Goal: Task Accomplishment & Management: Manage account settings

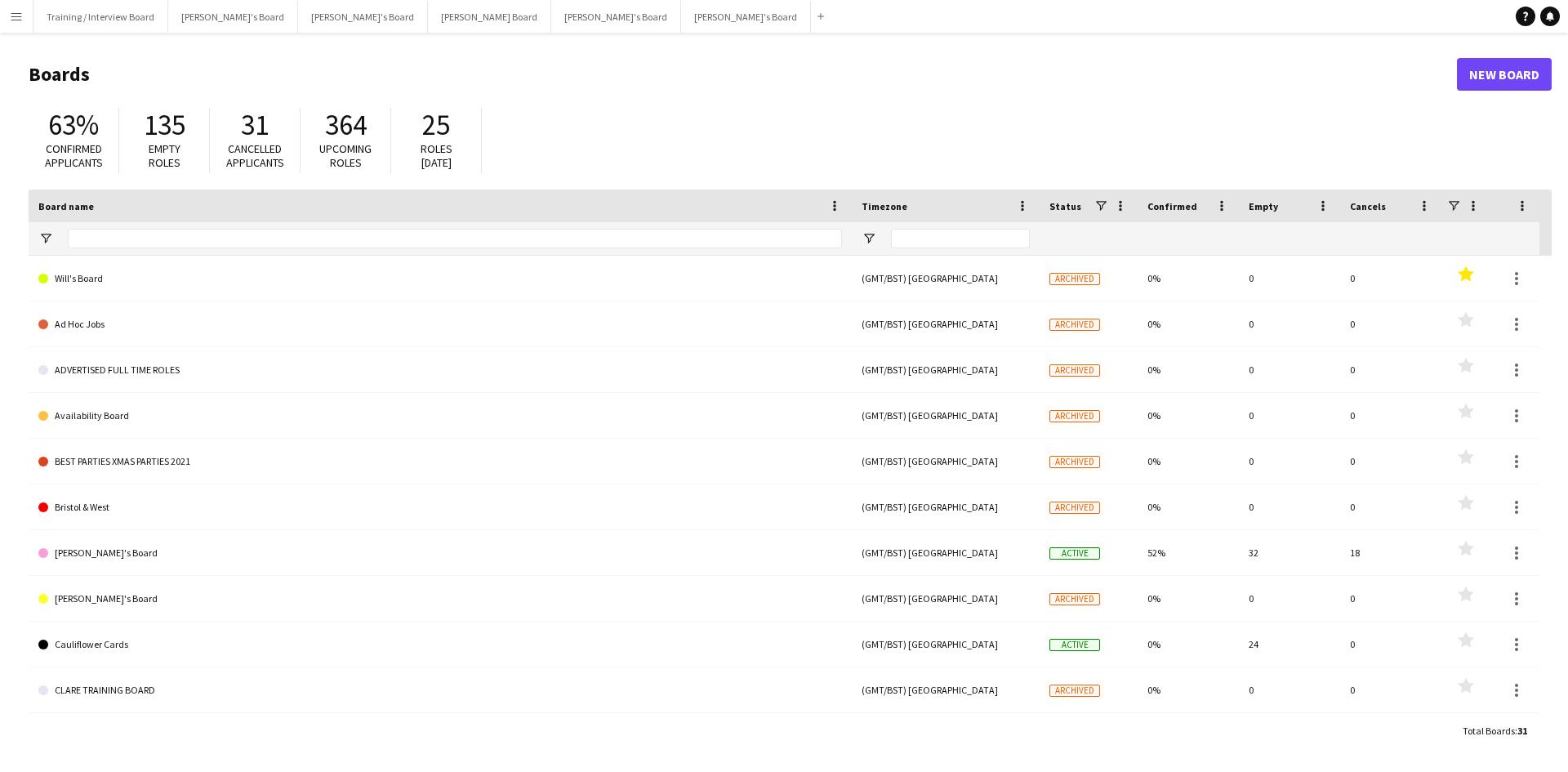
click at [9, 14] on button "Menu" at bounding box center [16, 16] width 33 height 33
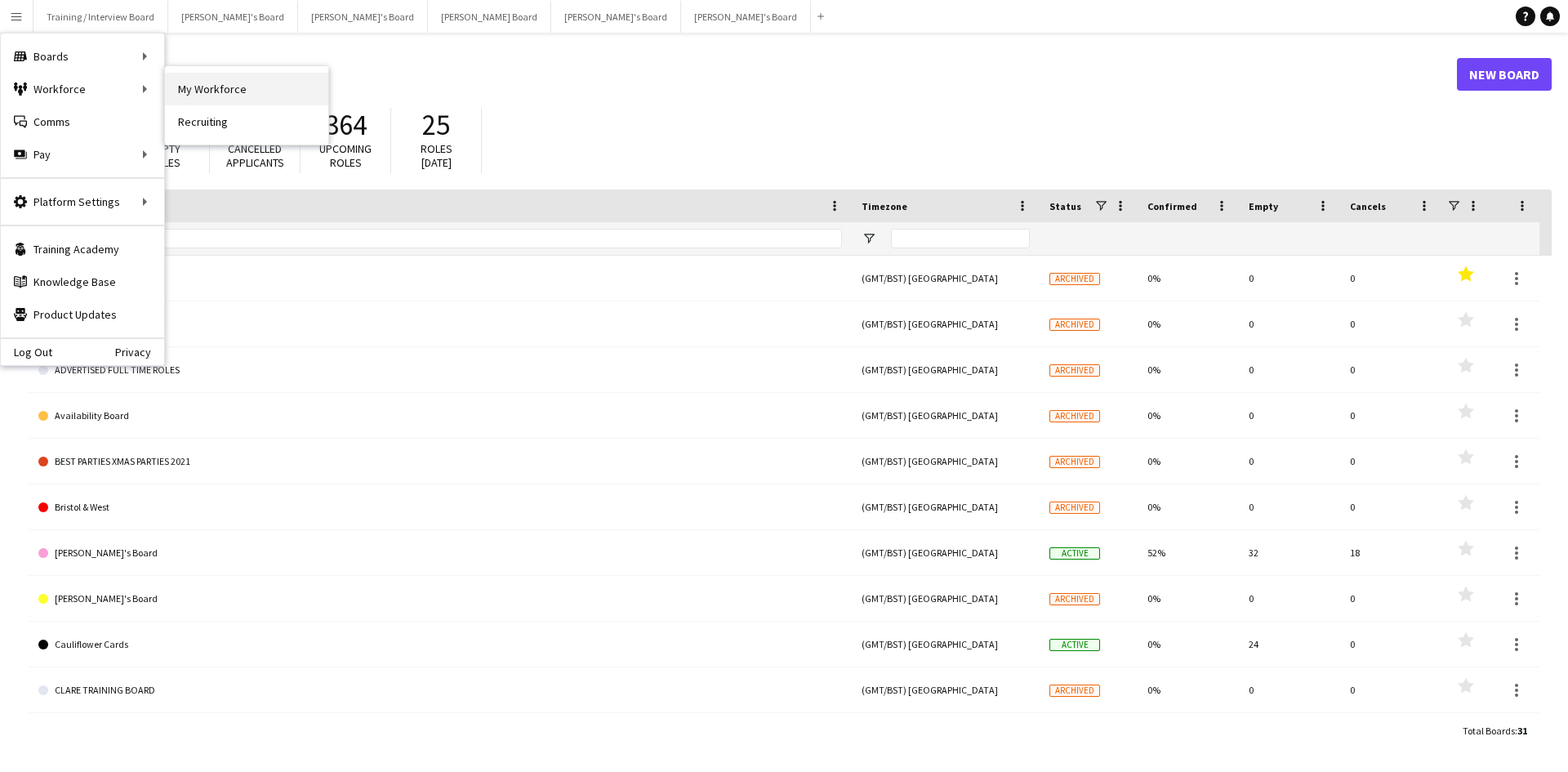
click at [261, 94] on link "My Workforce" at bounding box center [246, 89] width 163 height 33
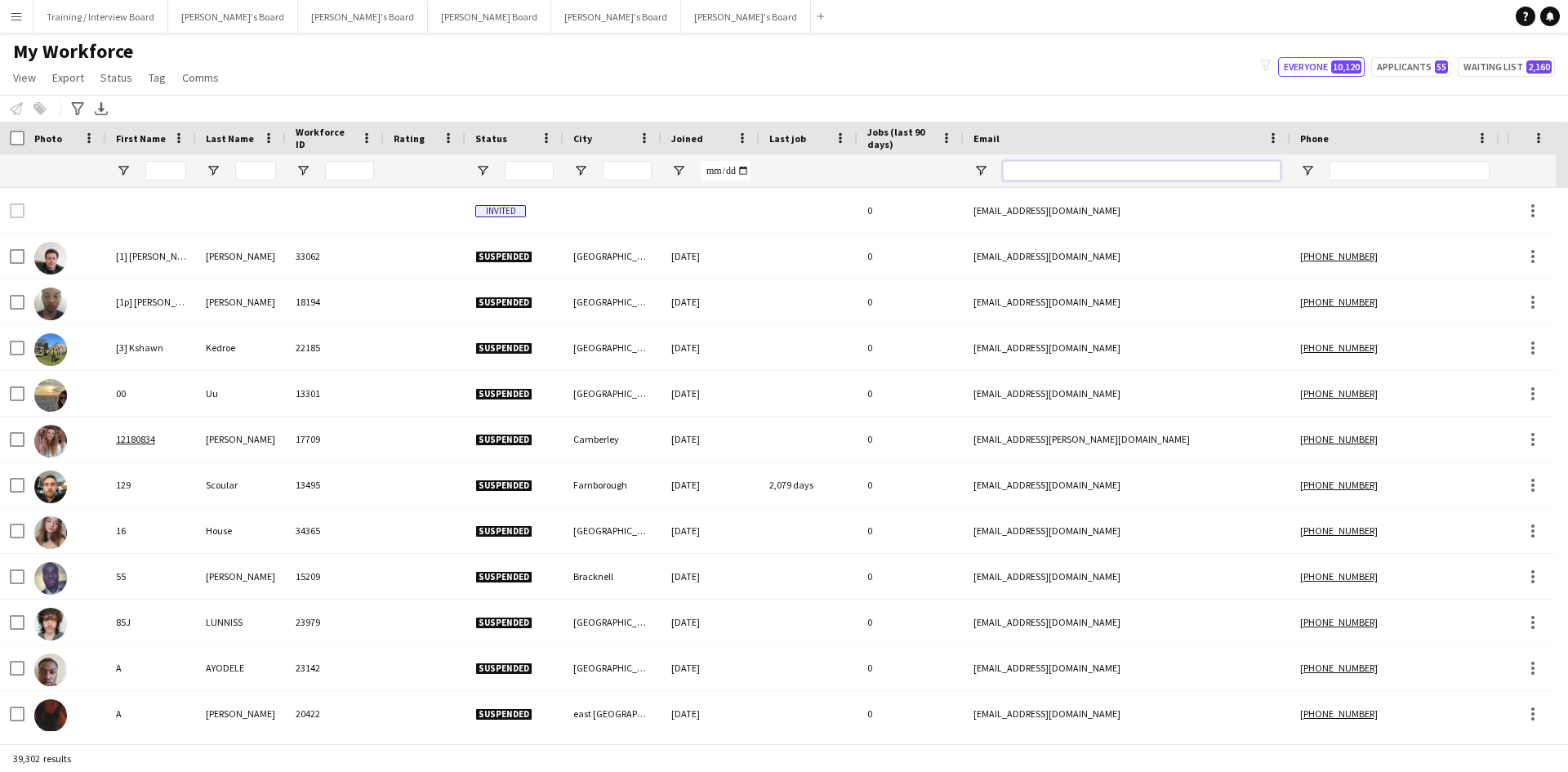
paste input "**********"
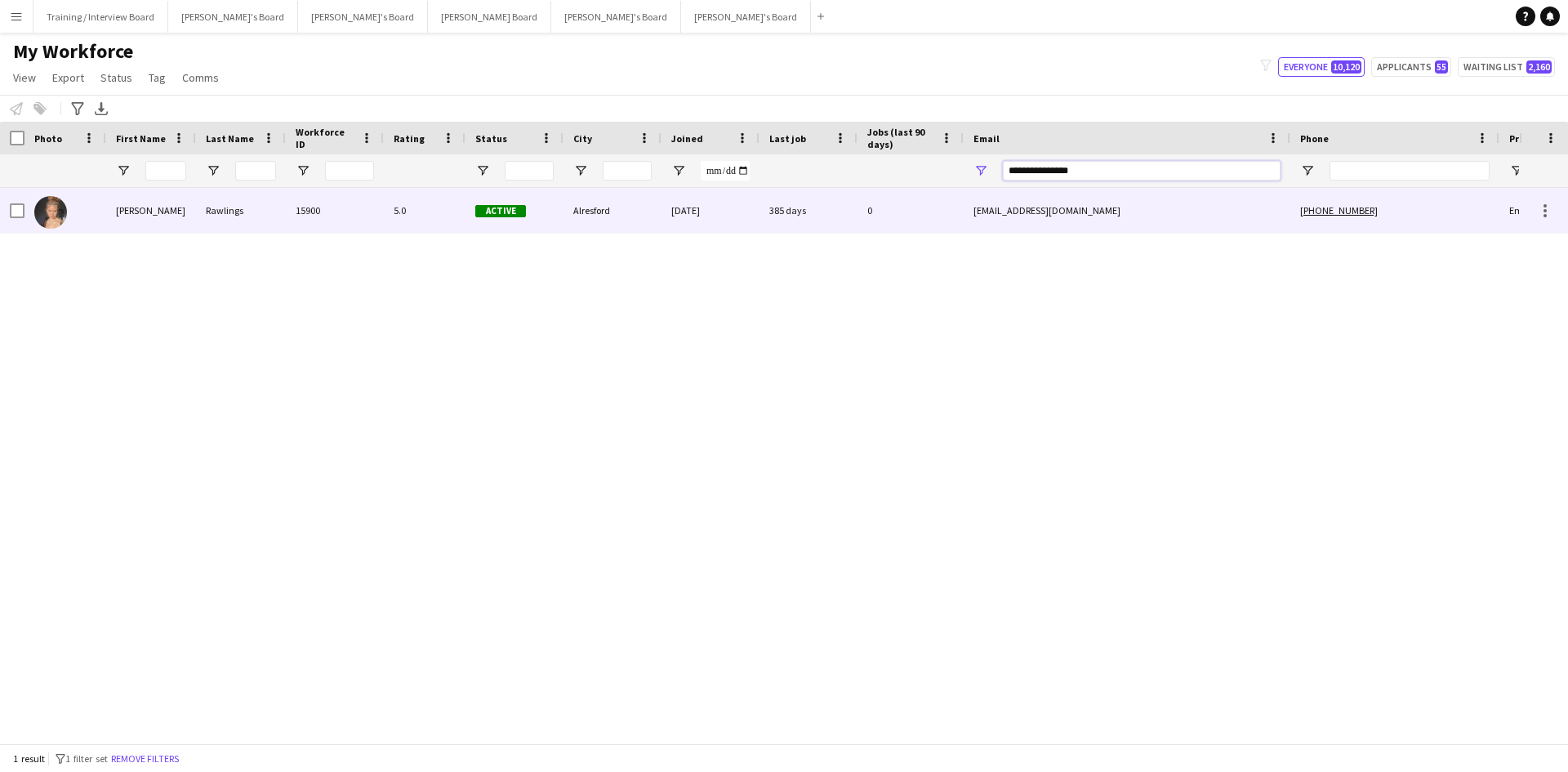
type input "**********"
click at [731, 216] on div "[DATE]" at bounding box center [710, 210] width 98 height 44
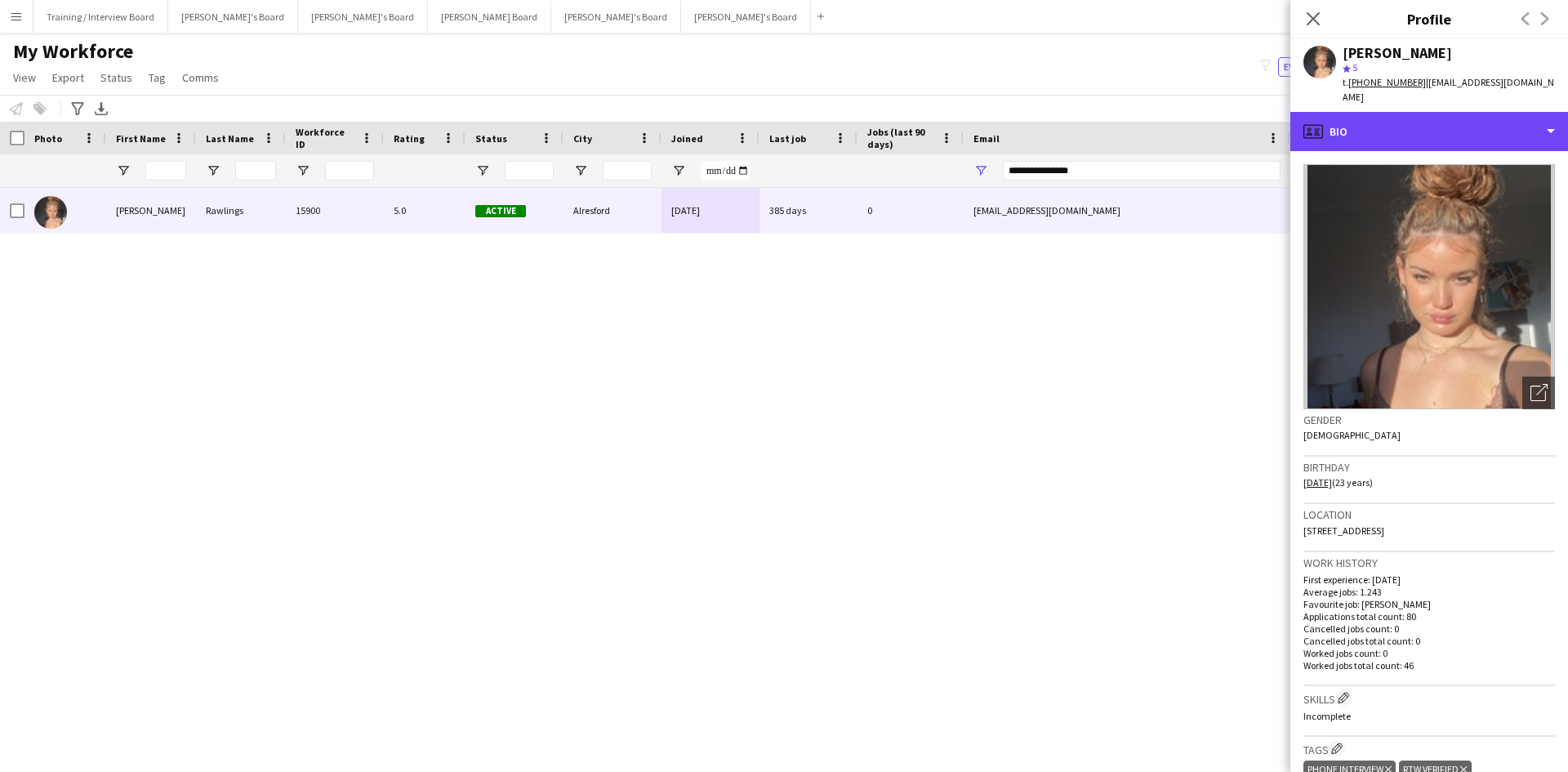
drag, startPoint x: 1398, startPoint y: 122, endPoint x: 1477, endPoint y: 135, distance: 80.1
click at [1400, 121] on div "profile Bio" at bounding box center [1429, 131] width 277 height 40
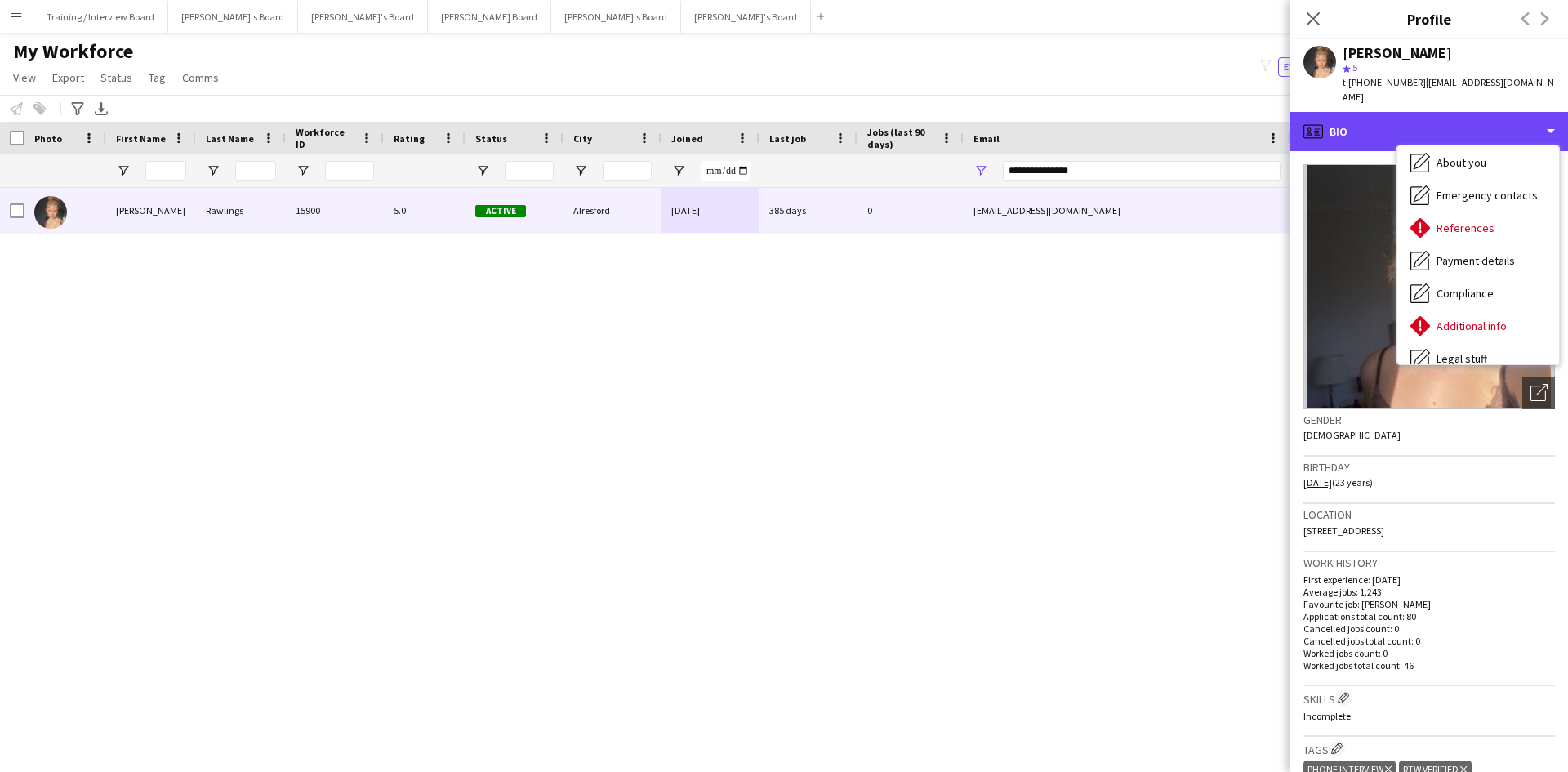
scroll to position [219, 0]
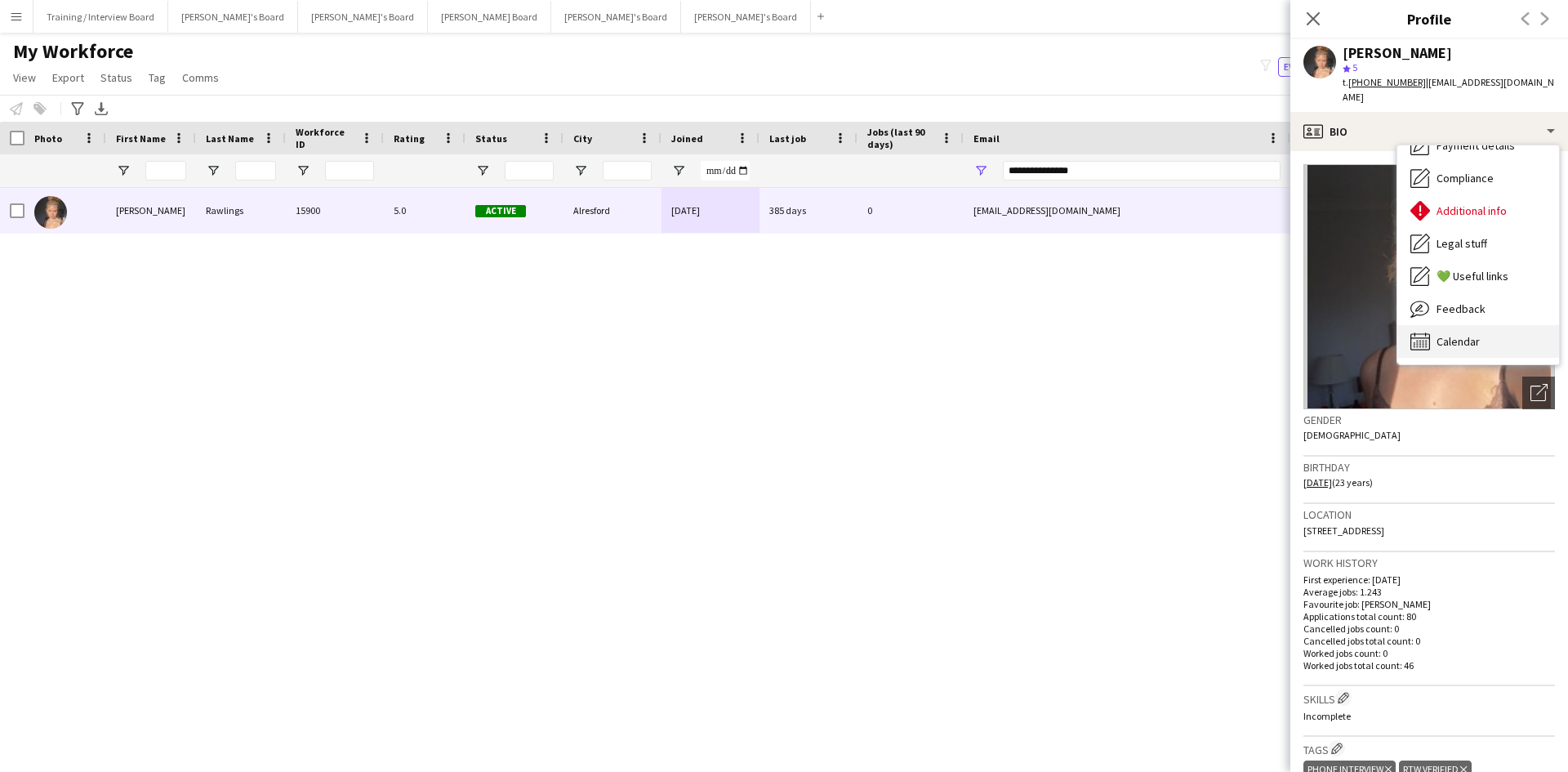
click at [1497, 325] on div "Calendar Calendar" at bounding box center [1477, 341] width 161 height 33
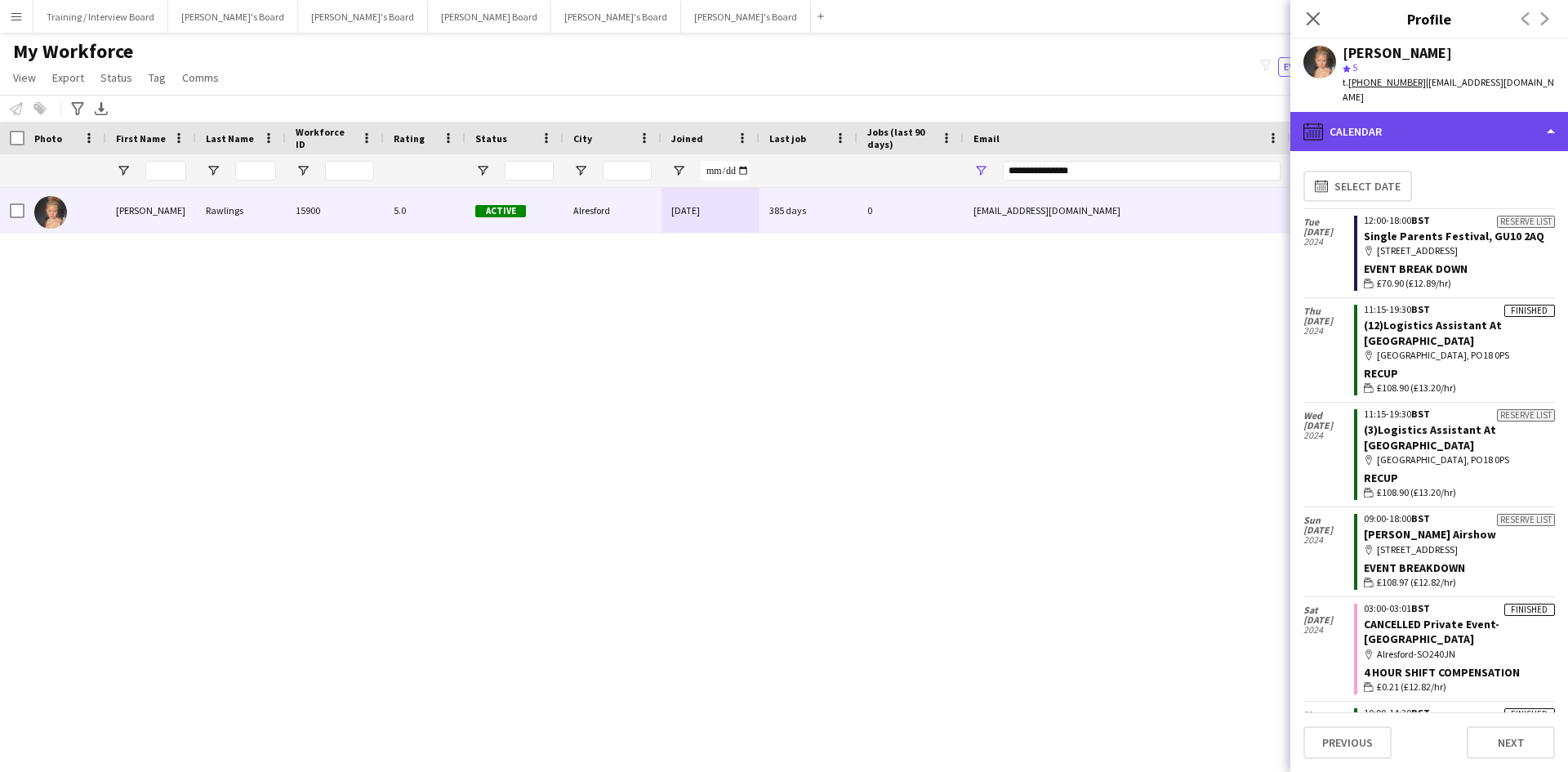
click at [1438, 118] on div "calendar-full Calendar" at bounding box center [1429, 131] width 277 height 40
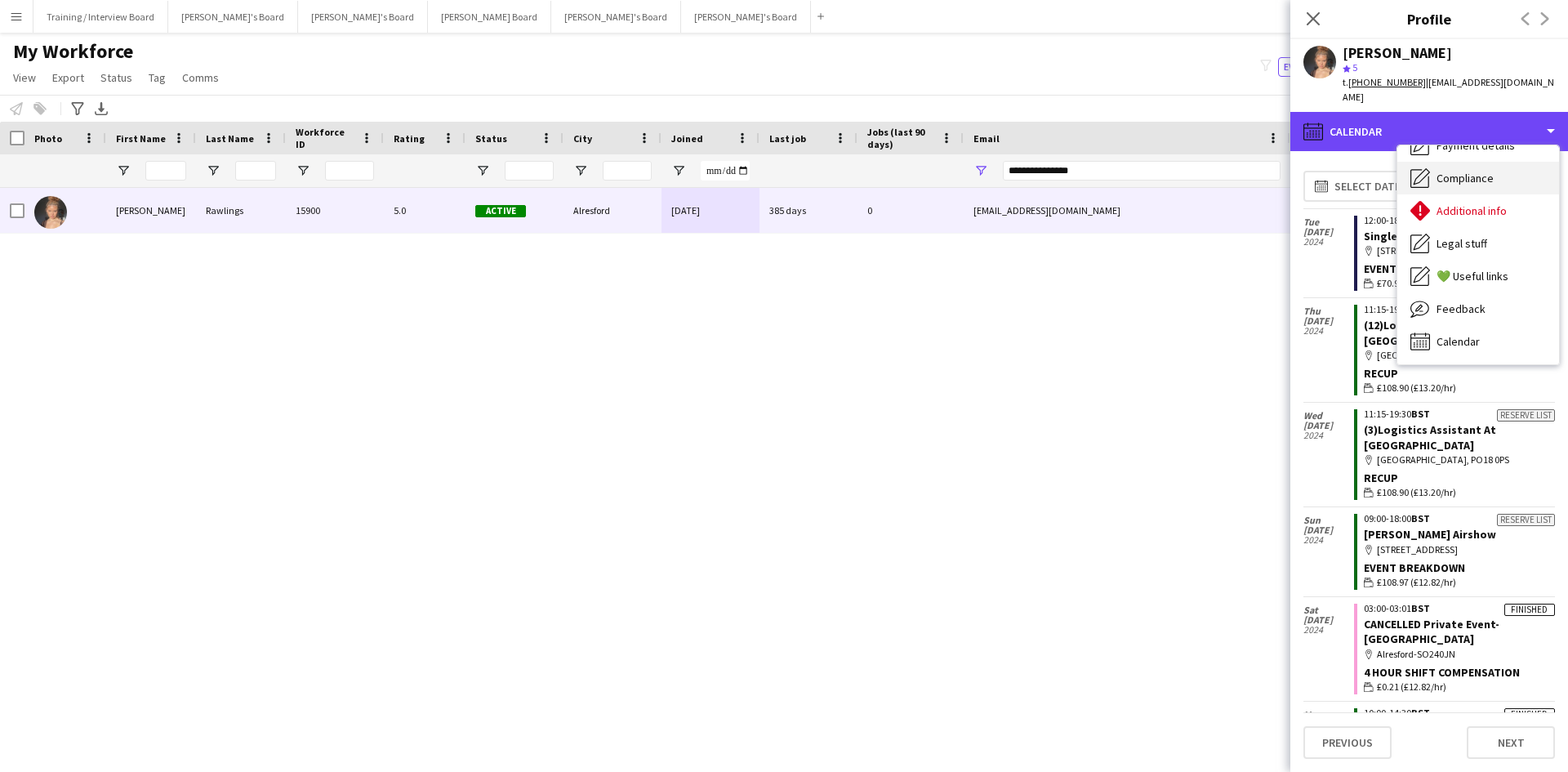
scroll to position [0, 0]
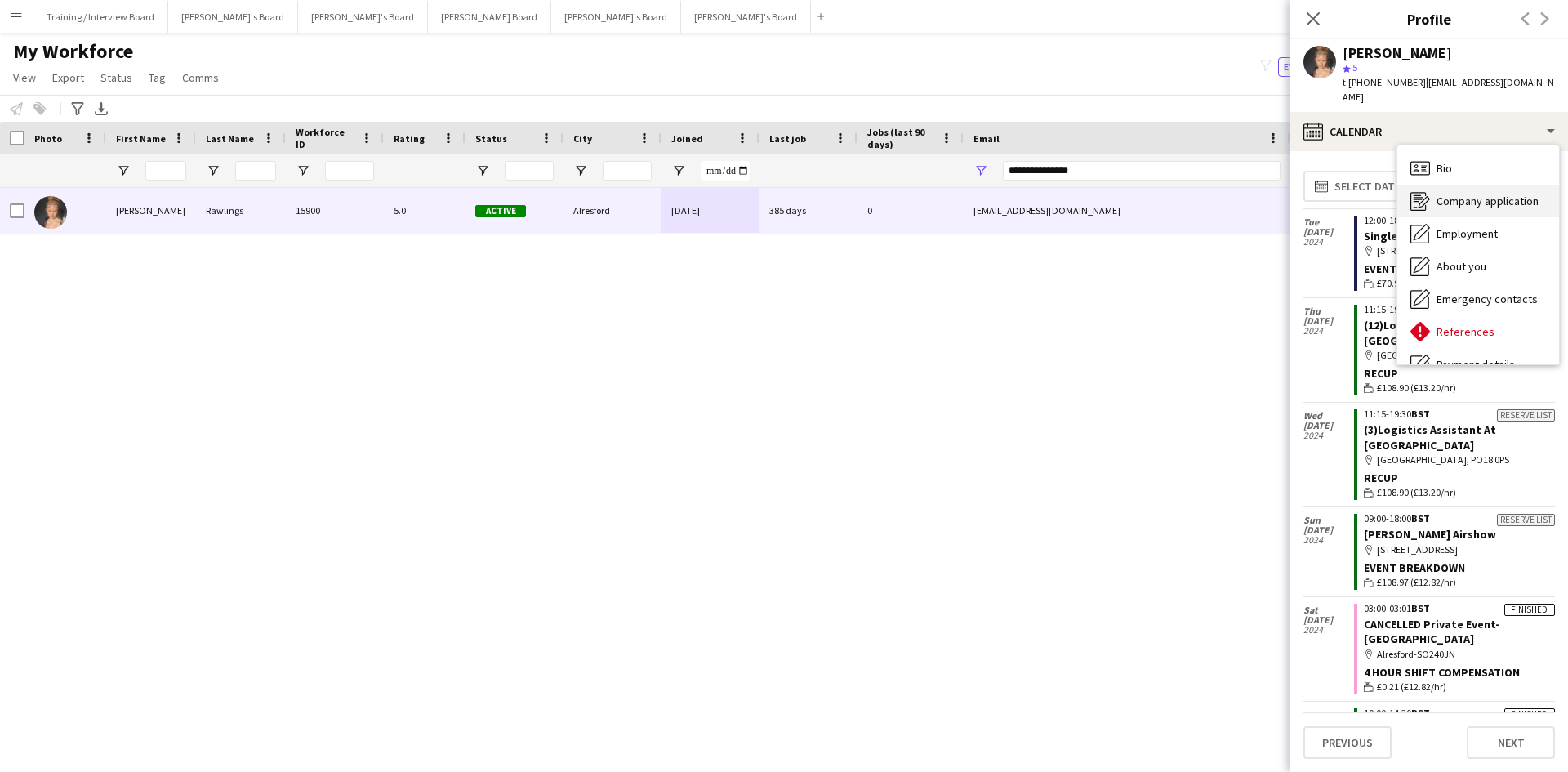
click at [1483, 193] on span "Company application" at bounding box center [1488, 200] width 102 height 14
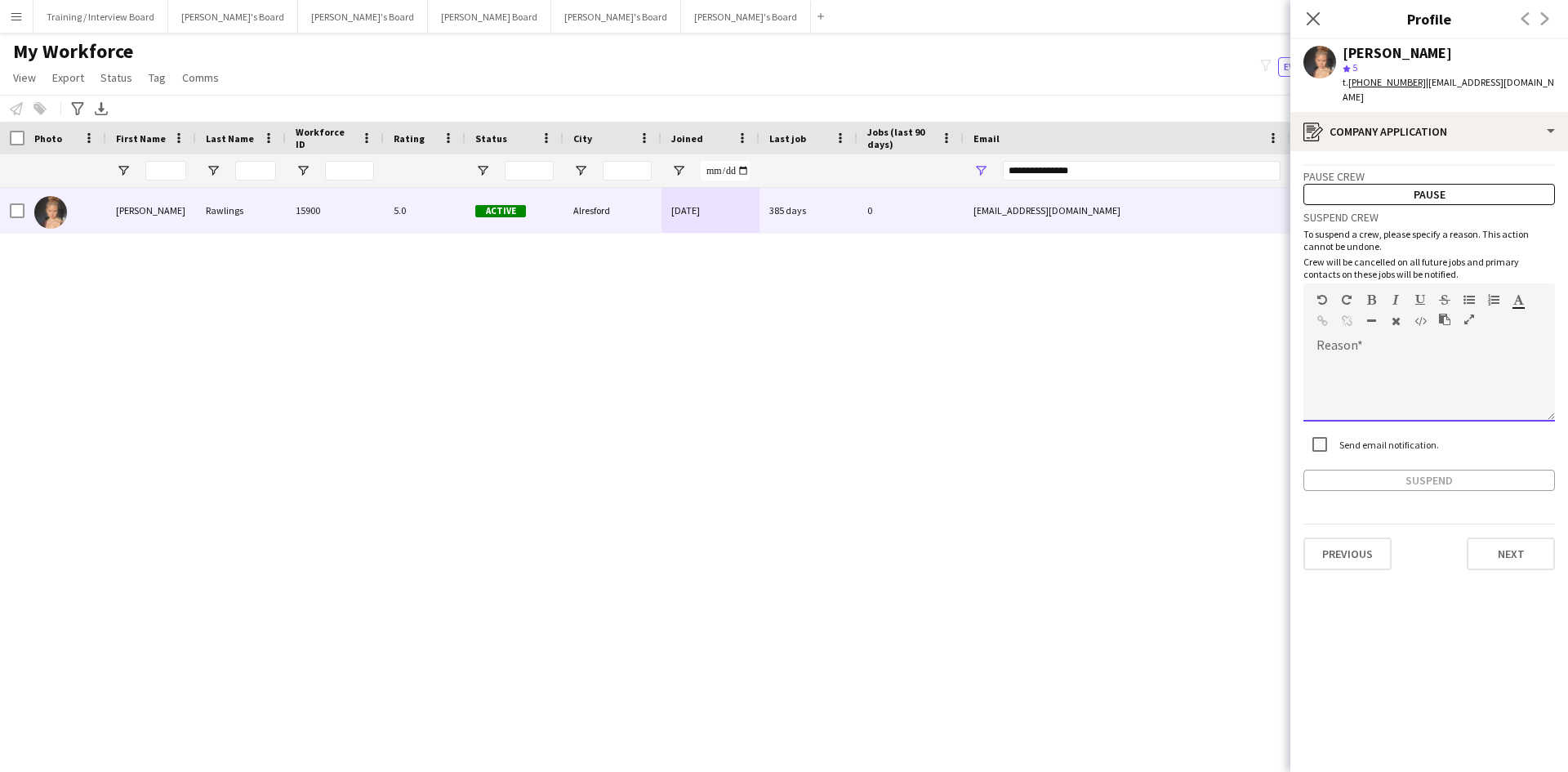
click at [1338, 345] on div at bounding box center [1429, 383] width 251 height 76
click at [1380, 470] on button "Suspend" at bounding box center [1429, 480] width 251 height 21
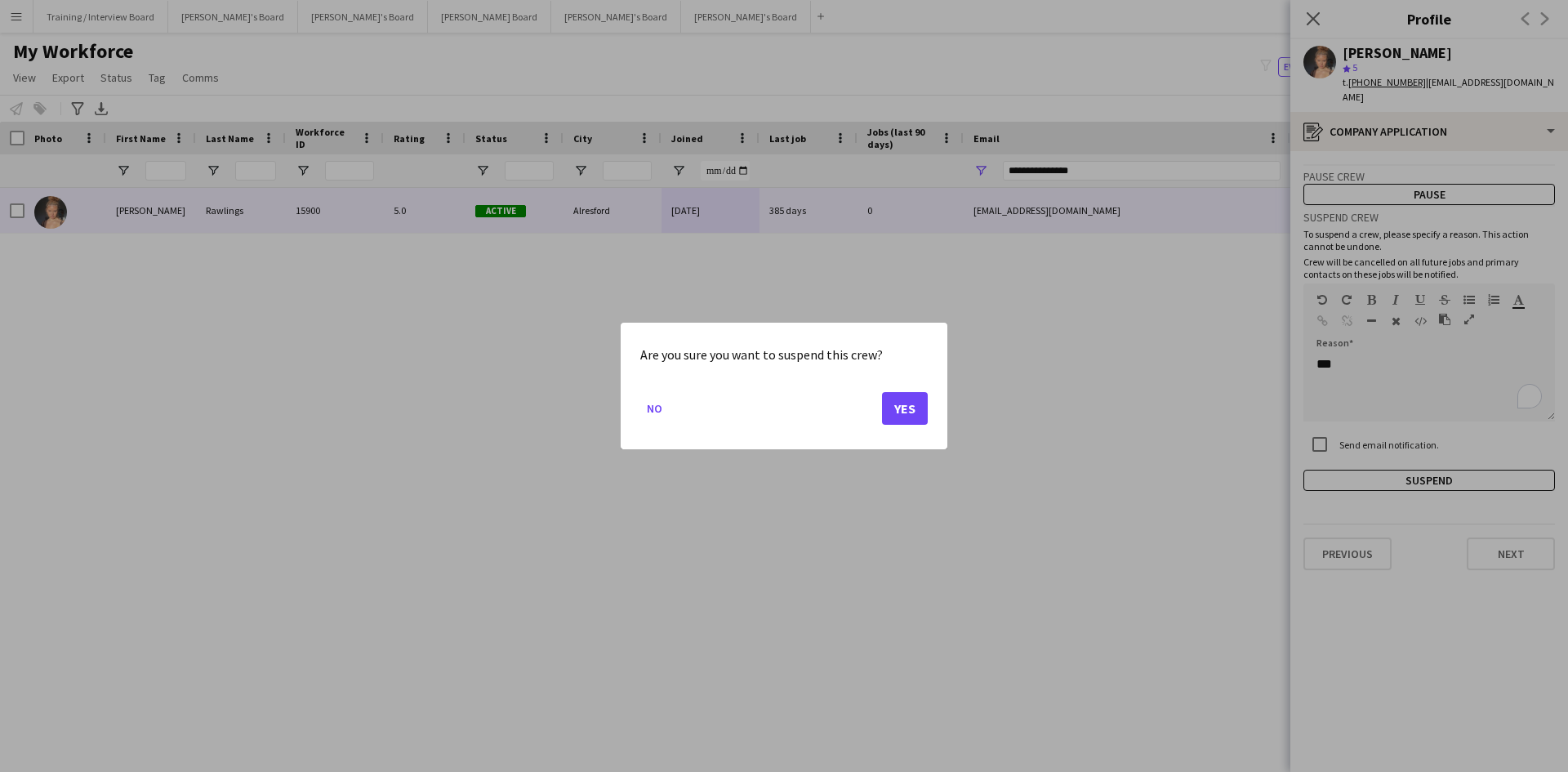
drag, startPoint x: 928, startPoint y: 403, endPoint x: 898, endPoint y: 406, distance: 30.1
click at [898, 406] on div "Are you sure you want to suspend this crew? No Yes" at bounding box center [784, 386] width 327 height 127
click at [898, 406] on button "Yes" at bounding box center [904, 409] width 45 height 33
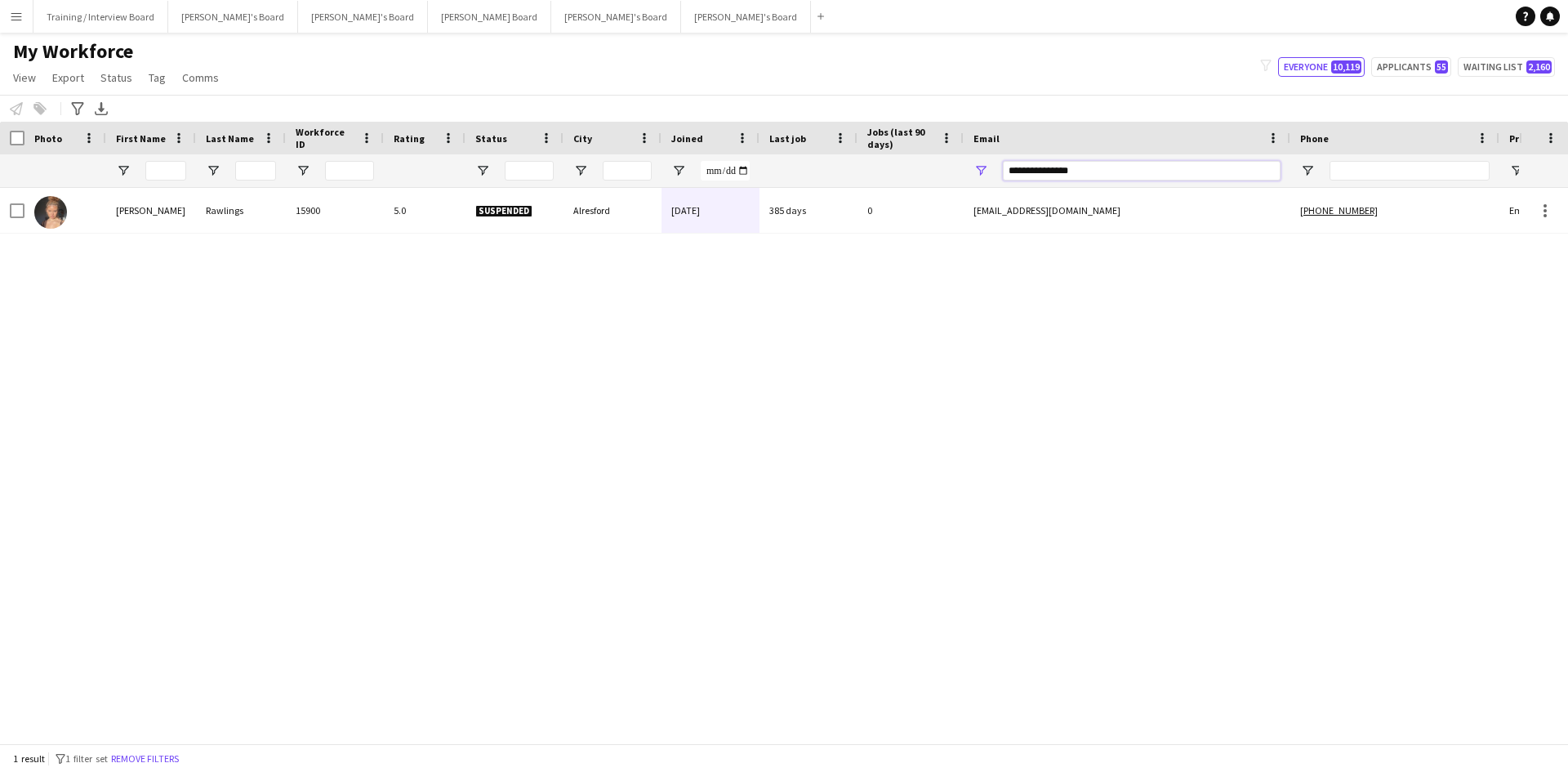
drag, startPoint x: 1120, startPoint y: 172, endPoint x: 949, endPoint y: 167, distance: 171.1
click at [949, 167] on div at bounding box center [885, 171] width 1771 height 33
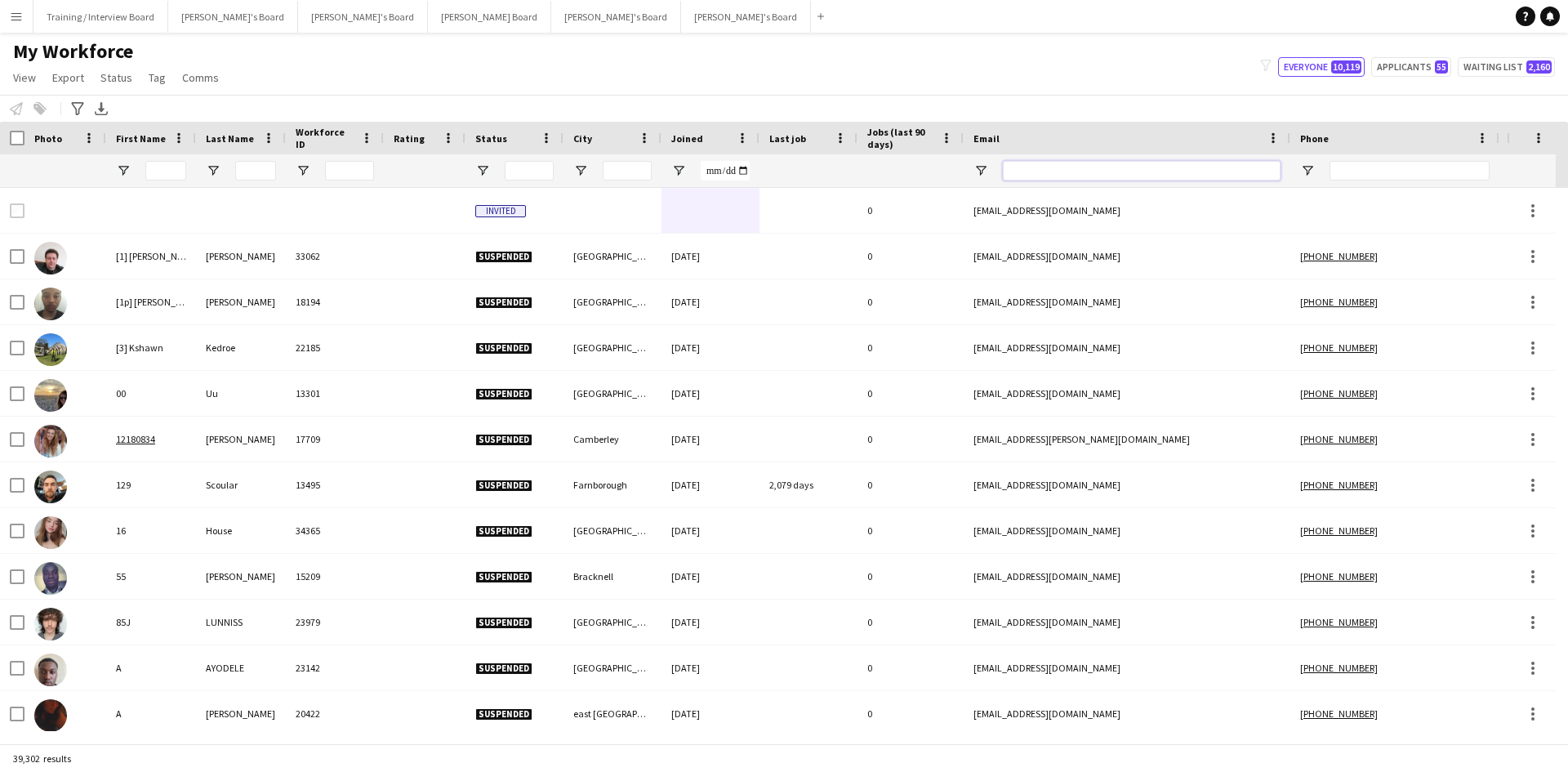
paste input "**********"
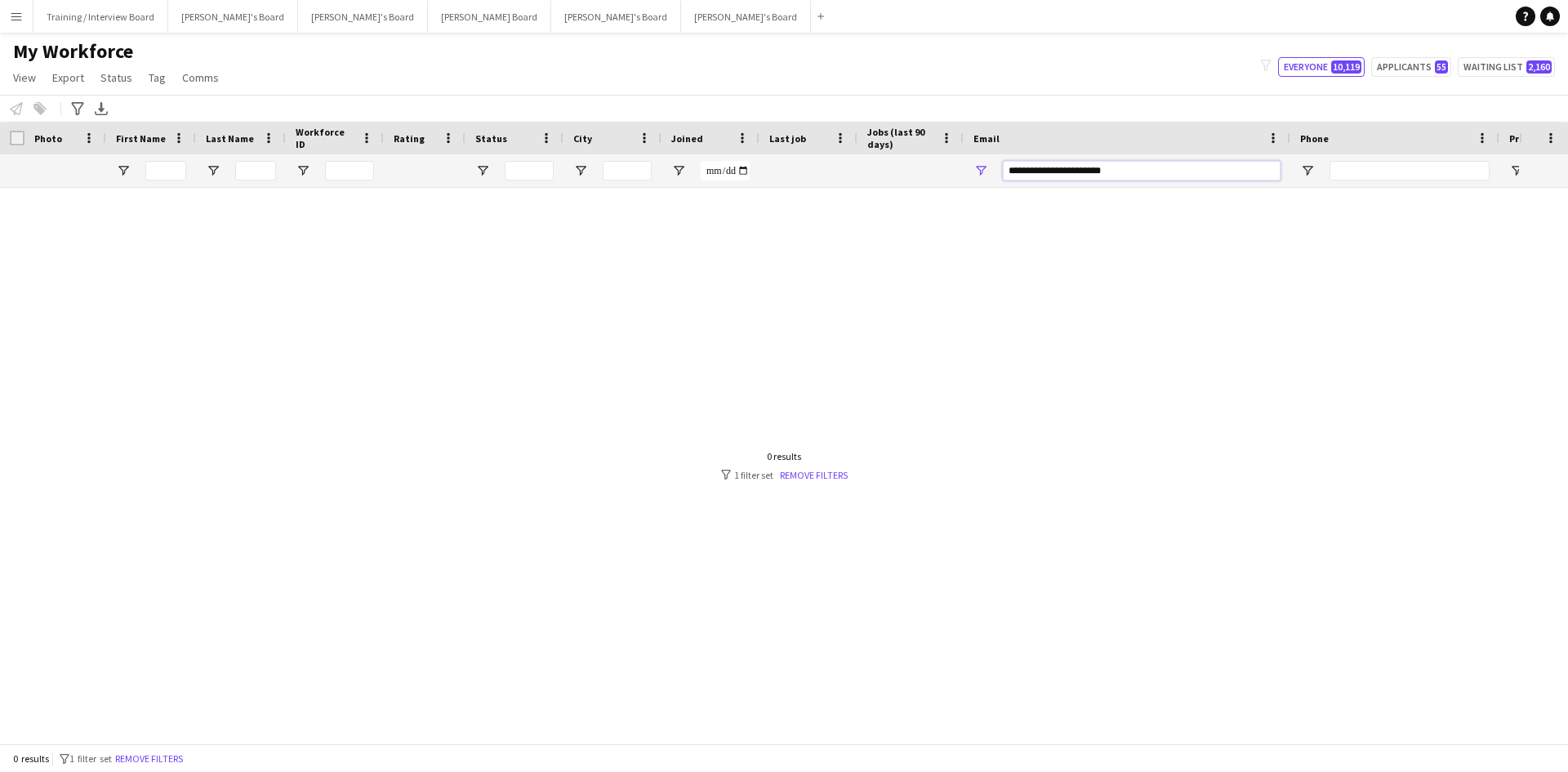
click at [1011, 170] on input "**********" at bounding box center [1141, 171] width 277 height 19
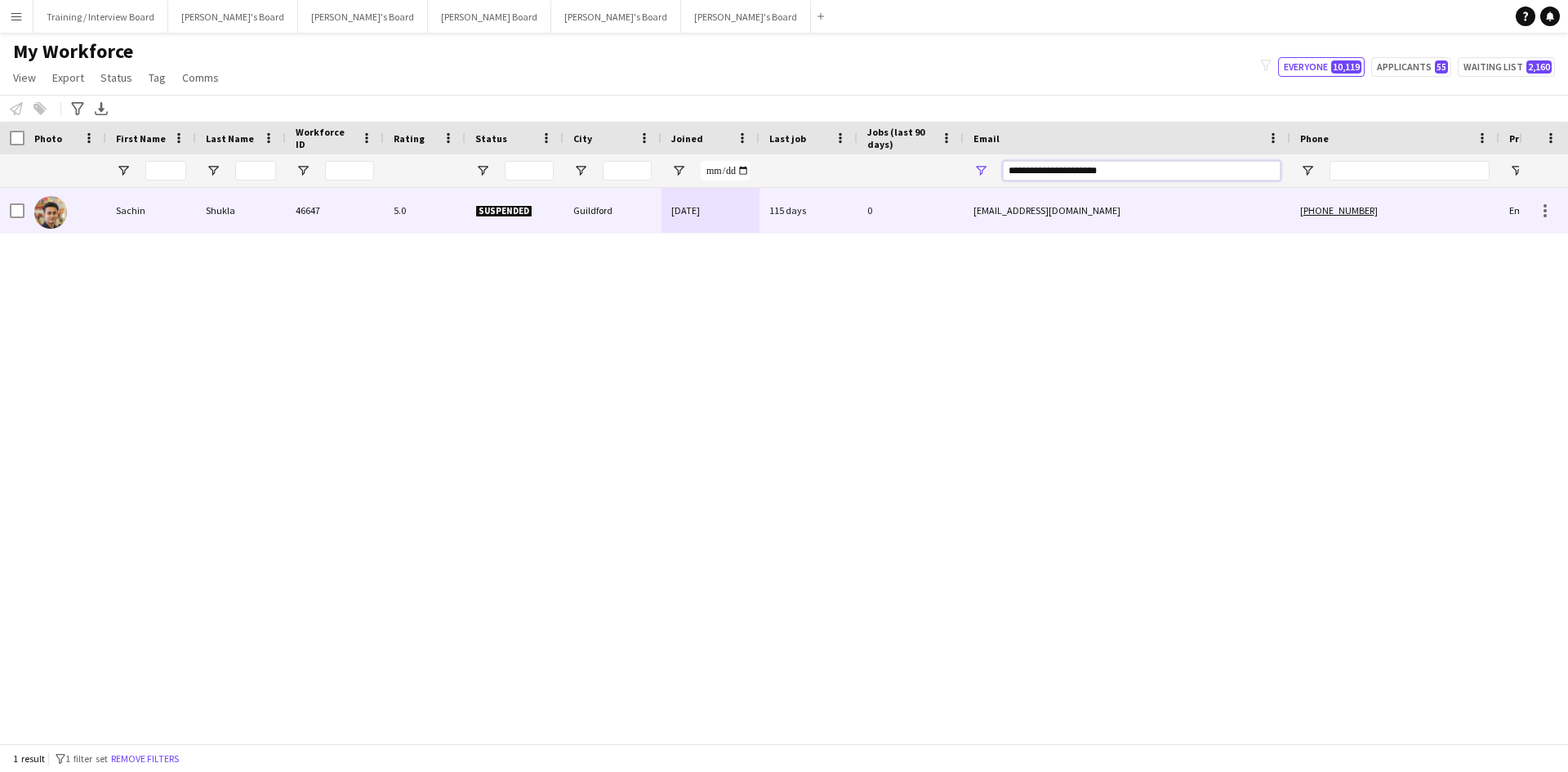
type input "**********"
click at [589, 212] on div "Guildford" at bounding box center [612, 210] width 98 height 44
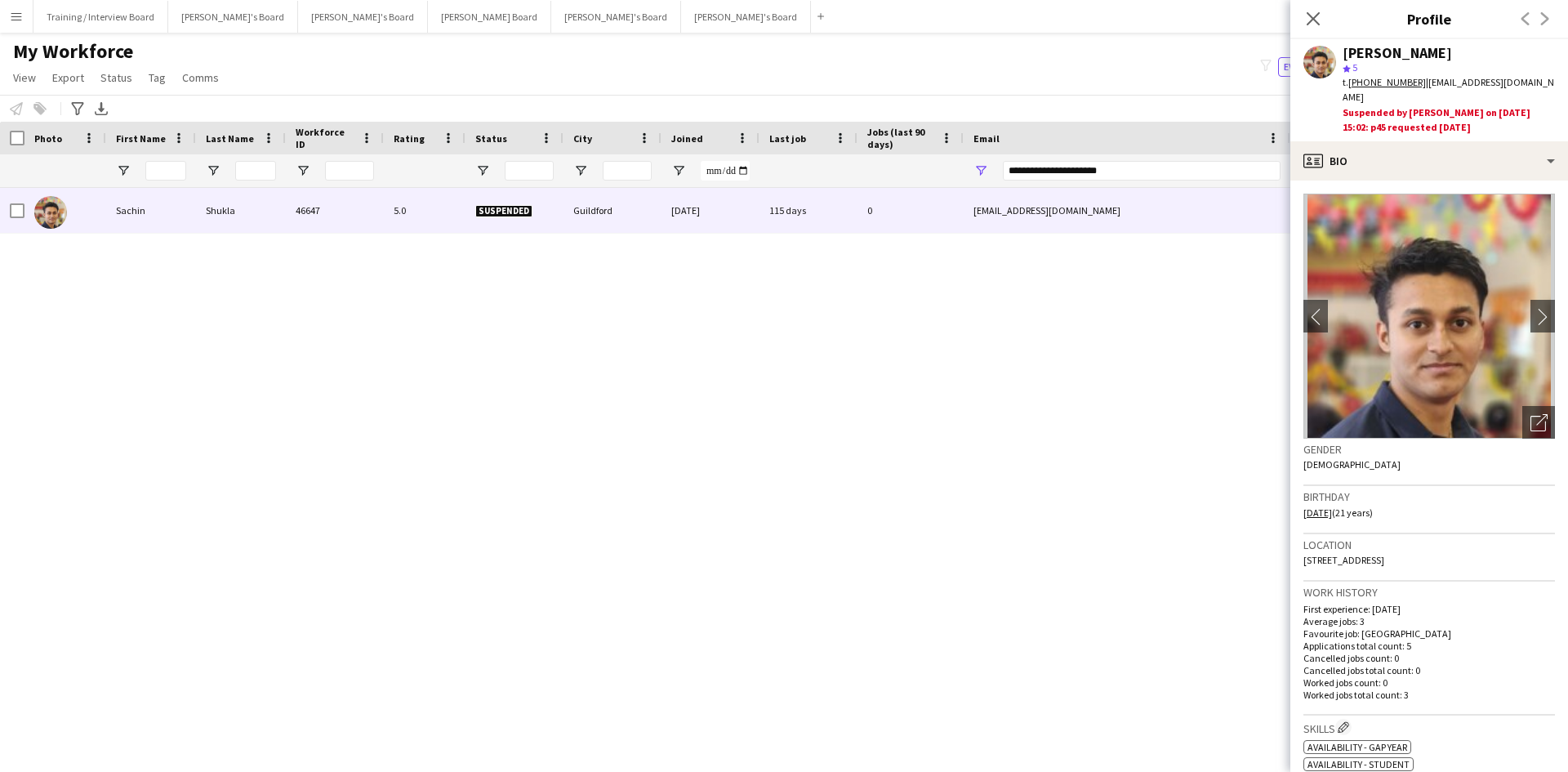
click at [1314, 11] on app-icon "Close pop-in" at bounding box center [1313, 18] width 19 height 19
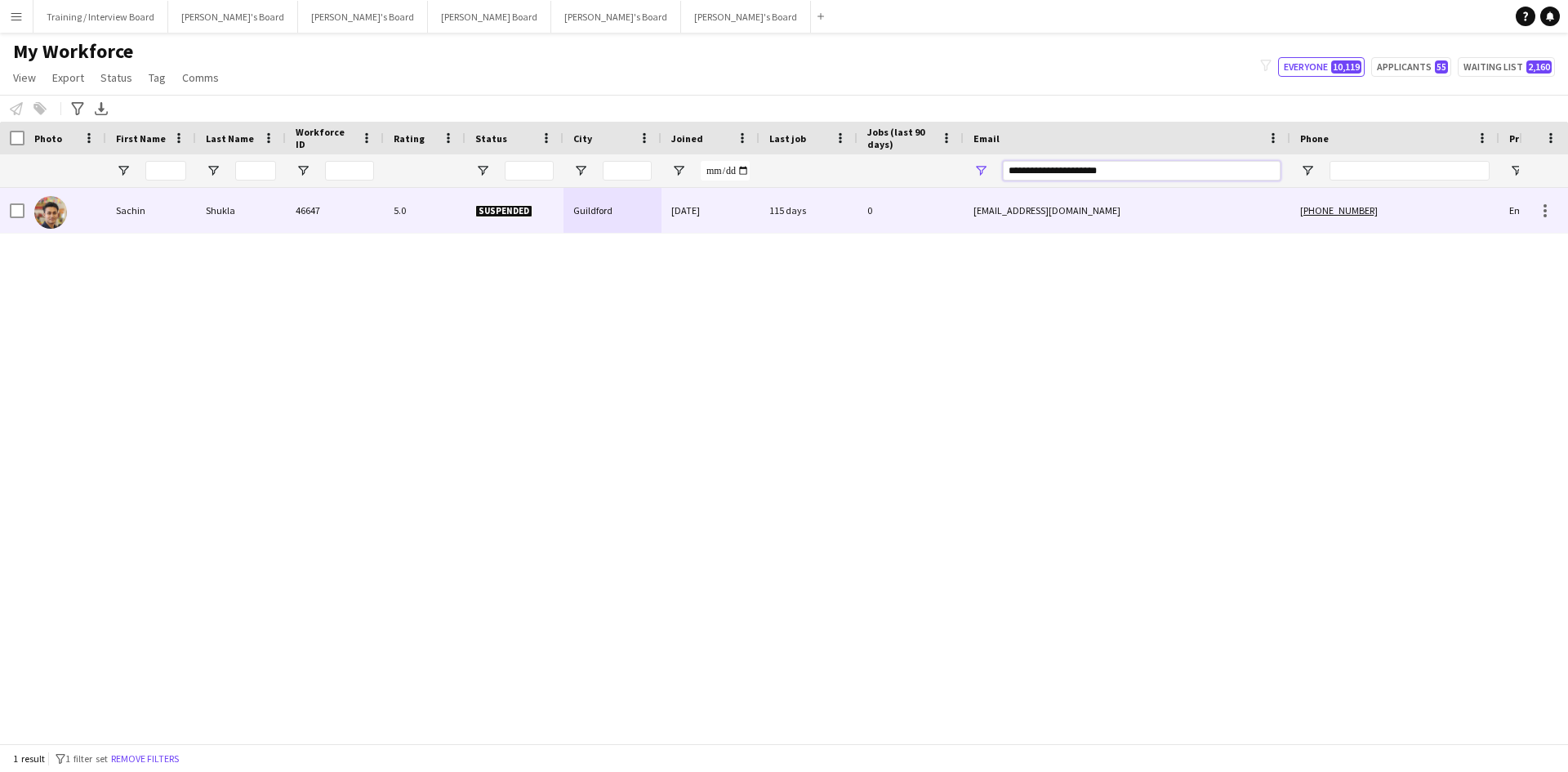
drag, startPoint x: 1015, startPoint y: 176, endPoint x: 852, endPoint y: 195, distance: 164.1
click at [852, 195] on div "Workforce Details Photo First Name" at bounding box center [784, 432] width 1568 height 621
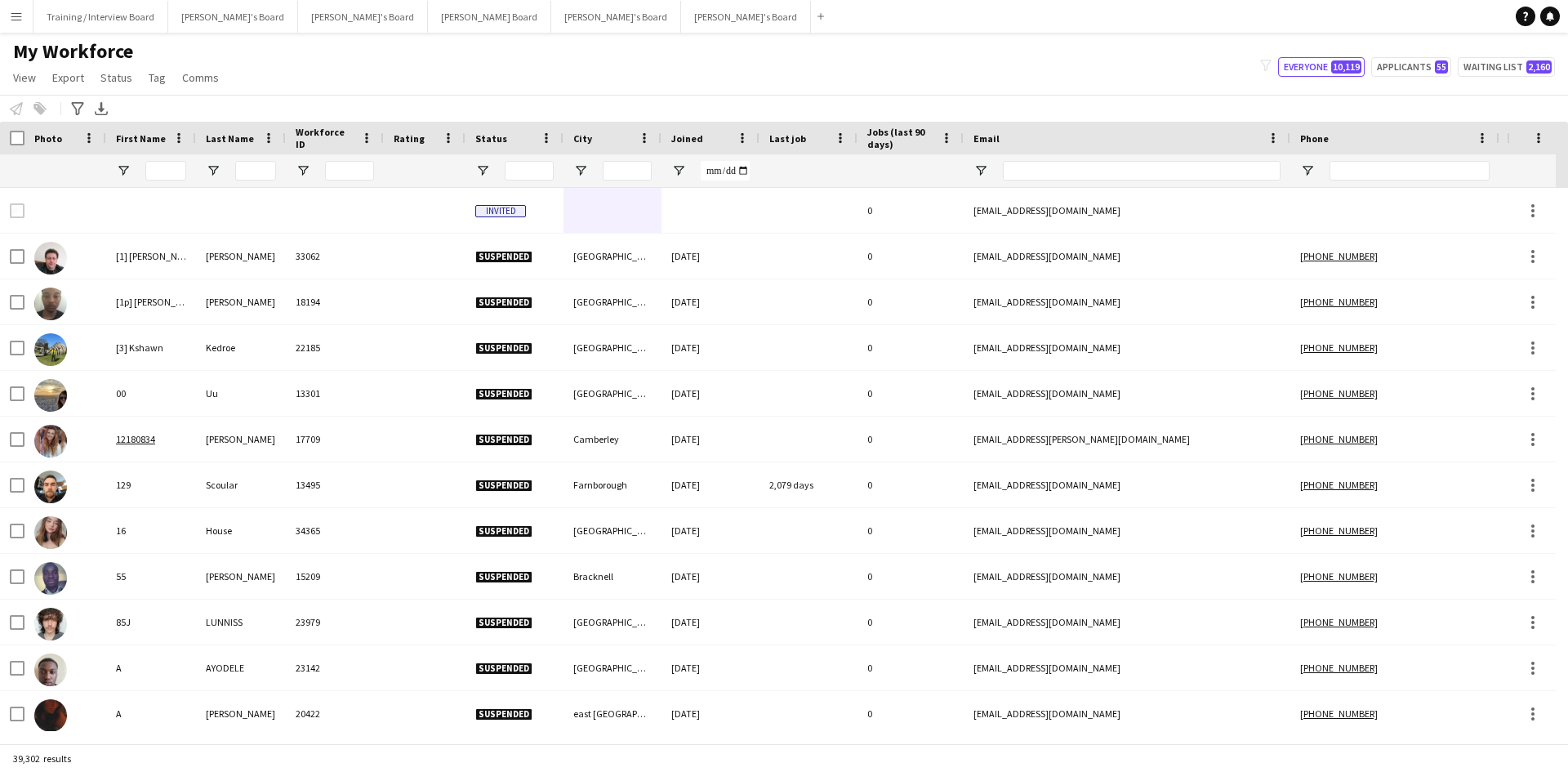
drag, startPoint x: 22, startPoint y: 22, endPoint x: 16, endPoint y: 36, distance: 15.2
click at [22, 21] on app-icon "Menu" at bounding box center [16, 16] width 14 height 14
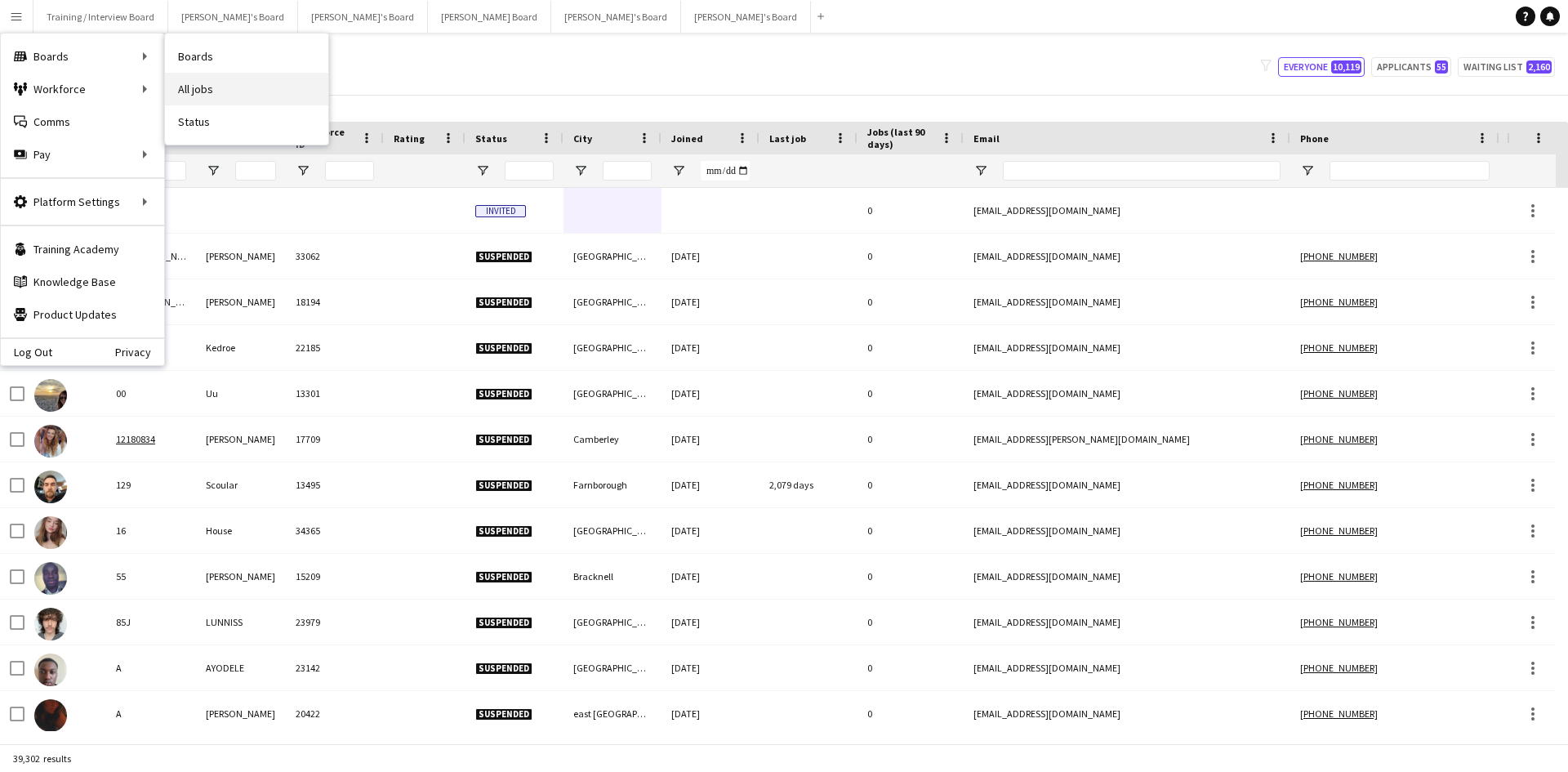
click at [246, 86] on link "All jobs" at bounding box center [246, 89] width 163 height 33
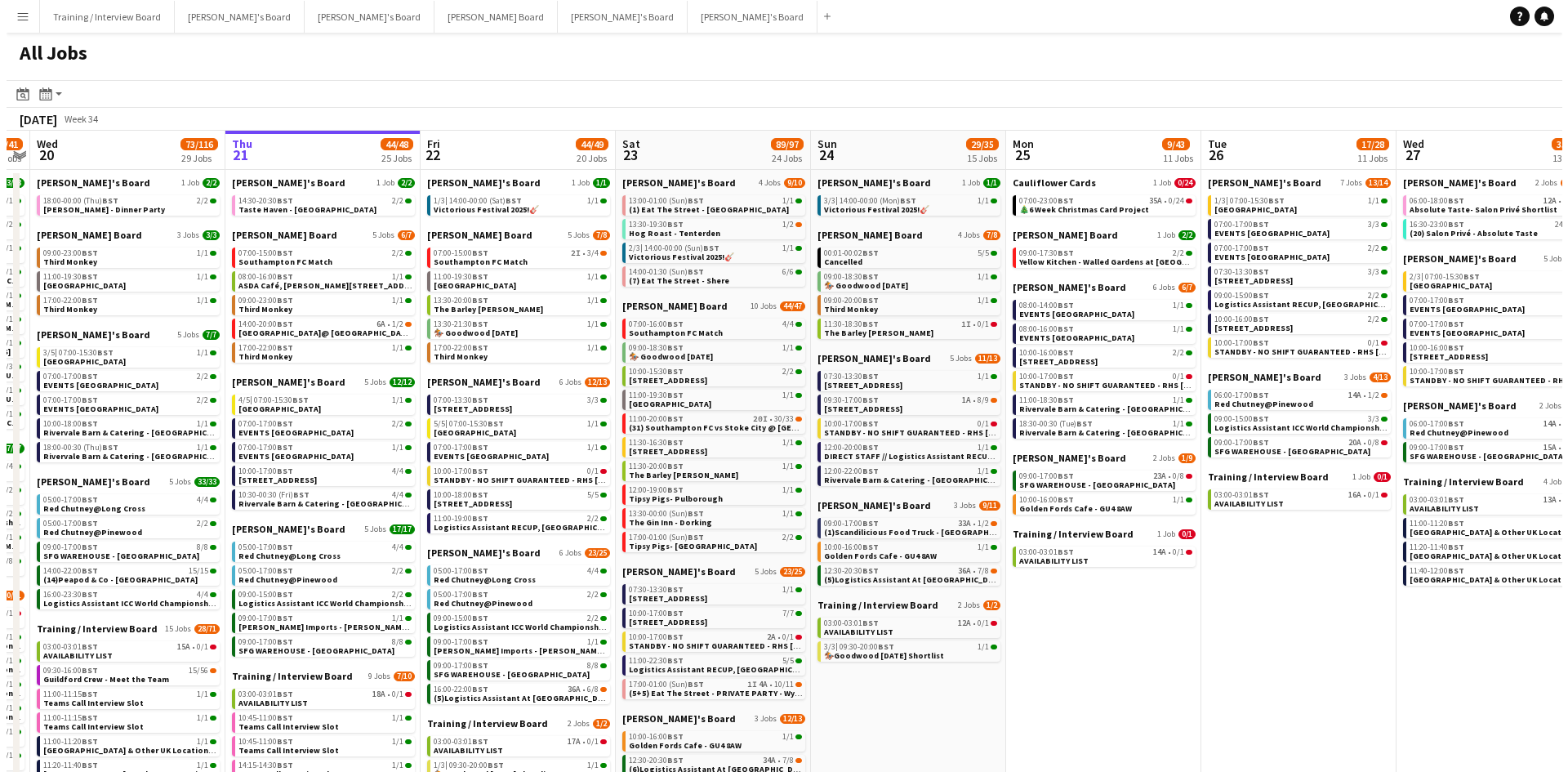
scroll to position [0, 365]
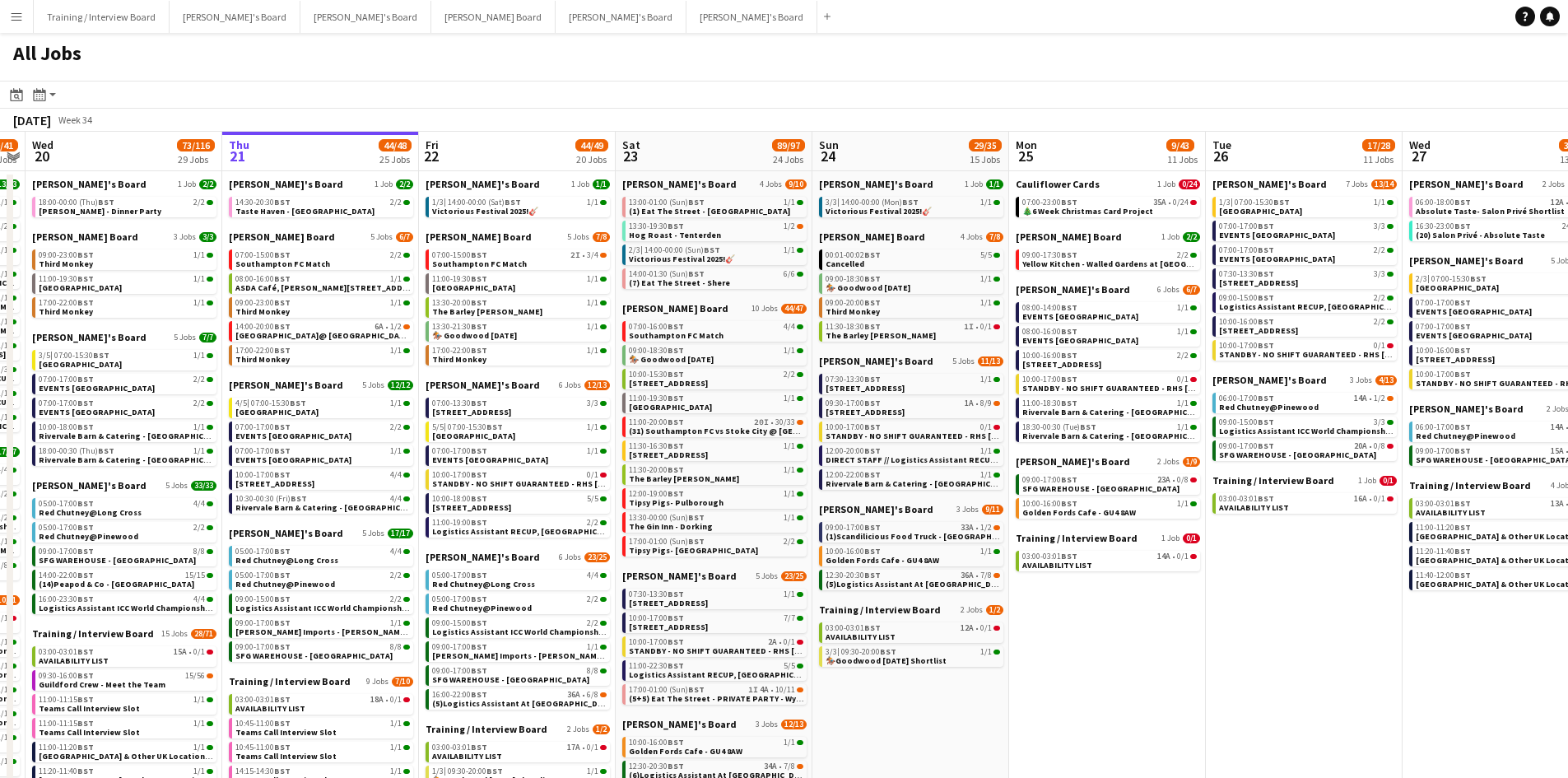
drag, startPoint x: 301, startPoint y: 145, endPoint x: 326, endPoint y: 143, distance: 25.1
click at [326, 143] on app-calendar-viewport "Mon 18 29/54 19 Jobs Tue 19 40/41 26 Jobs Wed 20 73/116 29 Jobs Thu 21 44/48 25…" at bounding box center [784, 593] width 1568 height 923
click at [431, 19] on button "[PERSON_NAME] Board Close" at bounding box center [494, 17] width 125 height 32
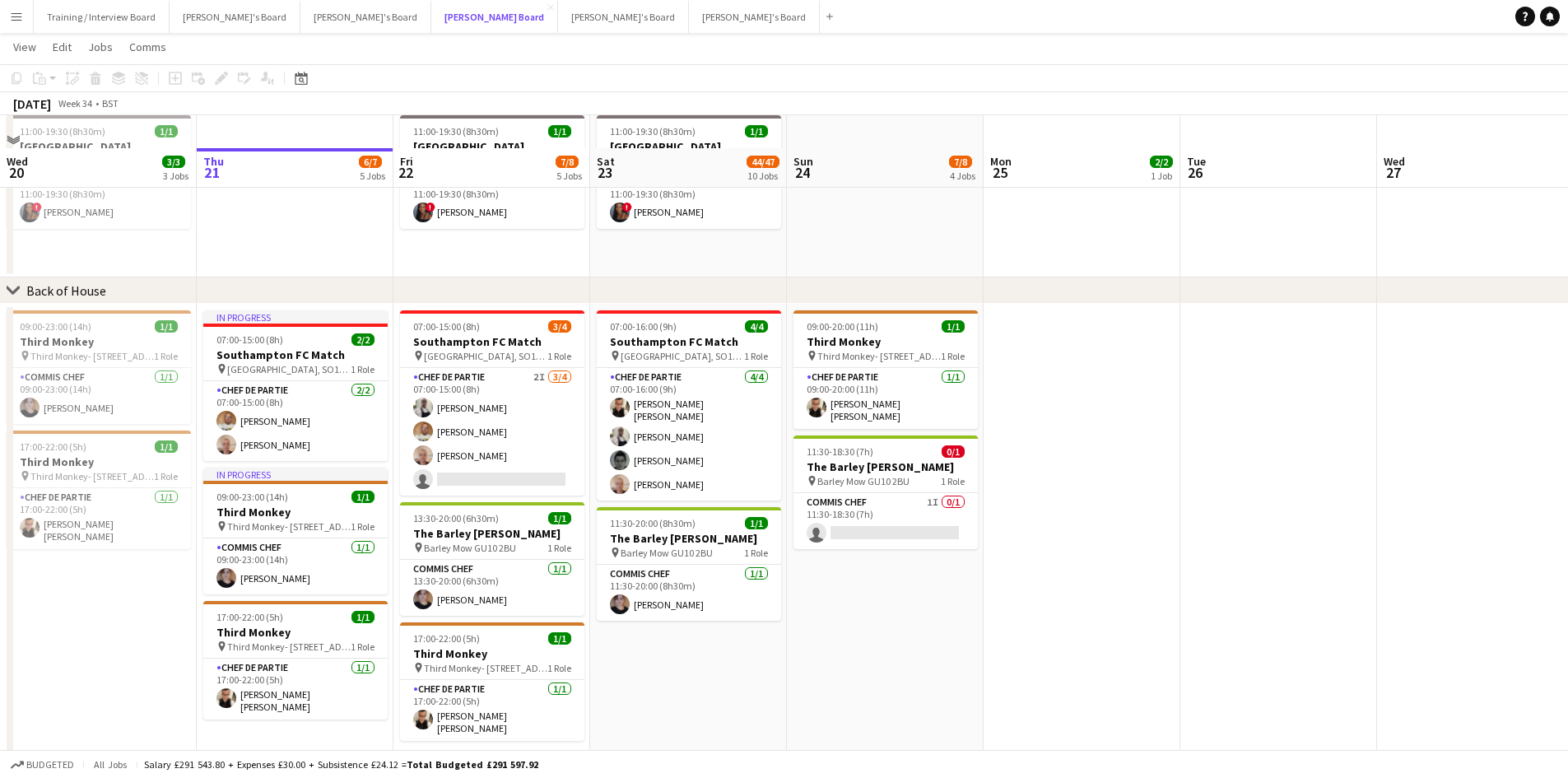
scroll to position [1482, 0]
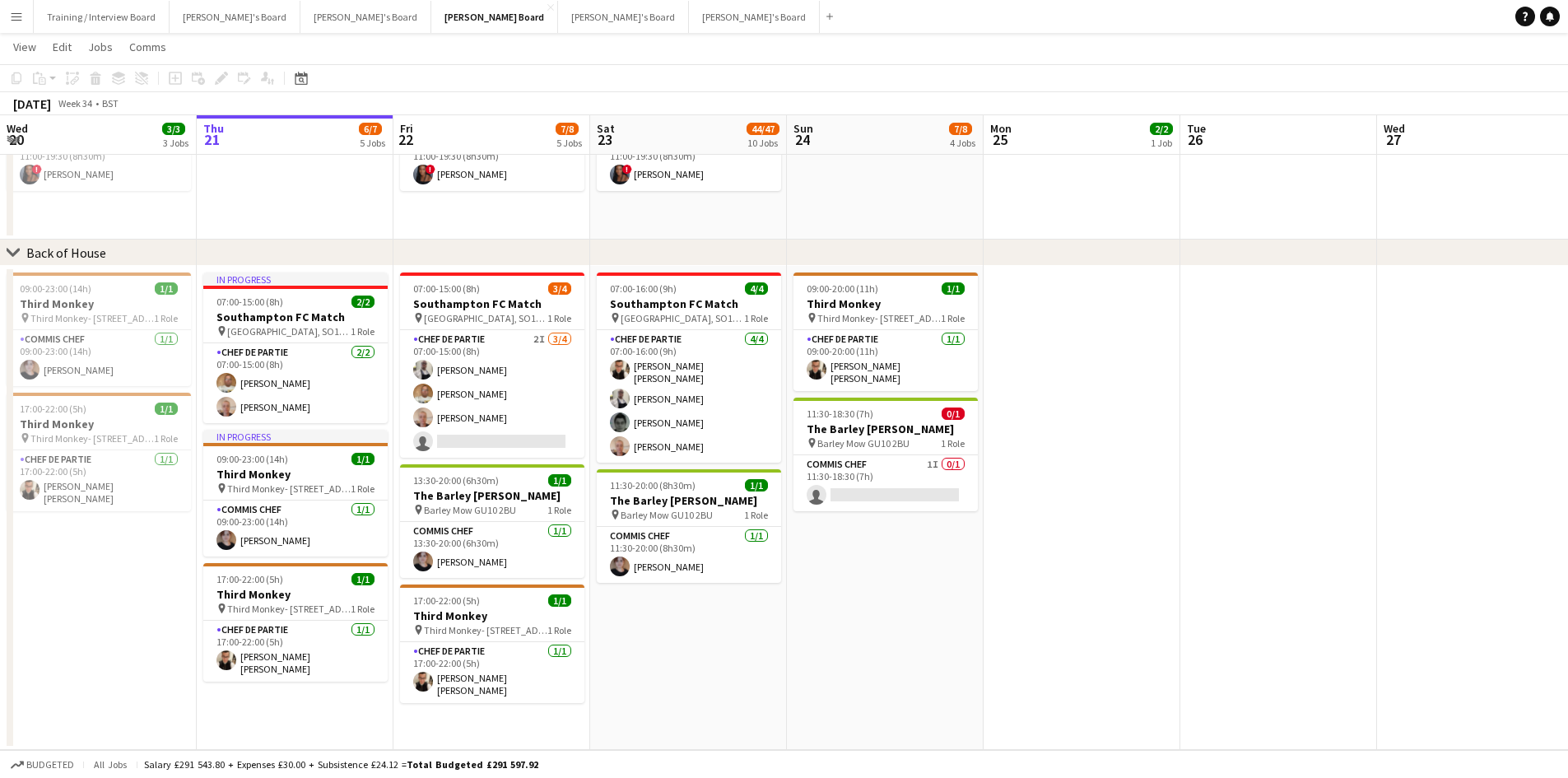
click at [289, 396] on app-card-role "Chef de Partie [DATE] 07:00-15:00 (8h) [PERSON_NAME] [PERSON_NAME]" at bounding box center [295, 383] width 184 height 80
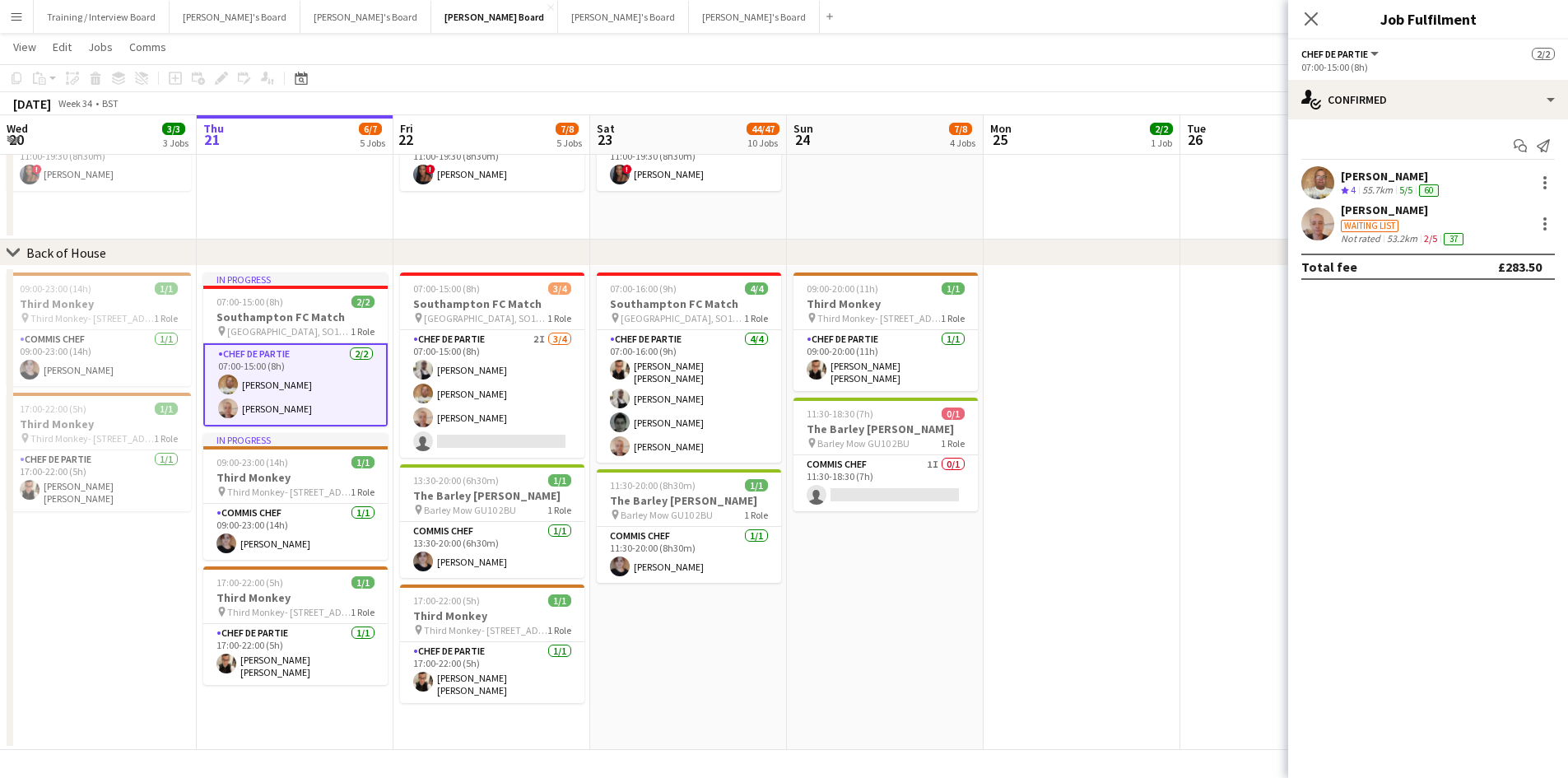
click at [1389, 232] on div "Waiting list" at bounding box center [1369, 226] width 57 height 13
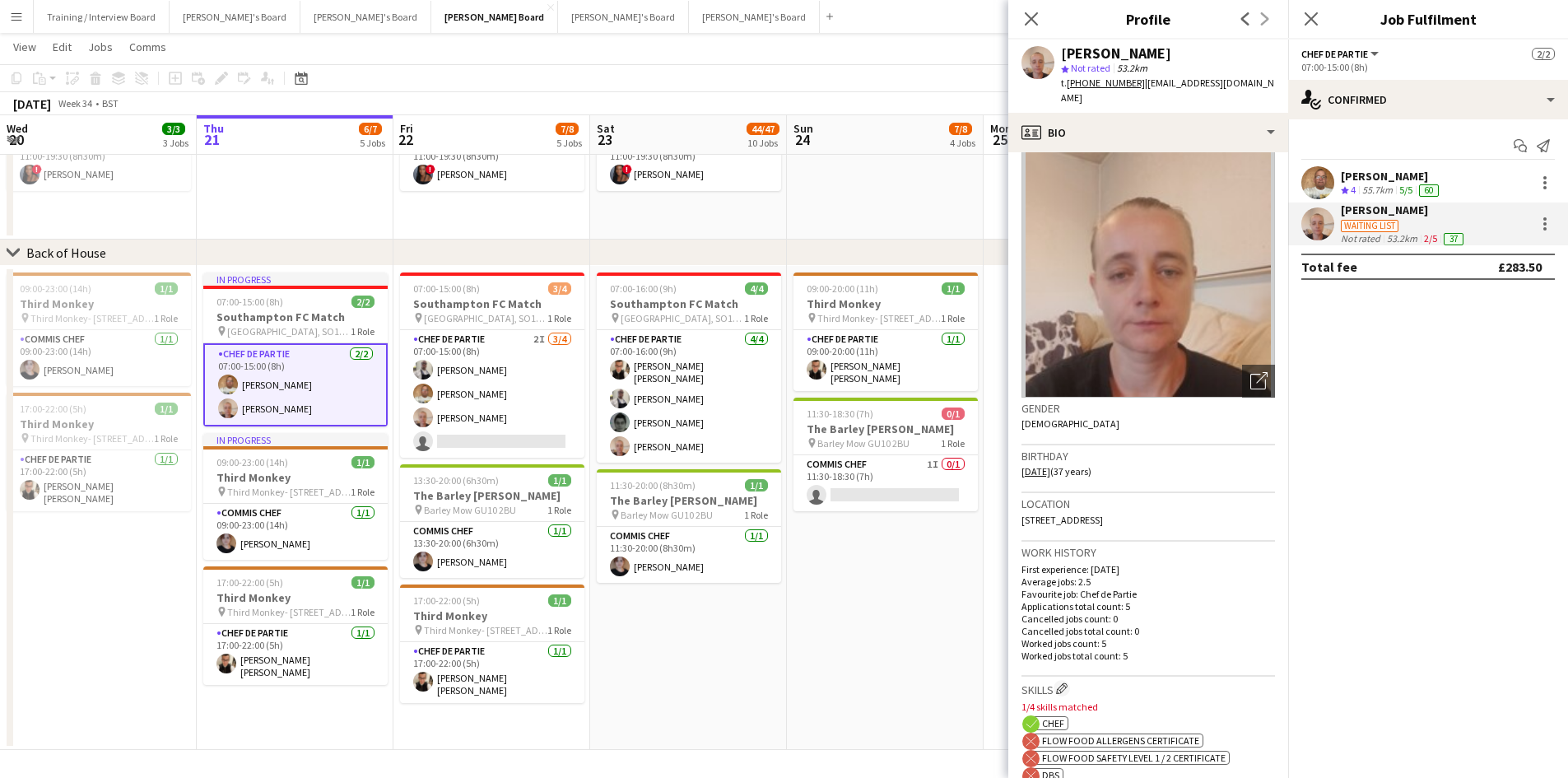
scroll to position [0, 0]
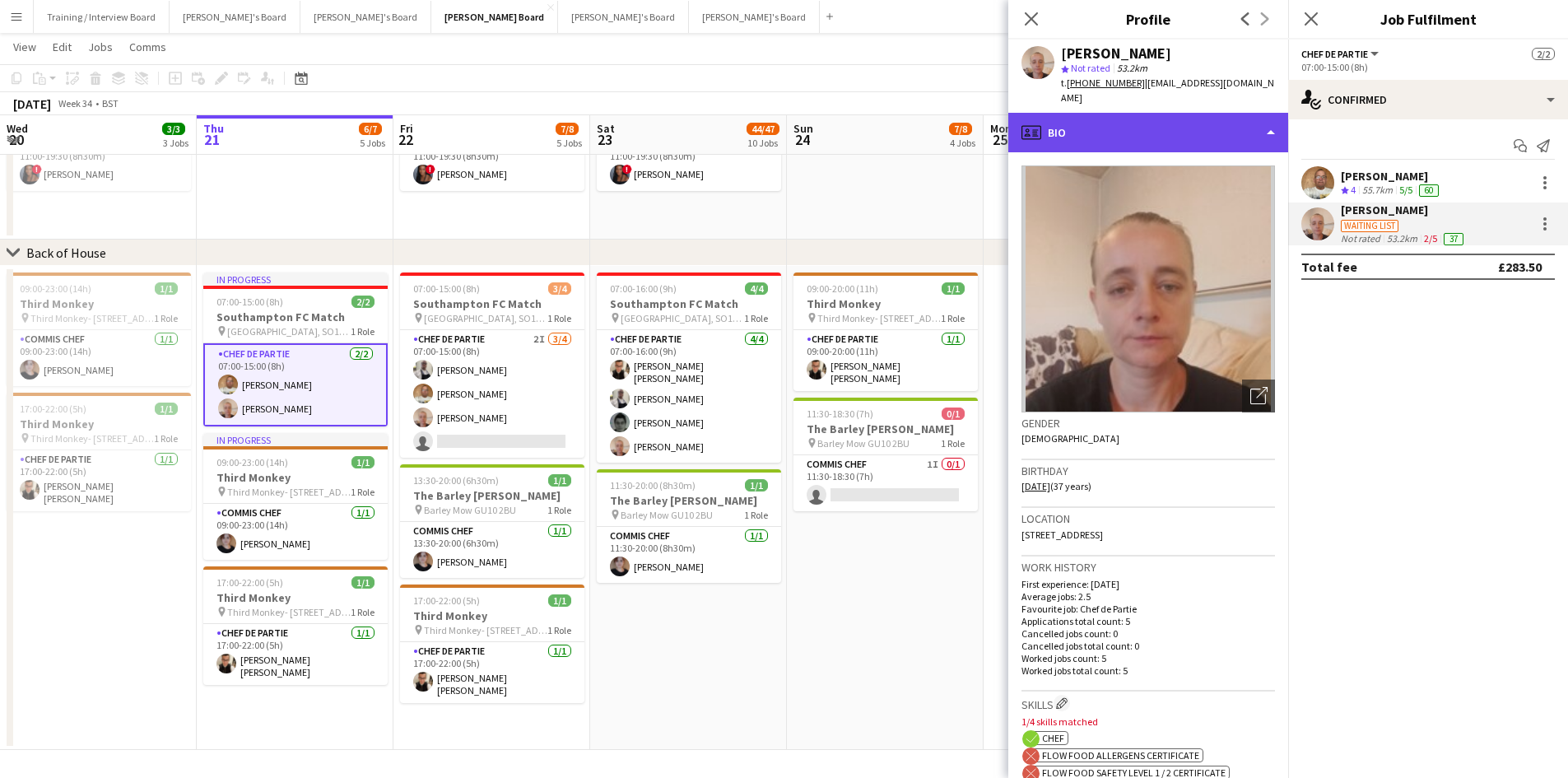
click at [1120, 126] on div "profile Bio" at bounding box center [1147, 132] width 280 height 40
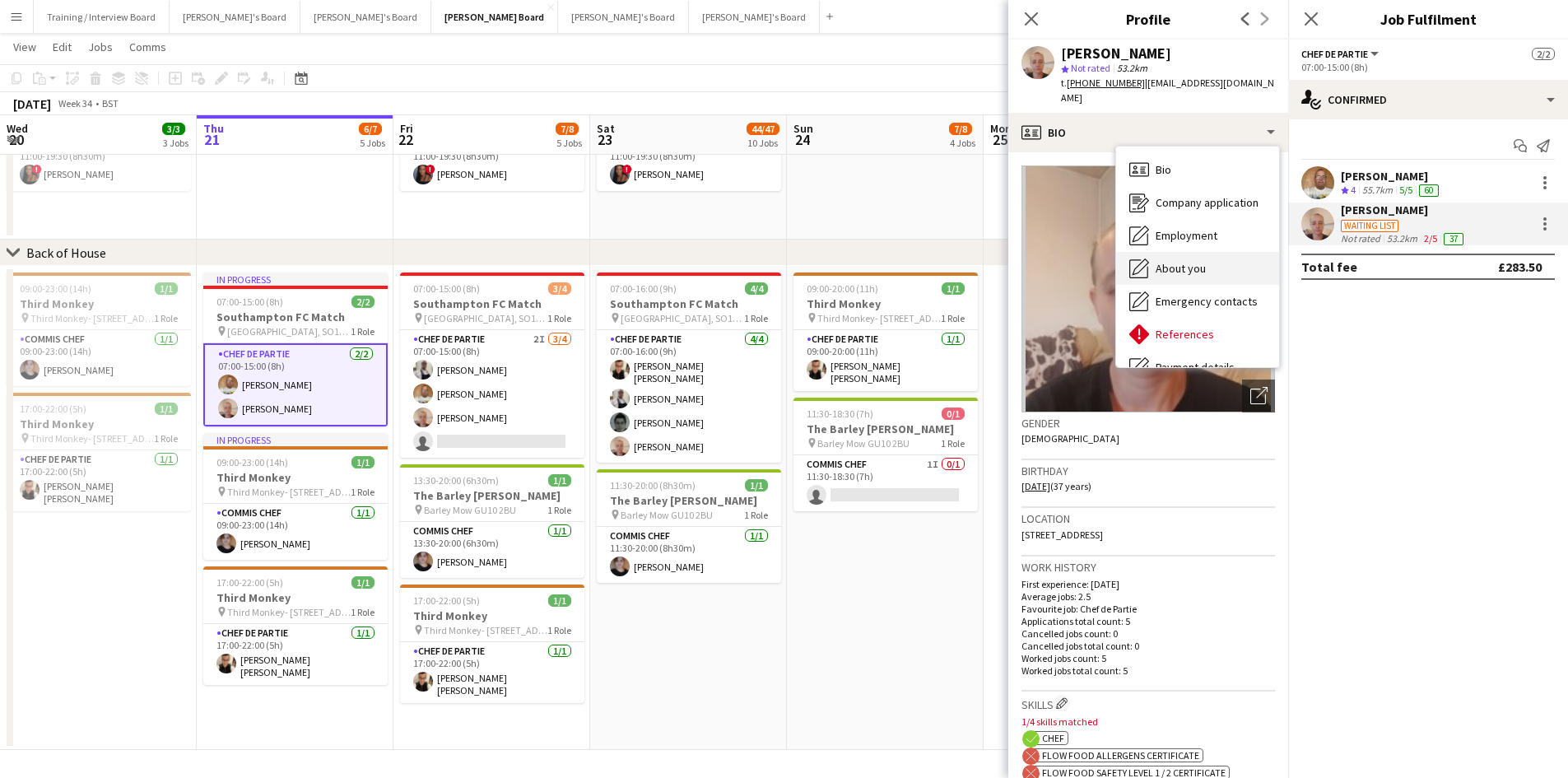
click at [1200, 252] on div "About you About you" at bounding box center [1197, 269] width 163 height 33
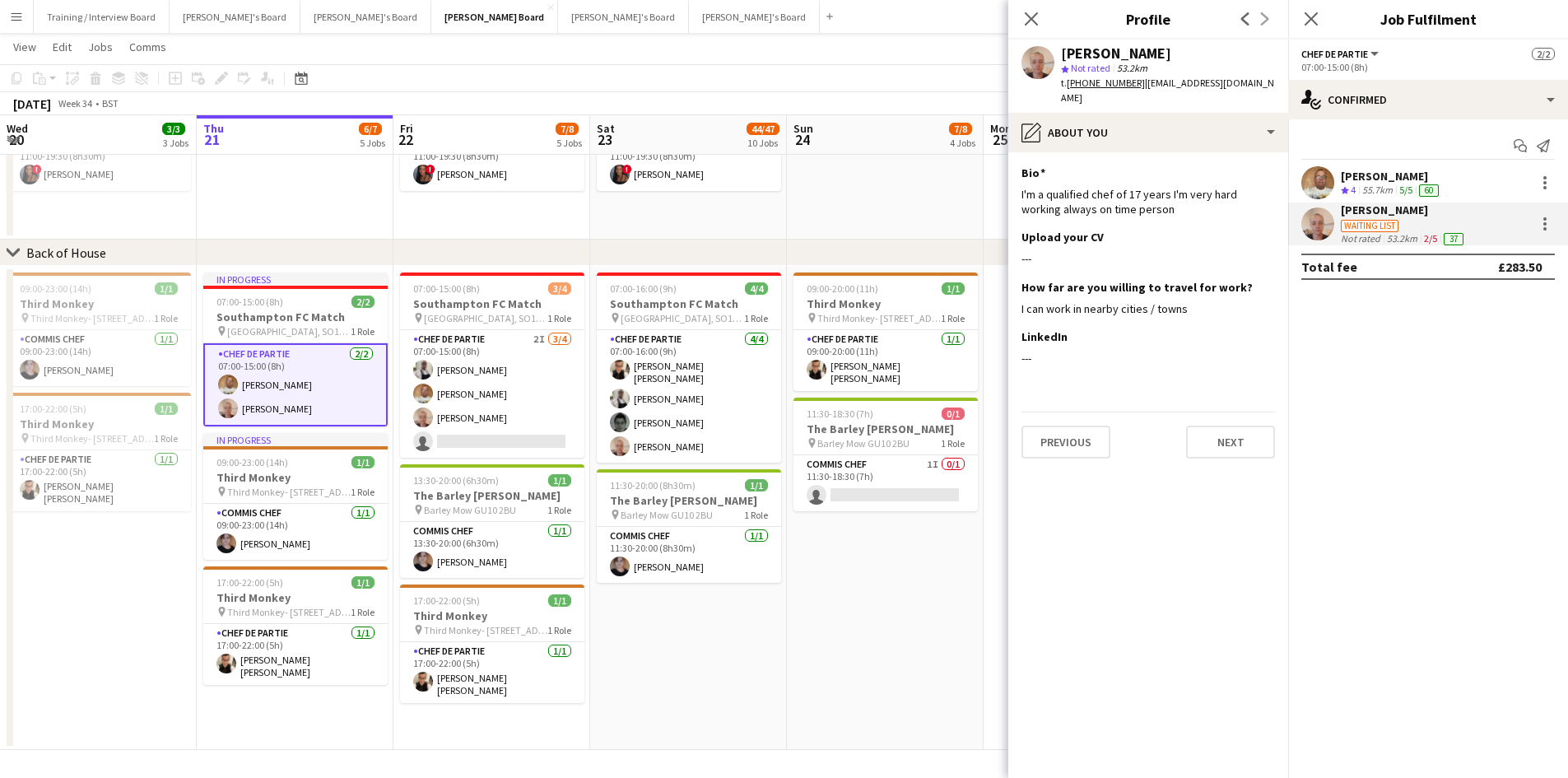
drag, startPoint x: 854, startPoint y: 56, endPoint x: 421, endPoint y: 202, distance: 457.0
click at [853, 56] on app-page-menu "View Day view expanded Day view collapsed Month view Date picker Jump to [DATE]…" at bounding box center [784, 49] width 1568 height 31
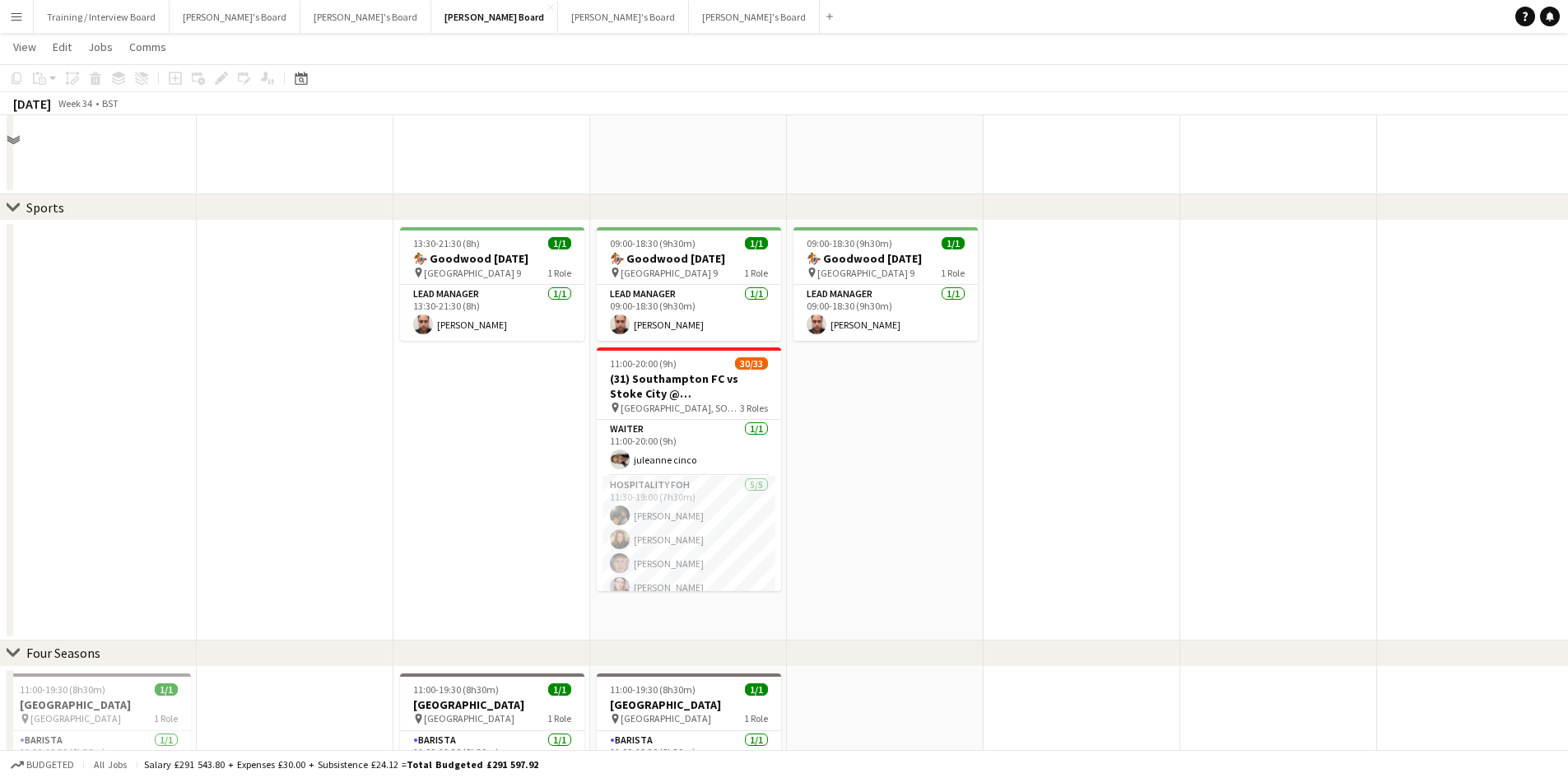
scroll to position [824, 0]
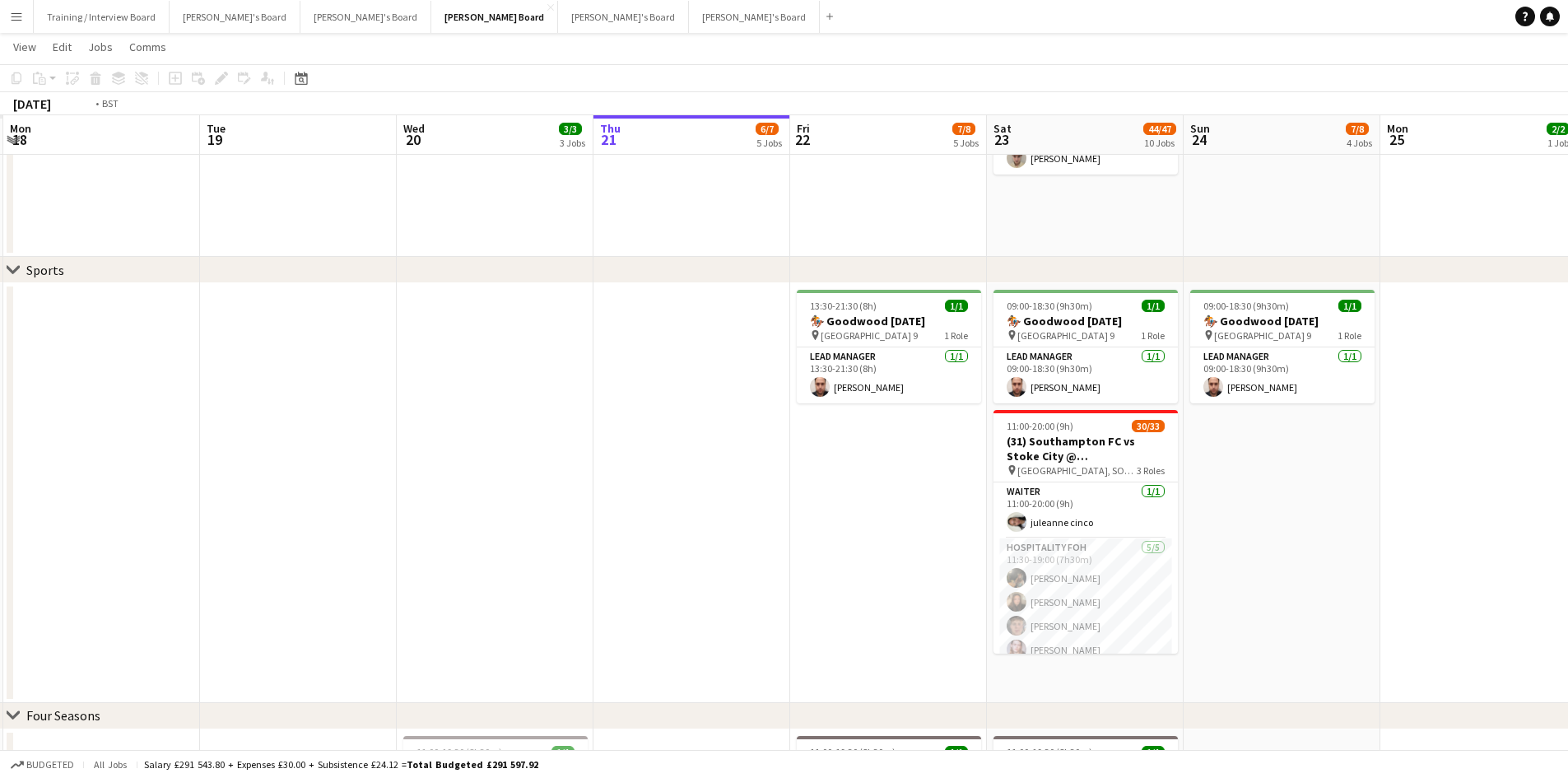
drag, startPoint x: 275, startPoint y: 147, endPoint x: 801, endPoint y: 119, distance: 526.7
click at [1078, 130] on app-calendar-viewport "Sun 17 Mon 18 Tue 19 Wed 20 3/3 3 Jobs Thu 21 6/7 5 Jobs Fri 22 7/8 5 Jobs Sat …" at bounding box center [784, 324] width 1568 height 2167
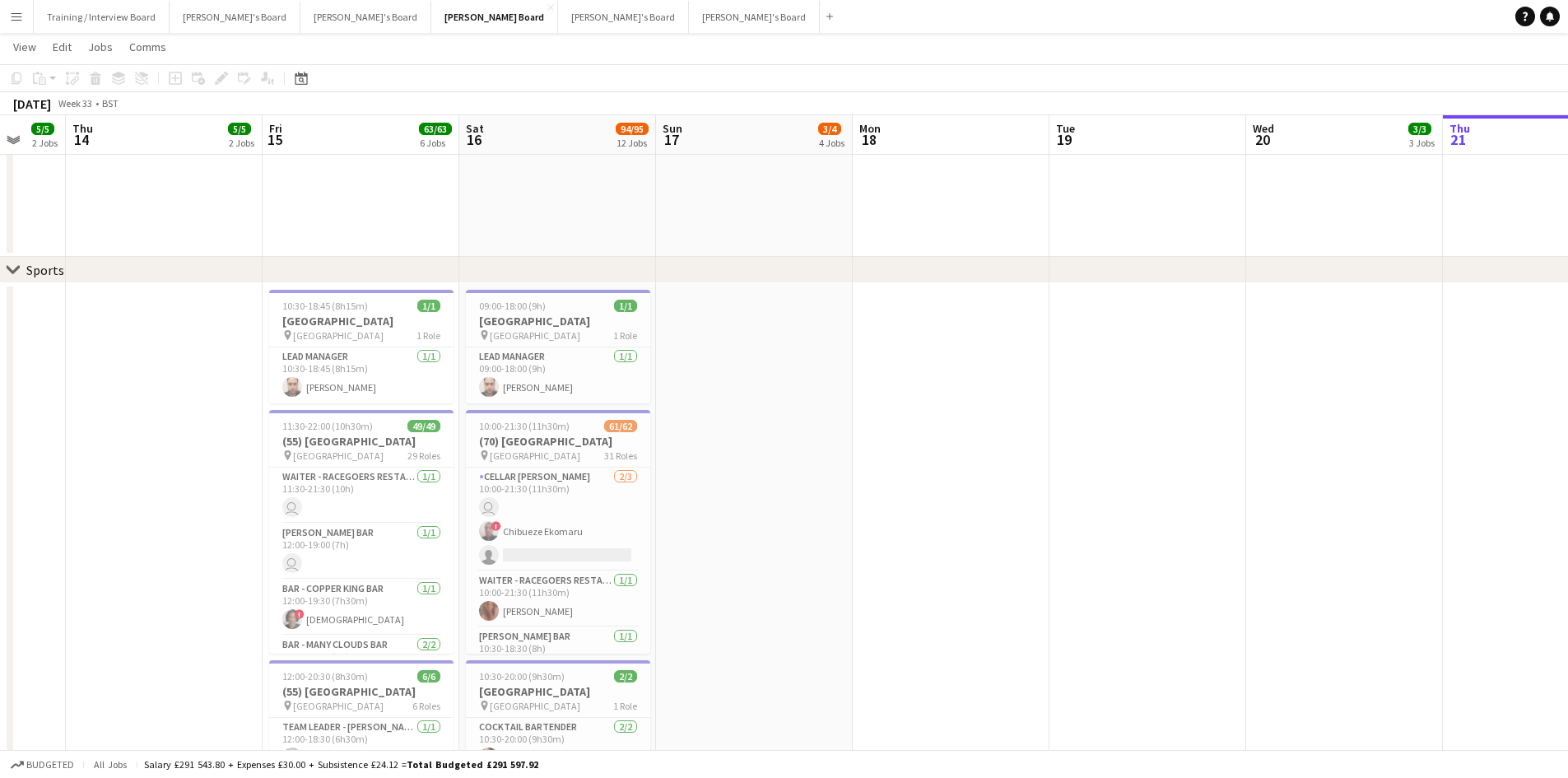
scroll to position [0, 520]
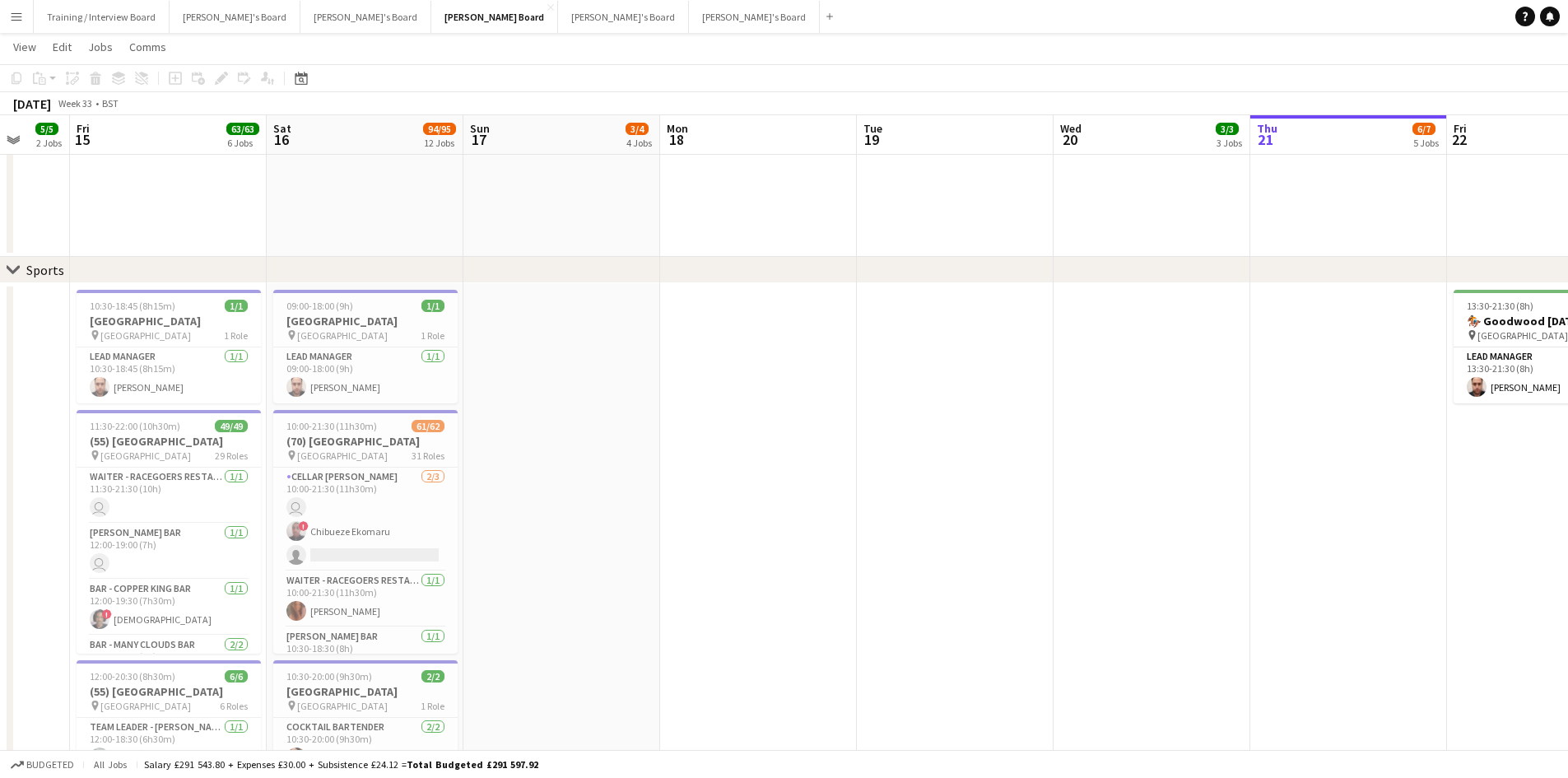
drag, startPoint x: 746, startPoint y: 134, endPoint x: 786, endPoint y: 134, distance: 40.0
click at [786, 134] on app-calendar-viewport "Tue 12 Wed 13 5/5 2 Jobs Thu 14 5/5 2 Jobs Fri 15 63/63 6 Jobs Sat 16 94/95 12 …" at bounding box center [784, 582] width 1568 height 2684
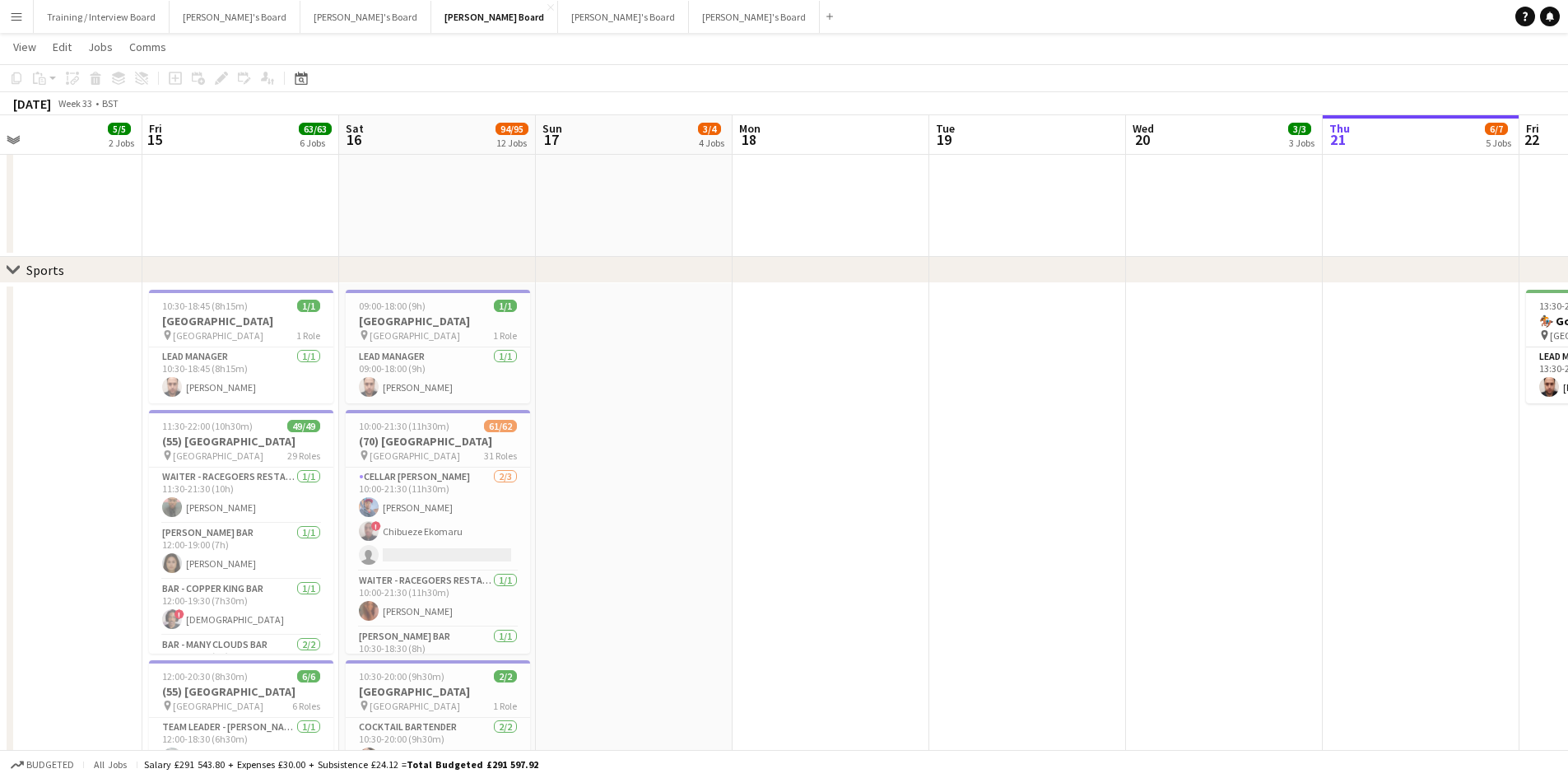
drag, startPoint x: 375, startPoint y: 146, endPoint x: 447, endPoint y: 146, distance: 72.0
click at [447, 146] on app-calendar-viewport "Tue 12 4/4 1 Job Wed 13 5/5 2 Jobs Thu 14 5/5 2 Jobs Fri 15 63/63 6 Jobs Sat 16…" at bounding box center [784, 582] width 1568 height 2684
click at [207, 453] on span "[GEOGRAPHIC_DATA]" at bounding box center [218, 456] width 91 height 13
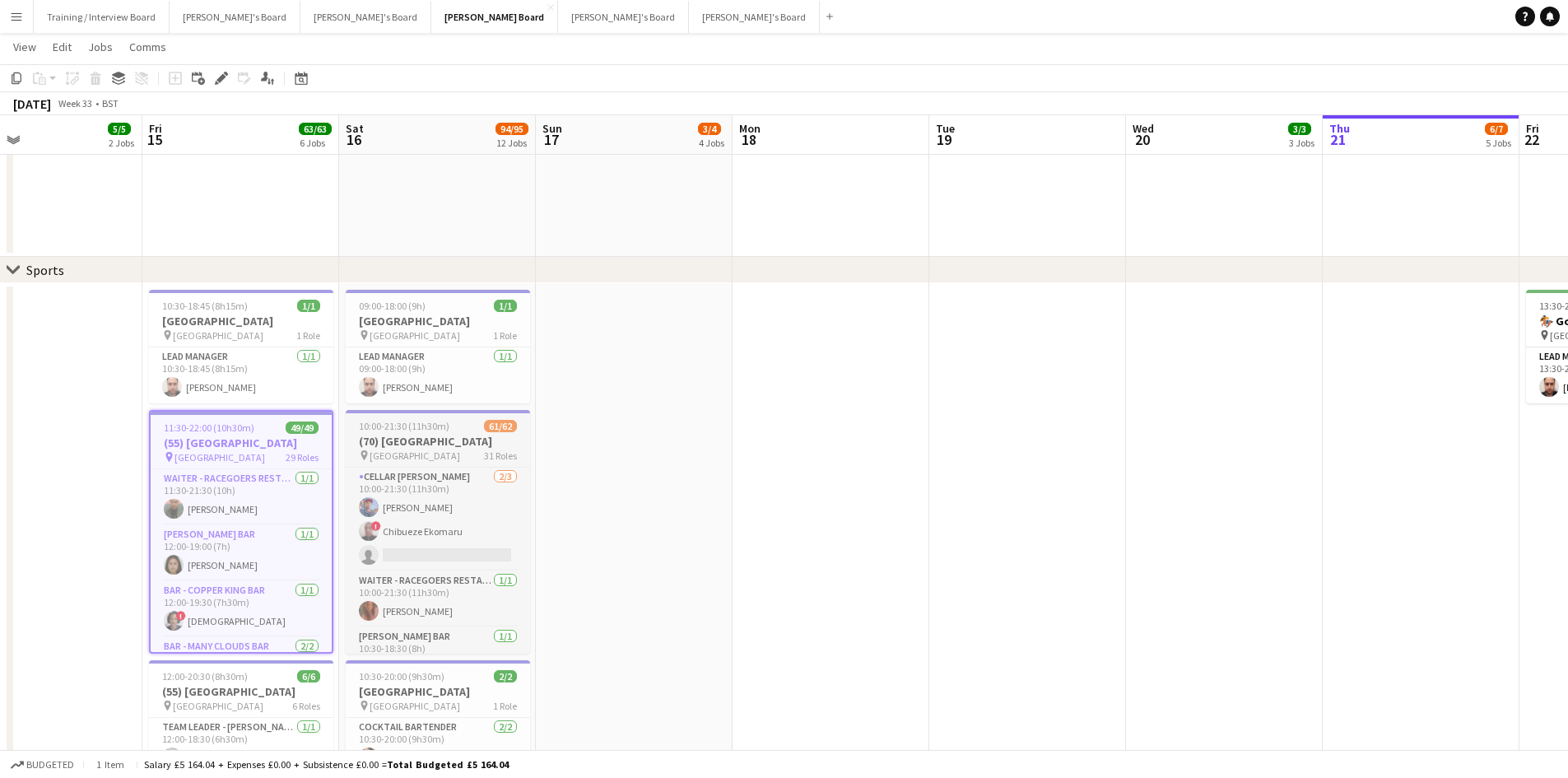
click at [447, 447] on h3 "(70) [GEOGRAPHIC_DATA]" at bounding box center [437, 440] width 184 height 15
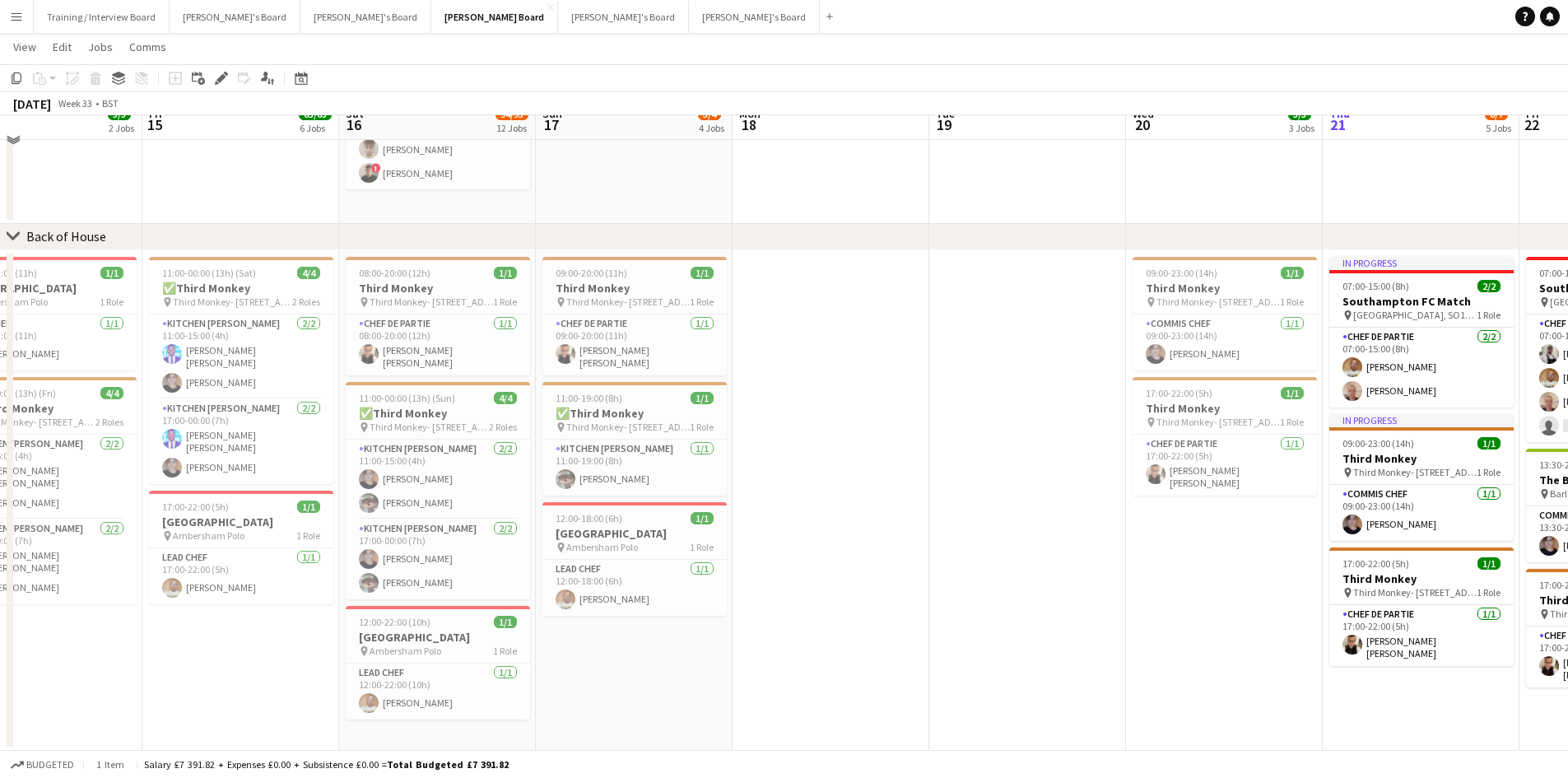
scroll to position [1998, 0]
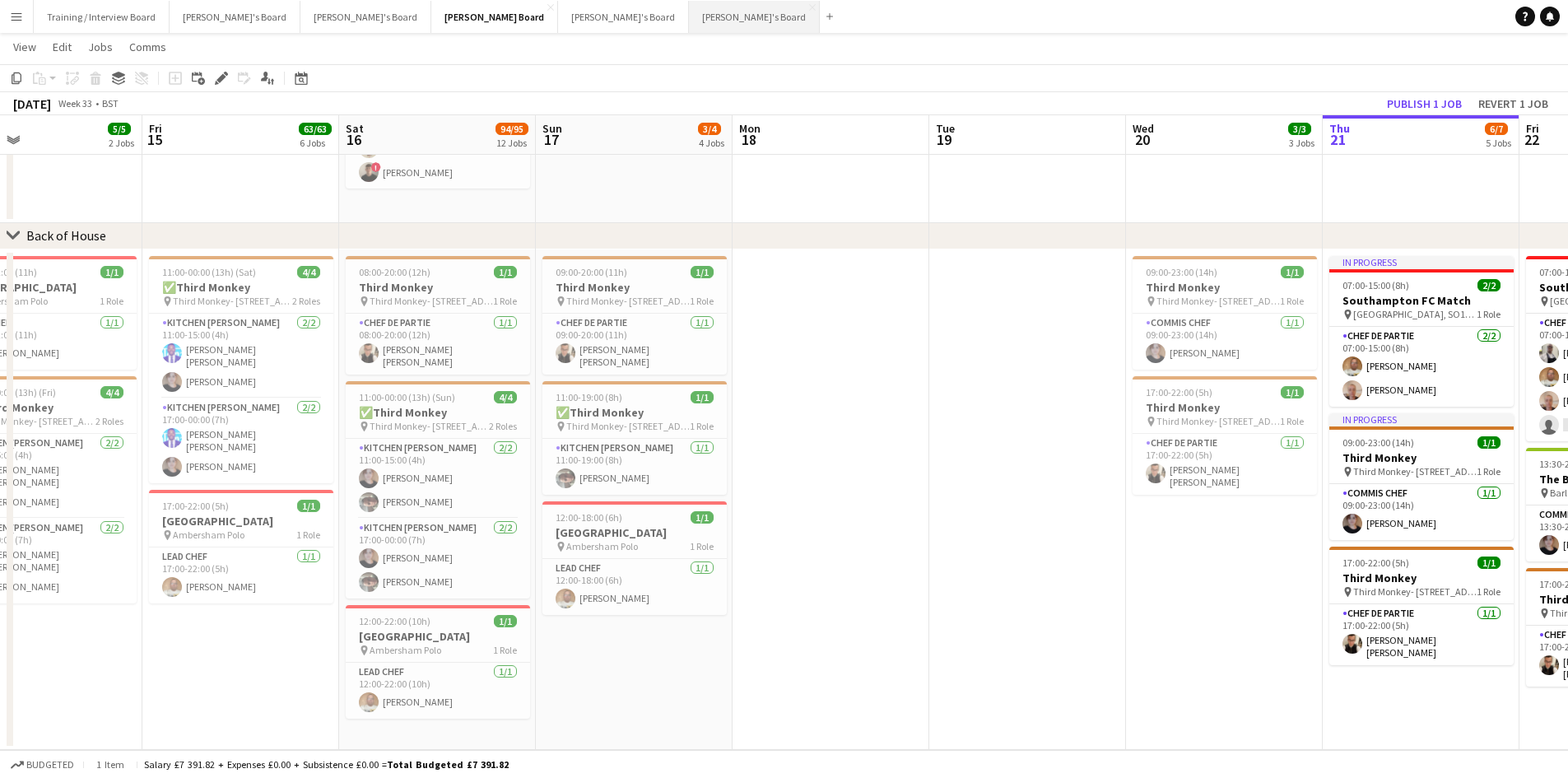
click at [689, 8] on button "[PERSON_NAME]'s Board Close" at bounding box center [754, 17] width 131 height 32
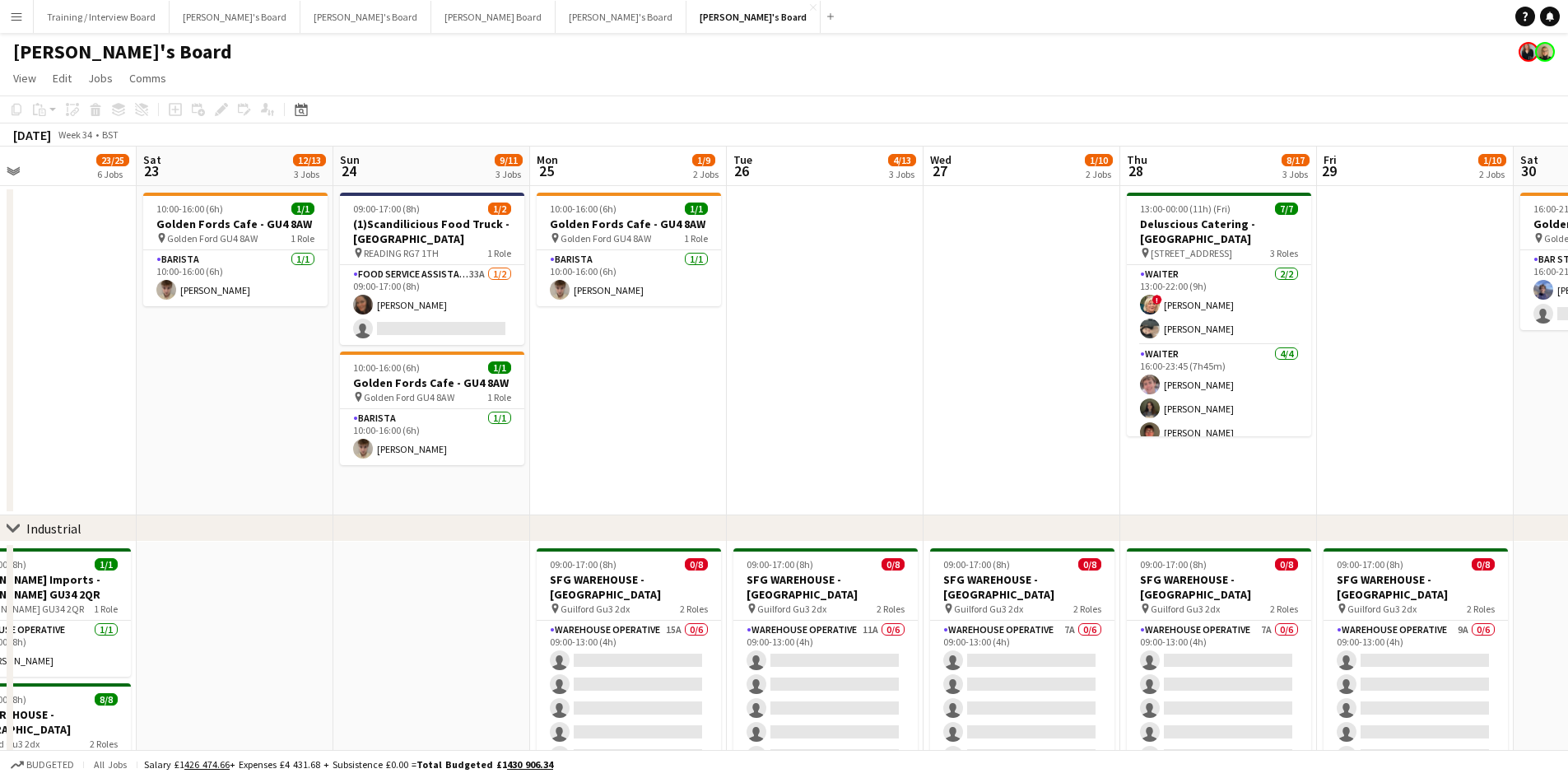
scroll to position [0, 657]
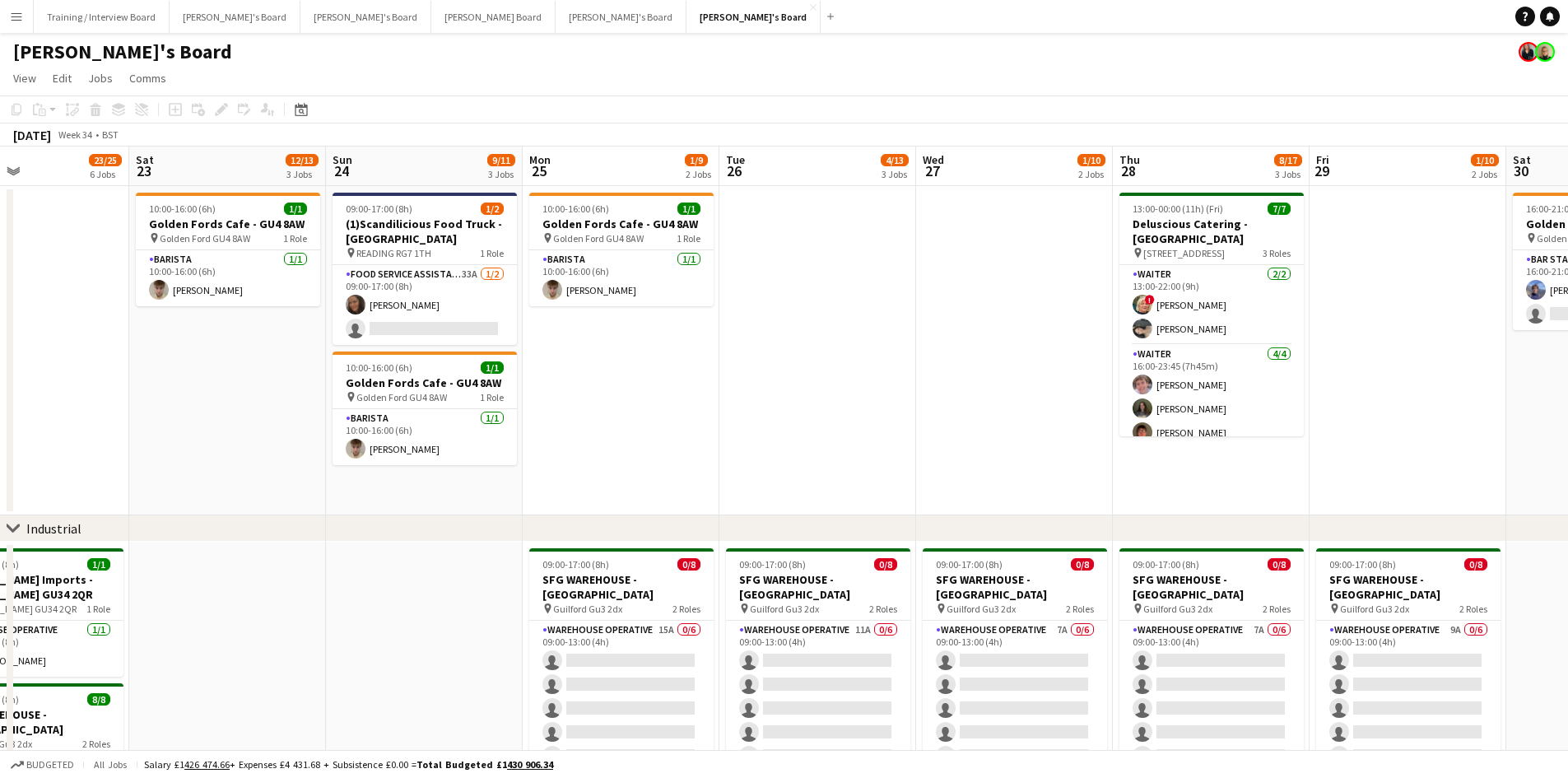
drag, startPoint x: 1242, startPoint y: 180, endPoint x: 781, endPoint y: 182, distance: 461.0
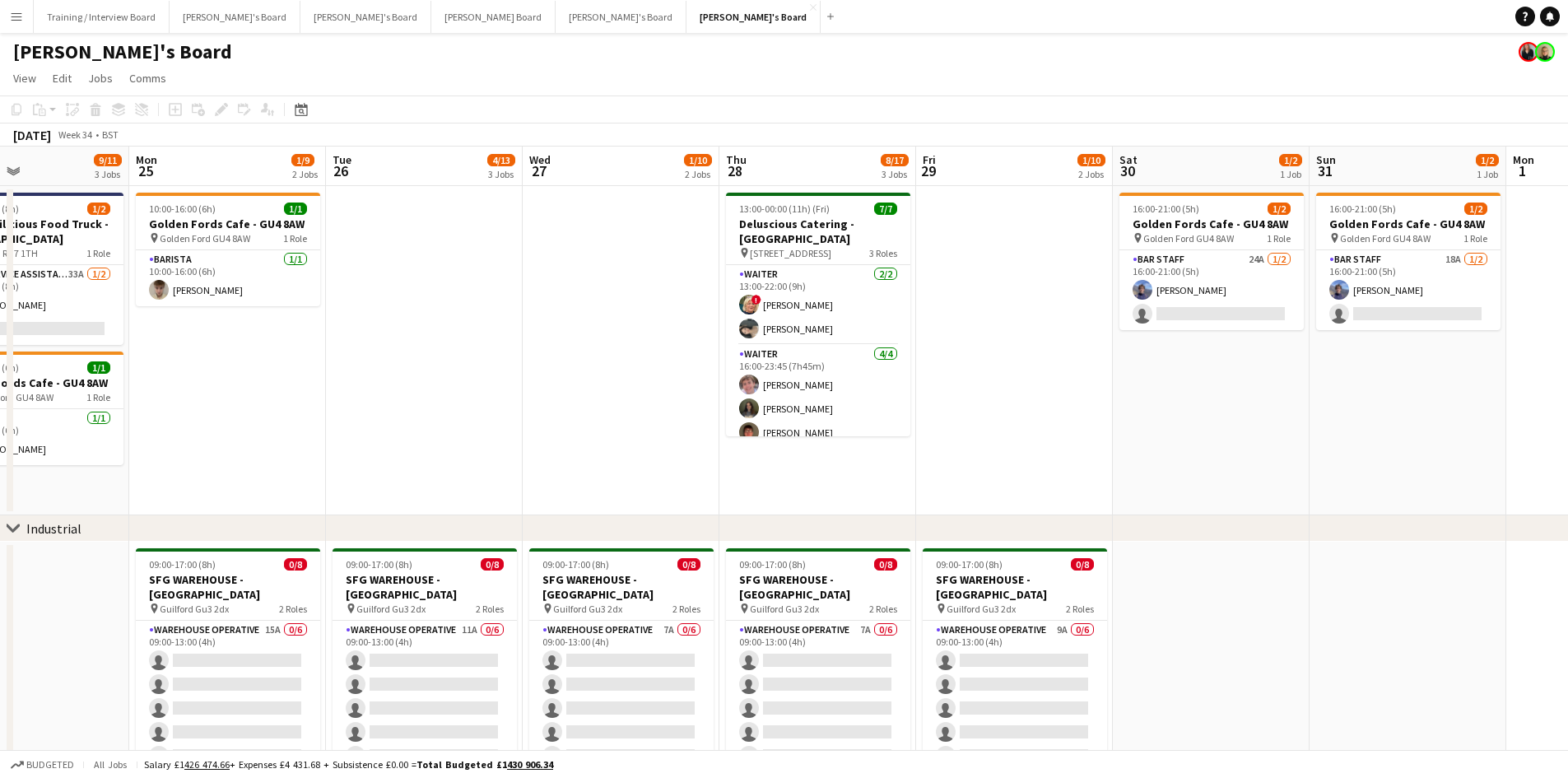
scroll to position [0, 565]
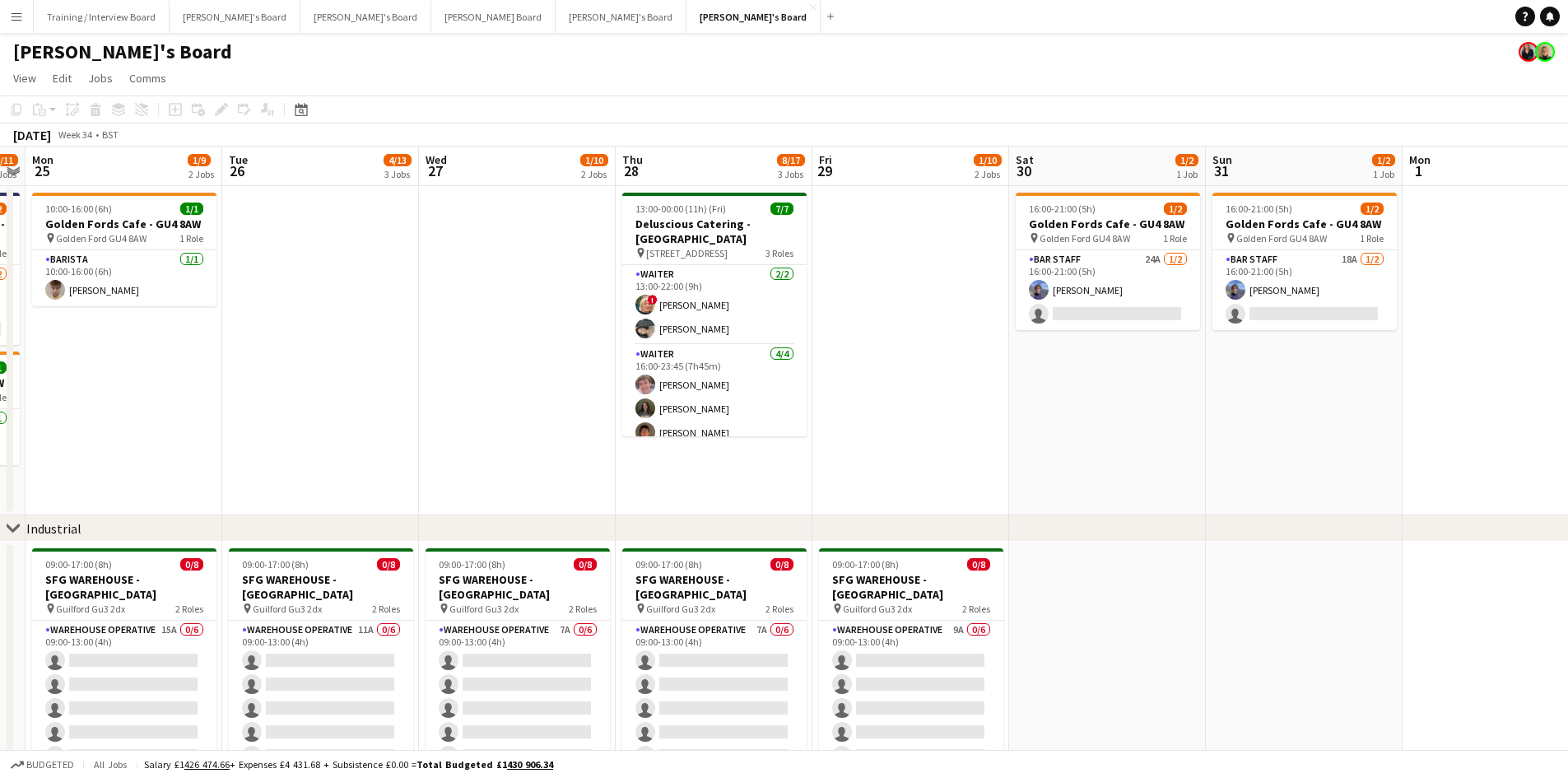
drag, startPoint x: 1204, startPoint y: 169, endPoint x: 706, endPoint y: 179, distance: 498.1
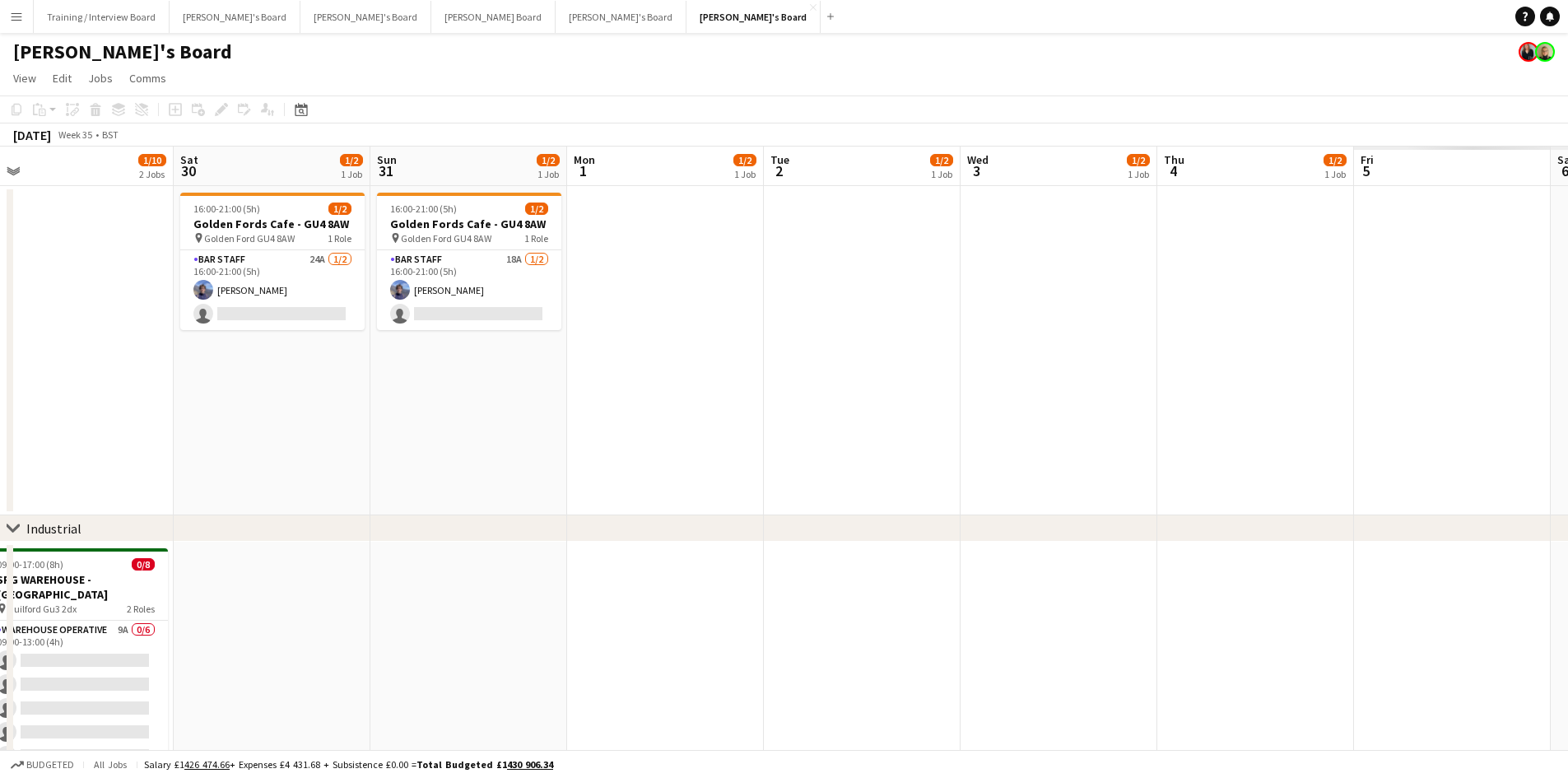
drag, startPoint x: 1299, startPoint y: 167, endPoint x: 464, endPoint y: 195, distance: 835.5
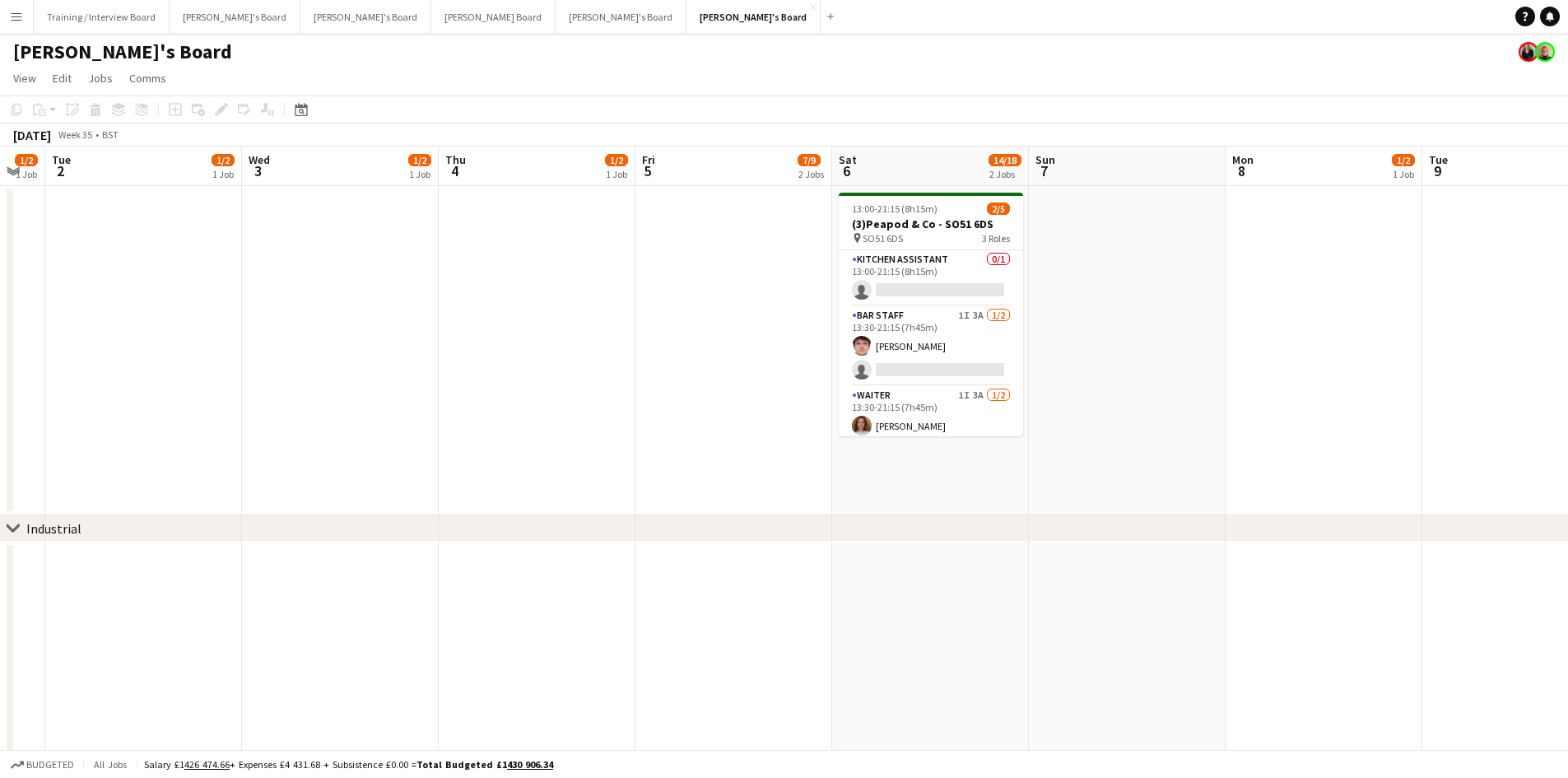
drag, startPoint x: 1190, startPoint y: 183, endPoint x: 533, endPoint y: 185, distance: 657.0
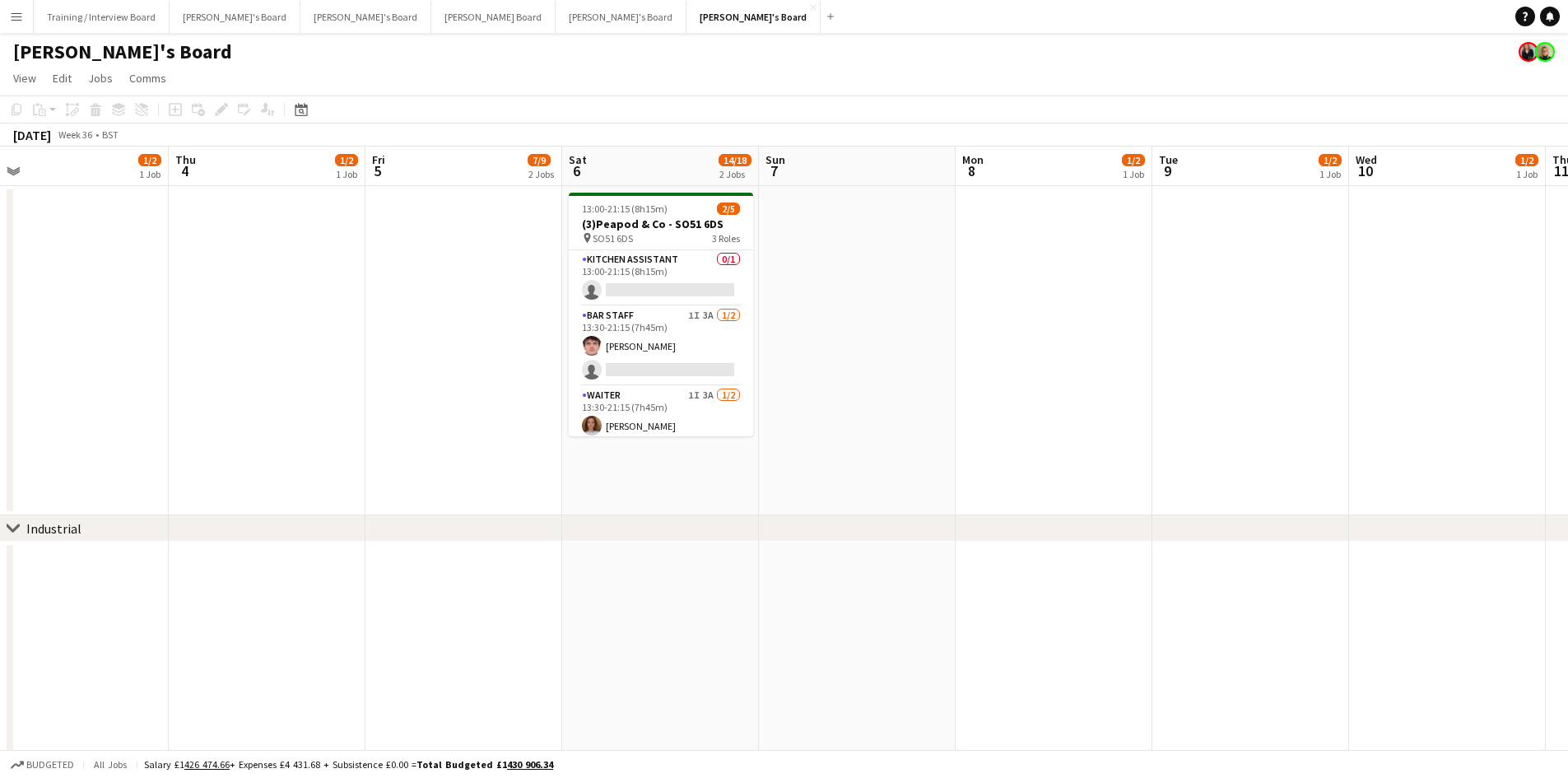
scroll to position [0, 535]
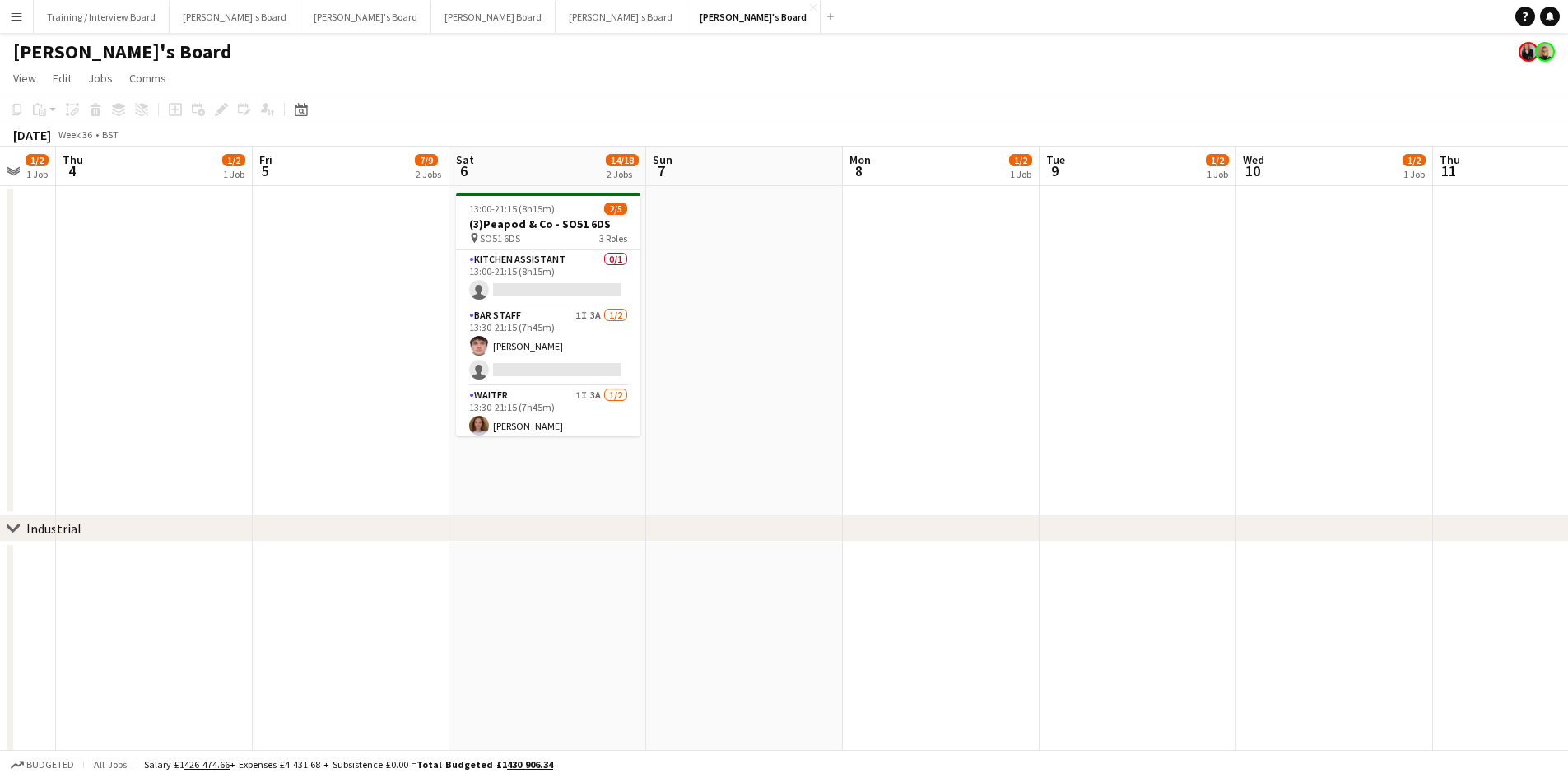
drag, startPoint x: 1083, startPoint y: 167, endPoint x: 753, endPoint y: 176, distance: 330.1
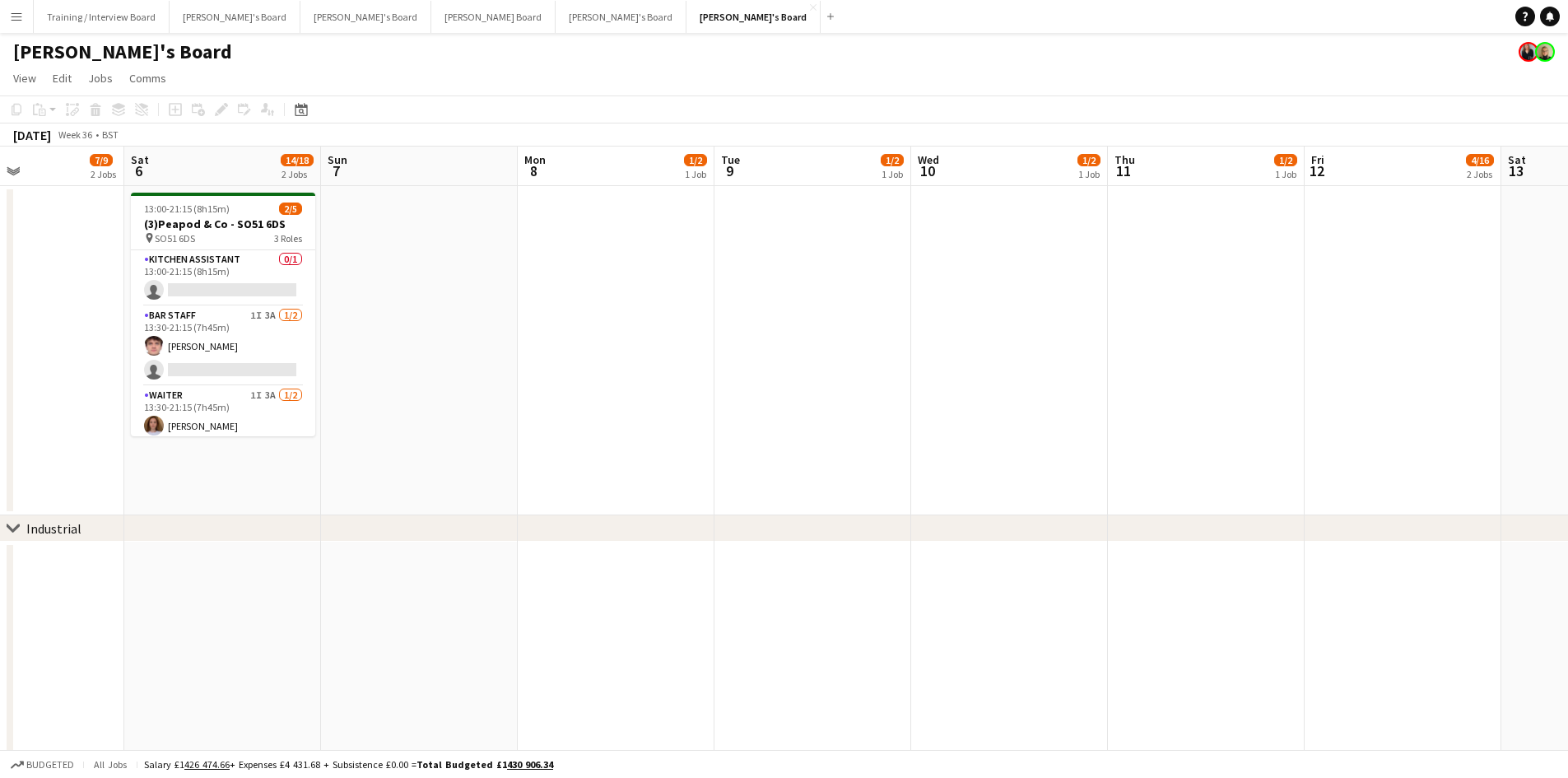
drag, startPoint x: 1313, startPoint y: 159, endPoint x: 626, endPoint y: 192, distance: 687.8
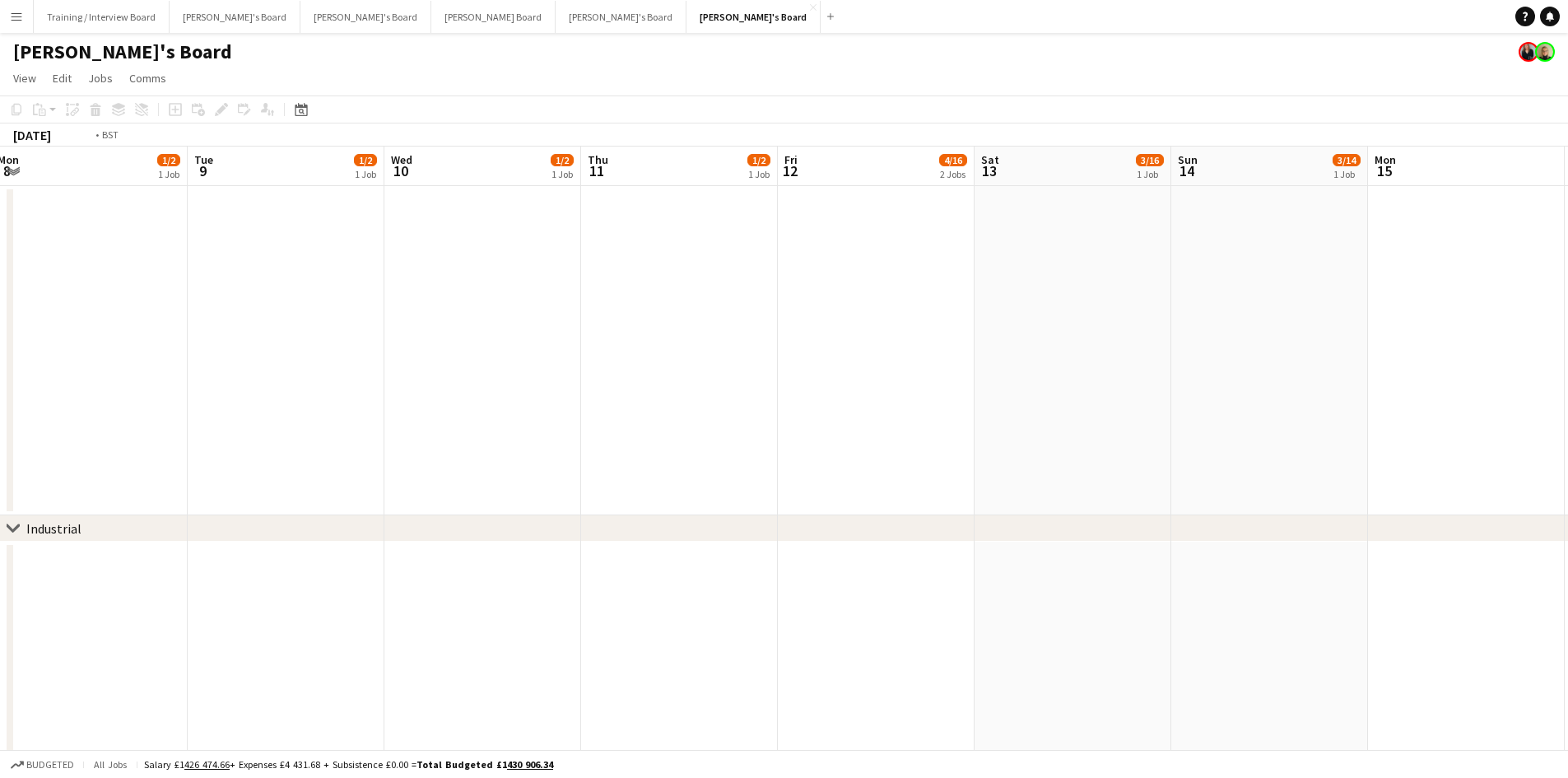
drag, startPoint x: 1254, startPoint y: 178, endPoint x: 618, endPoint y: 204, distance: 636.5
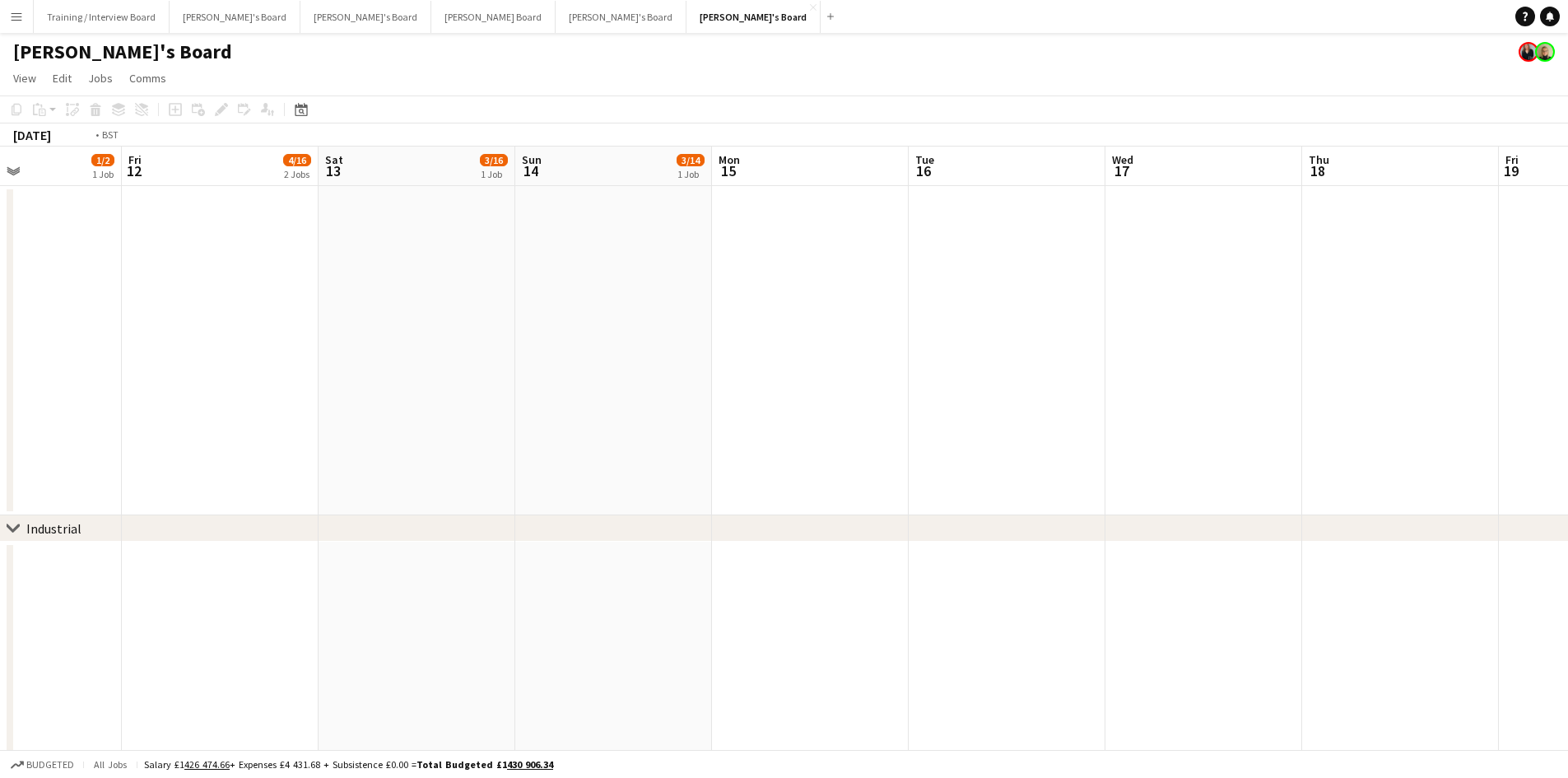
drag, startPoint x: 1141, startPoint y: 183, endPoint x: 496, endPoint y: 201, distance: 645.3
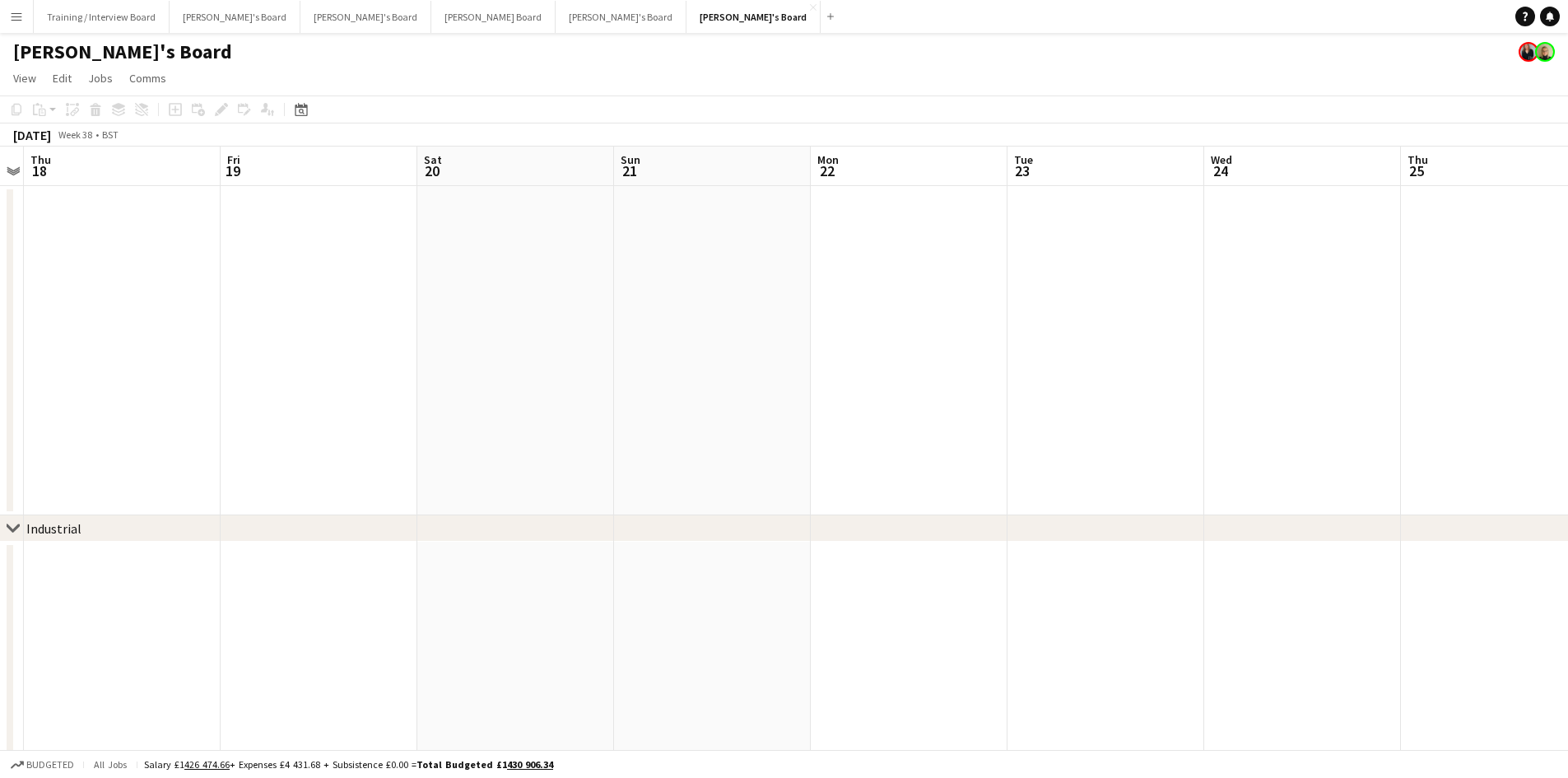
drag, startPoint x: 547, startPoint y: 198, endPoint x: 500, endPoint y: 201, distance: 47.1
drag, startPoint x: 419, startPoint y: 193, endPoint x: 976, endPoint y: 161, distance: 557.9
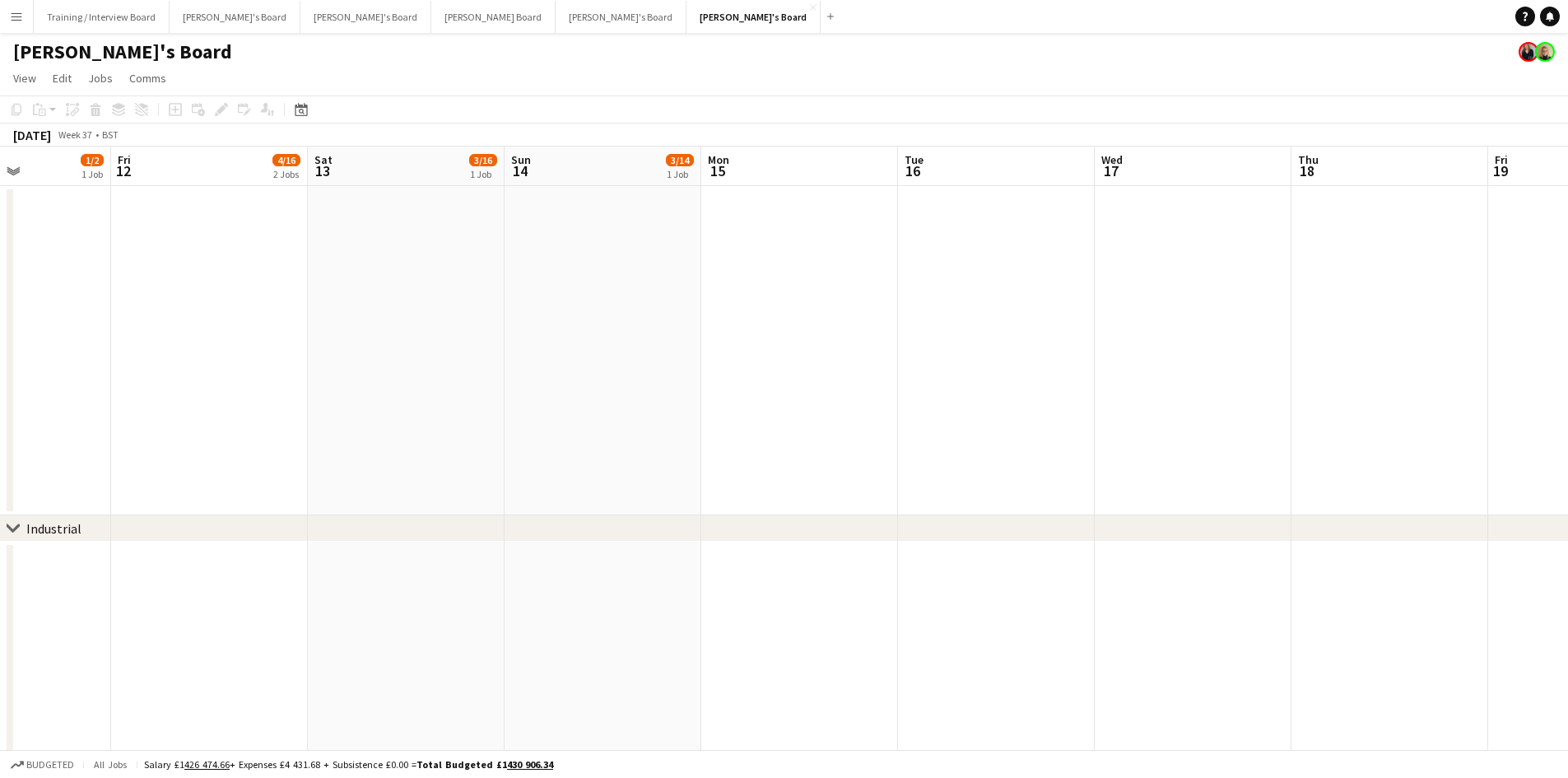
drag, startPoint x: 301, startPoint y: 160, endPoint x: 878, endPoint y: 151, distance: 577.1
drag, startPoint x: 439, startPoint y: 167, endPoint x: 579, endPoint y: 148, distance: 141.3
drag, startPoint x: 398, startPoint y: 166, endPoint x: 693, endPoint y: 161, distance: 295.0
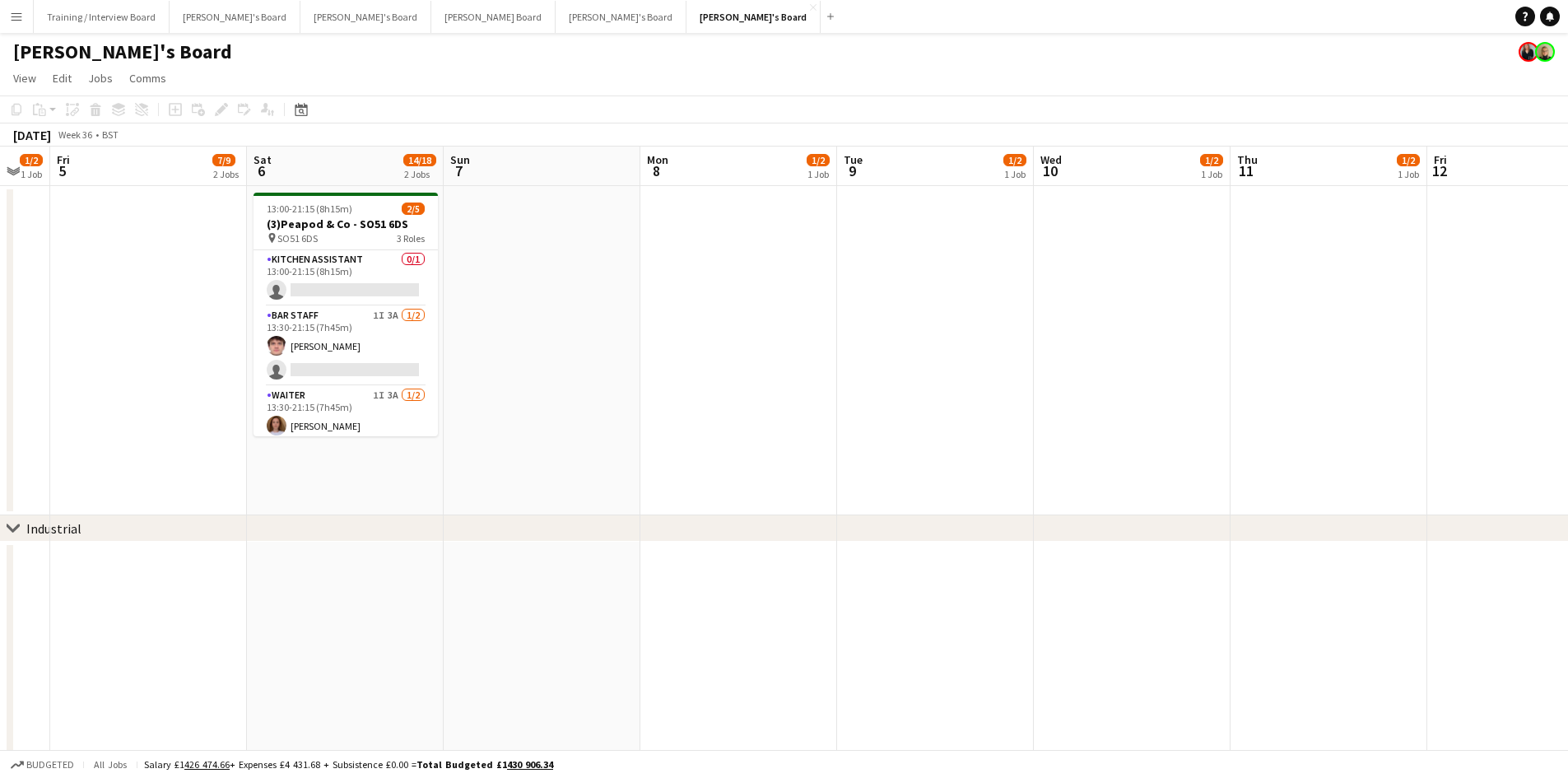
drag, startPoint x: 280, startPoint y: 165, endPoint x: 624, endPoint y: 157, distance: 344.1
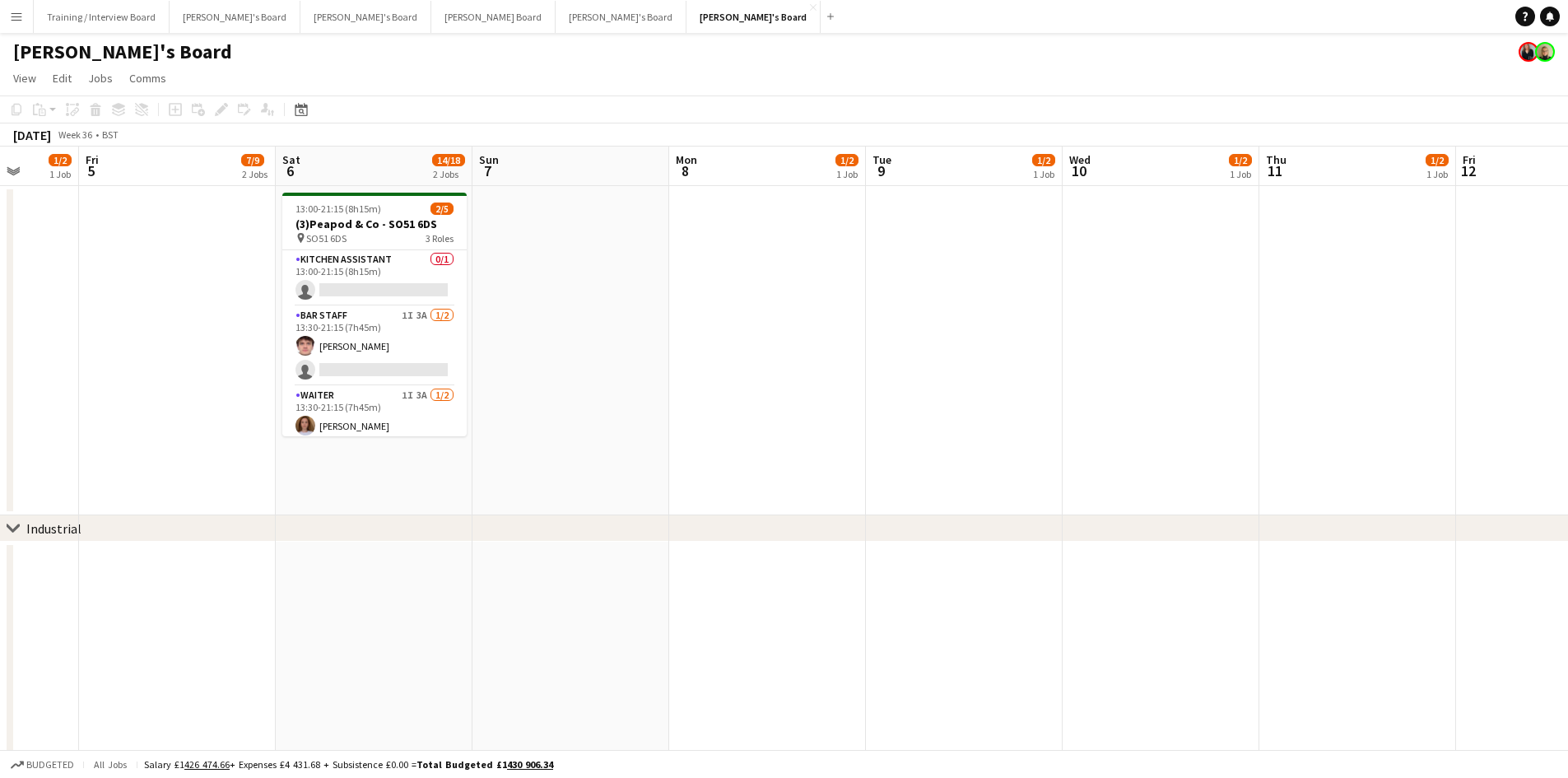
drag, startPoint x: 359, startPoint y: 176, endPoint x: 761, endPoint y: 161, distance: 402.3
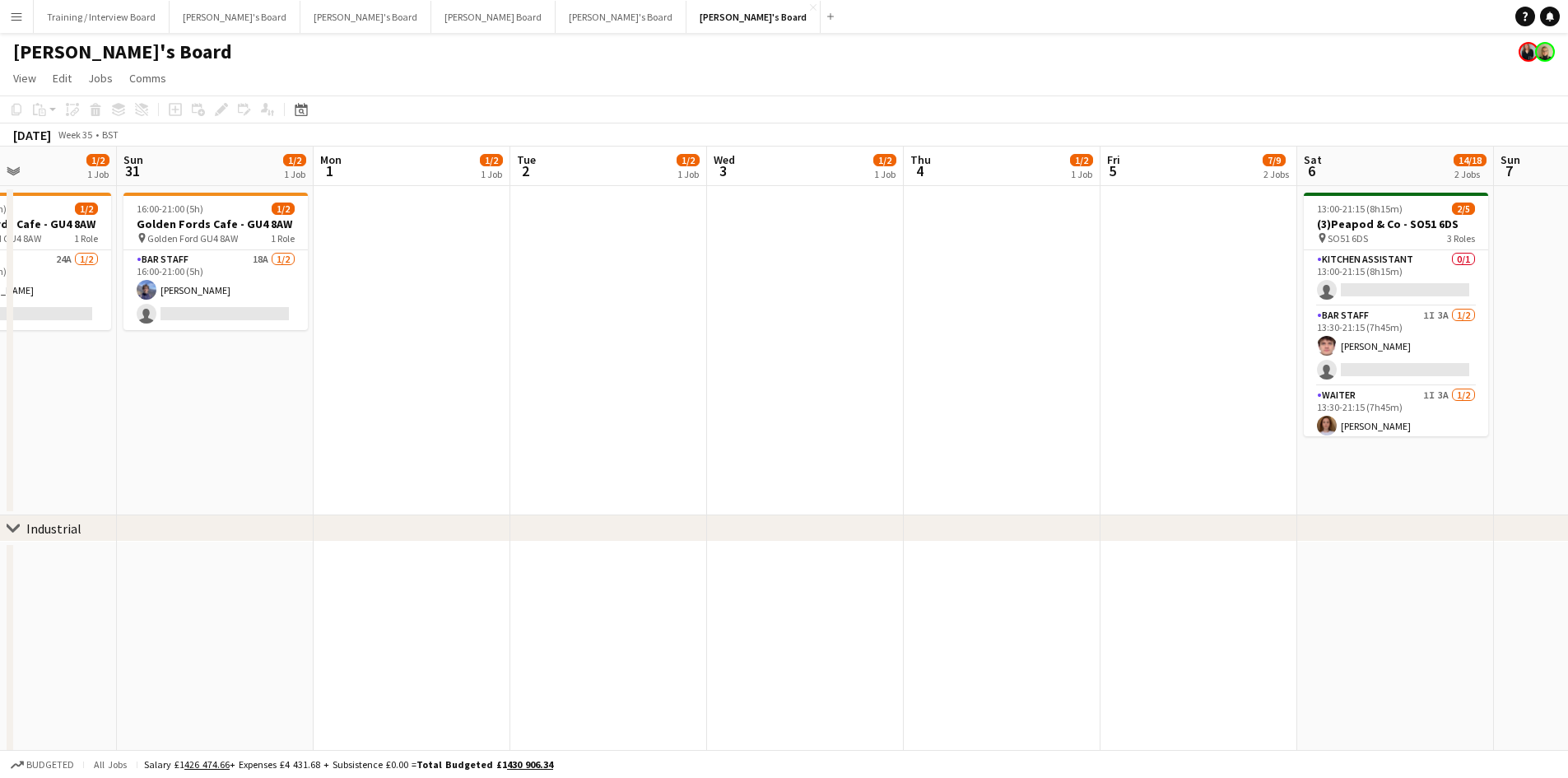
drag, startPoint x: 371, startPoint y: 172, endPoint x: 880, endPoint y: 146, distance: 509.7
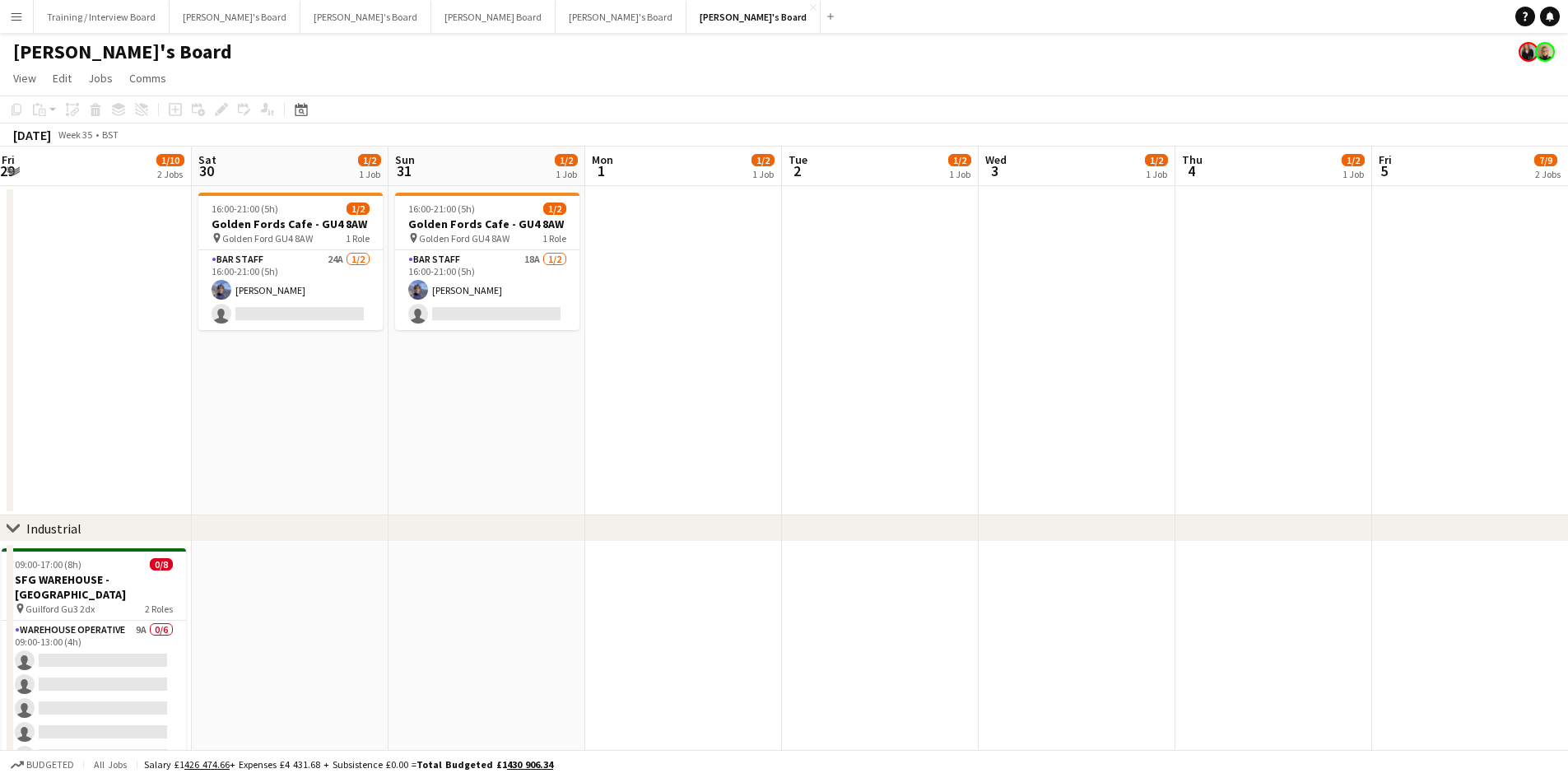
drag, startPoint x: 300, startPoint y: 160, endPoint x: 764, endPoint y: 178, distance: 464.3
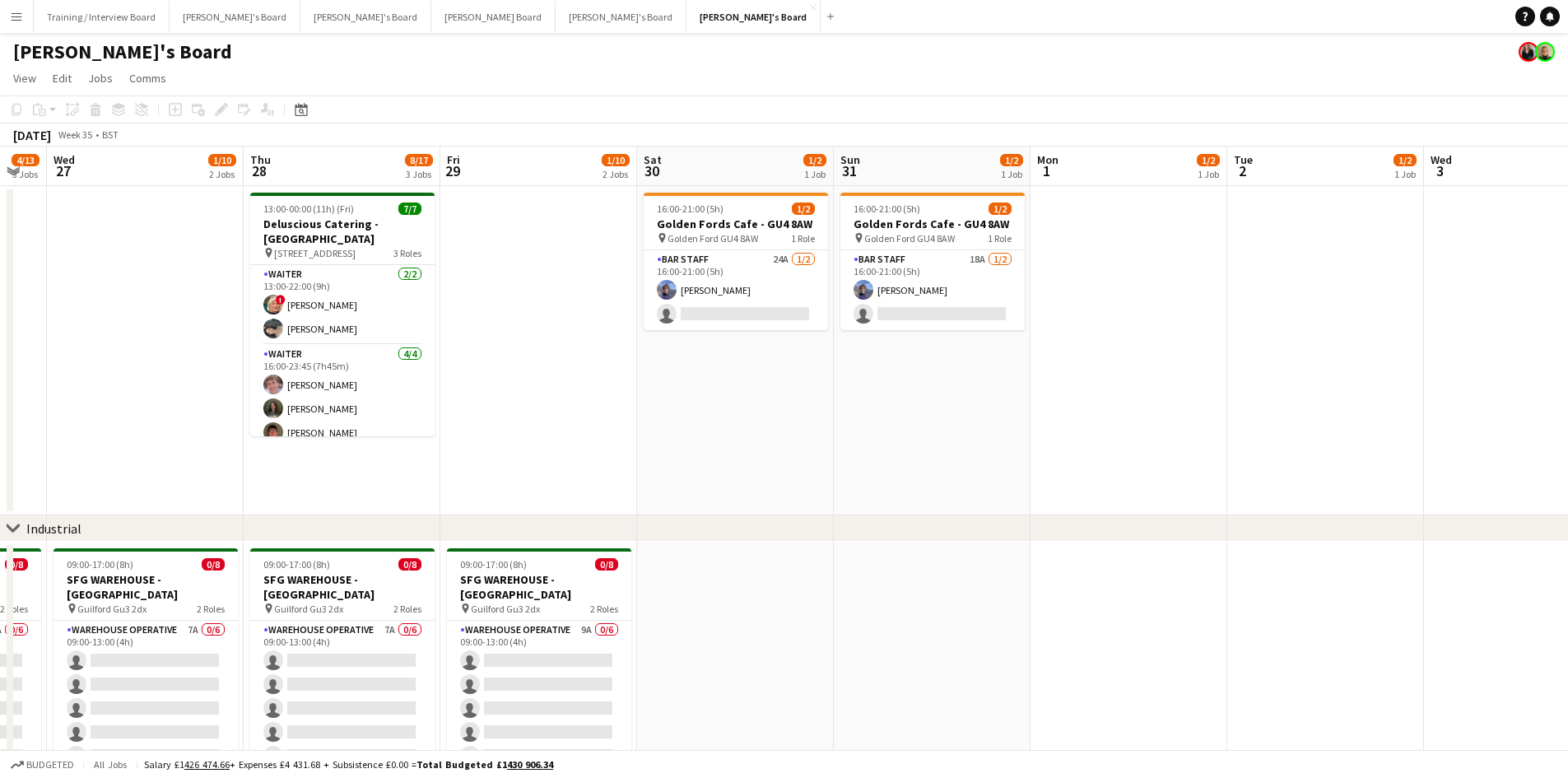
scroll to position [0, 412]
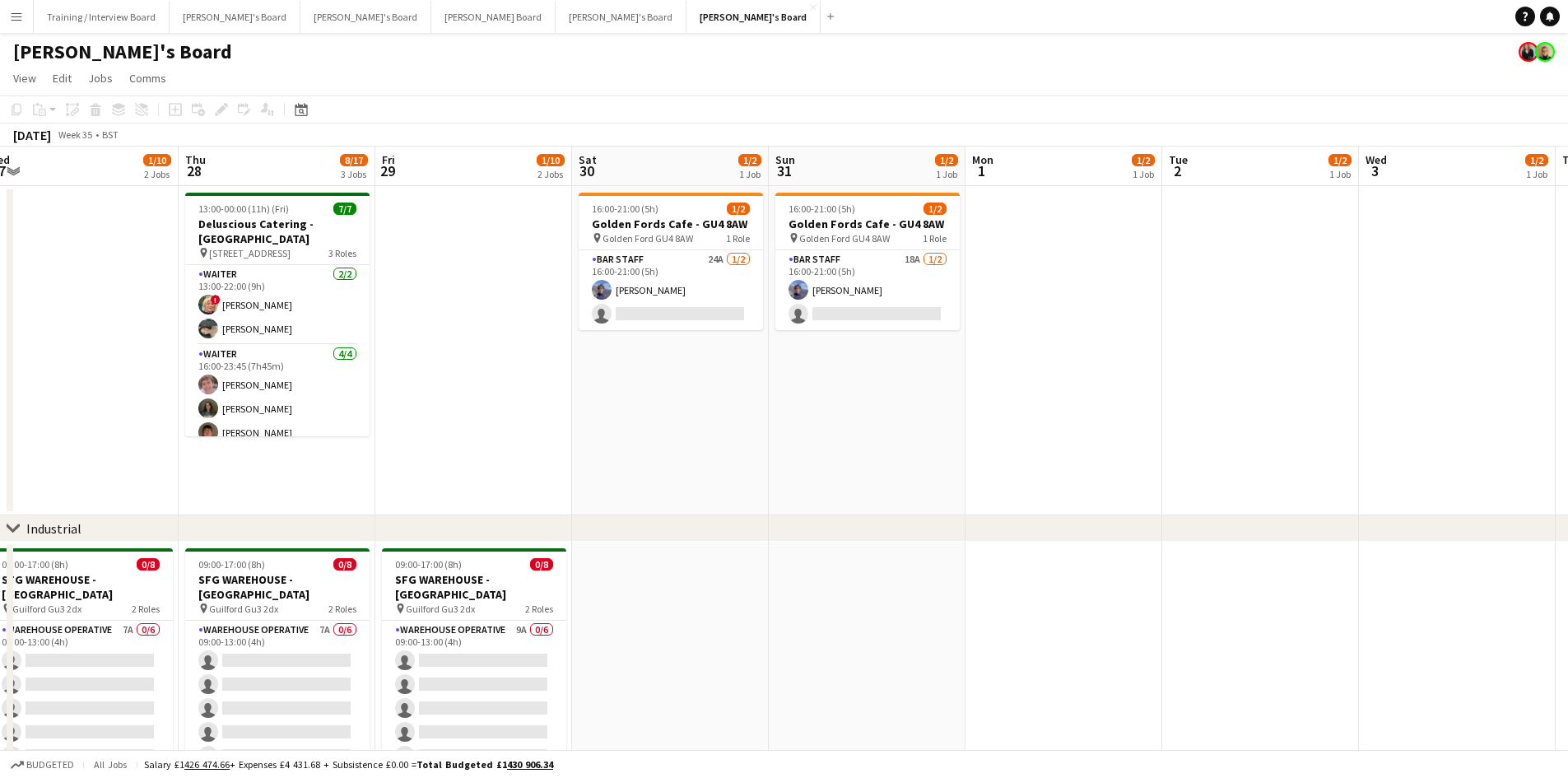
drag, startPoint x: 453, startPoint y: 177, endPoint x: 648, endPoint y: 173, distance: 195.0
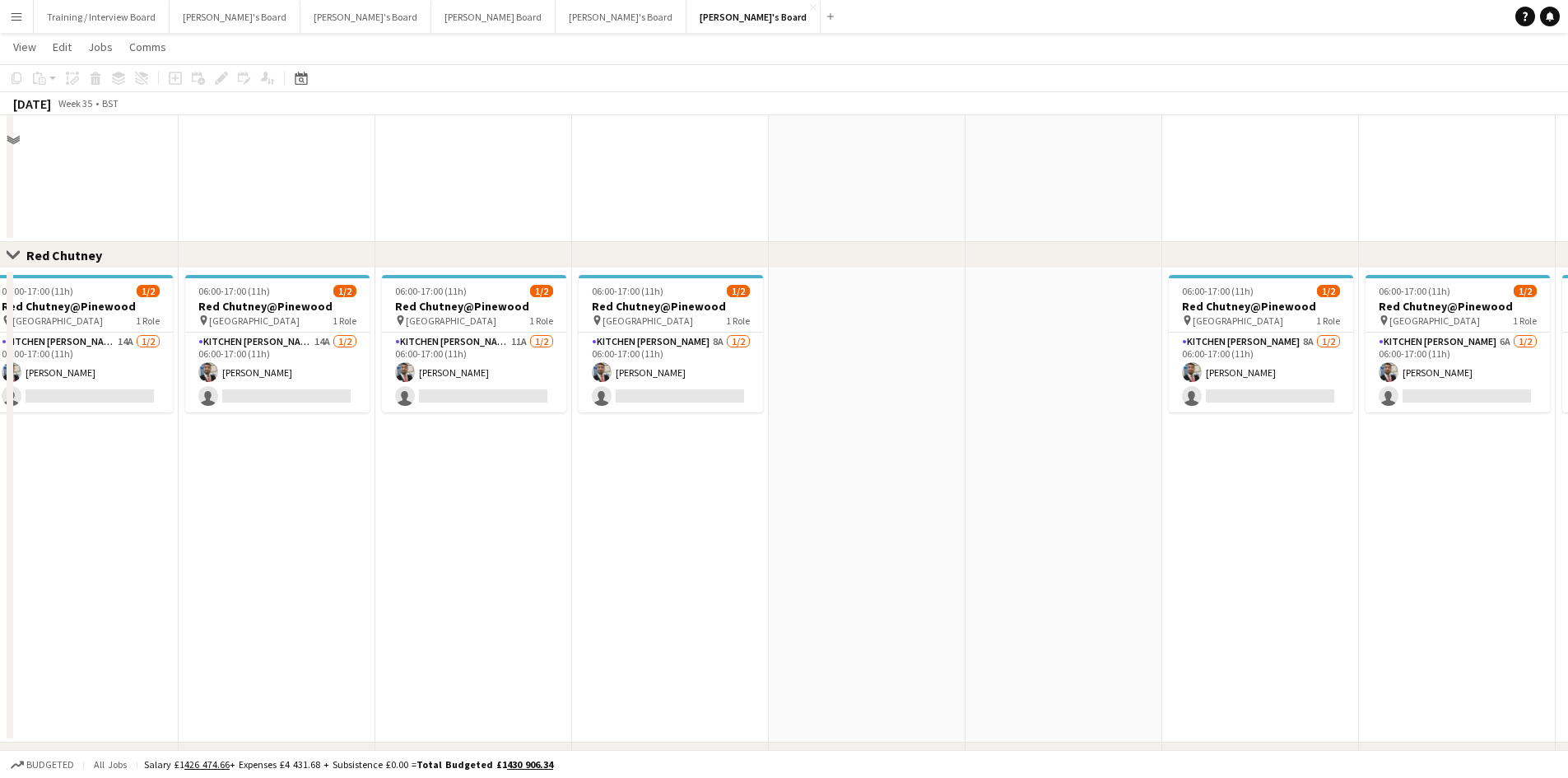
scroll to position [1316, 0]
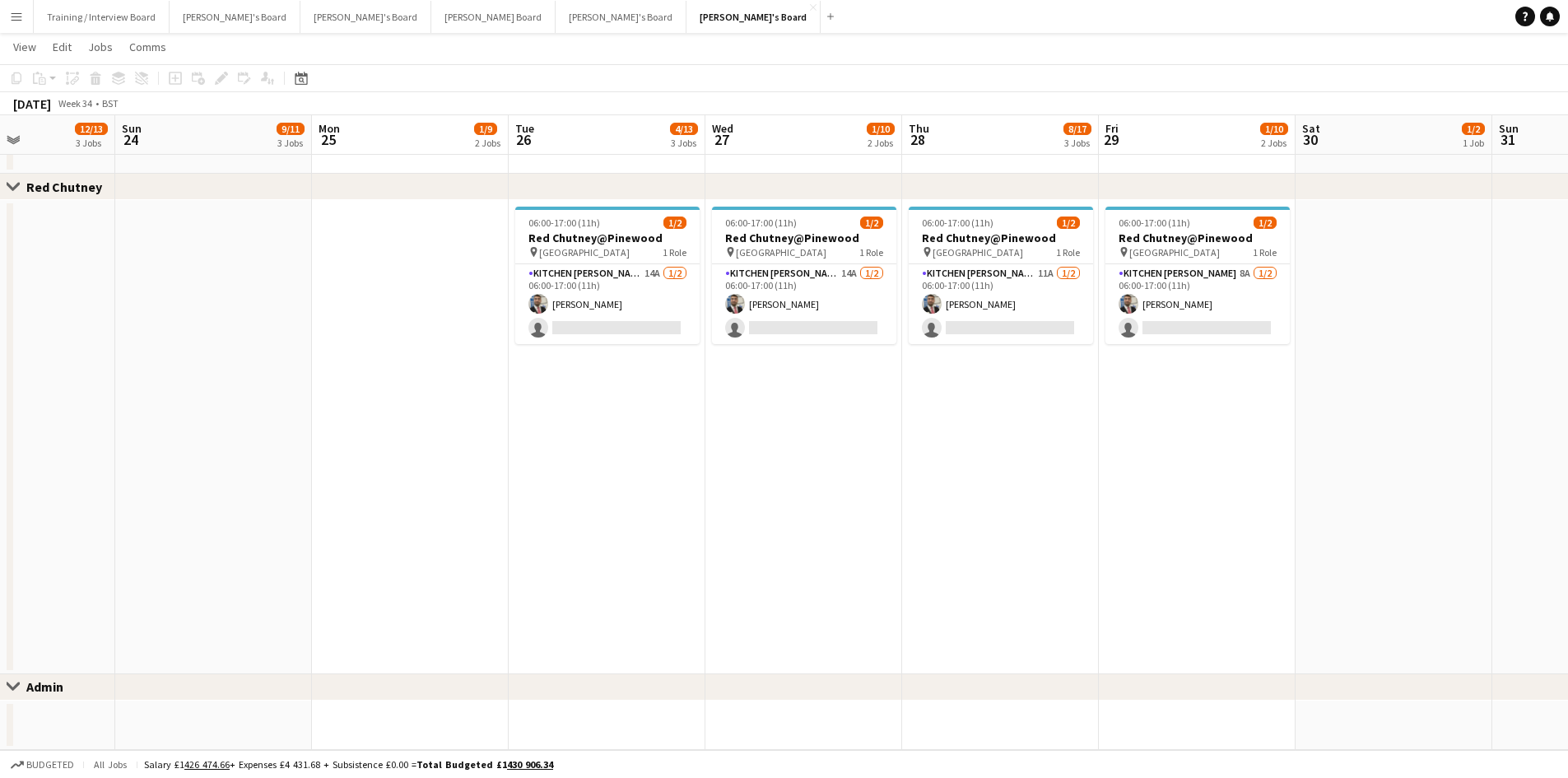
drag, startPoint x: 583, startPoint y: 136, endPoint x: 605, endPoint y: 129, distance: 23.1
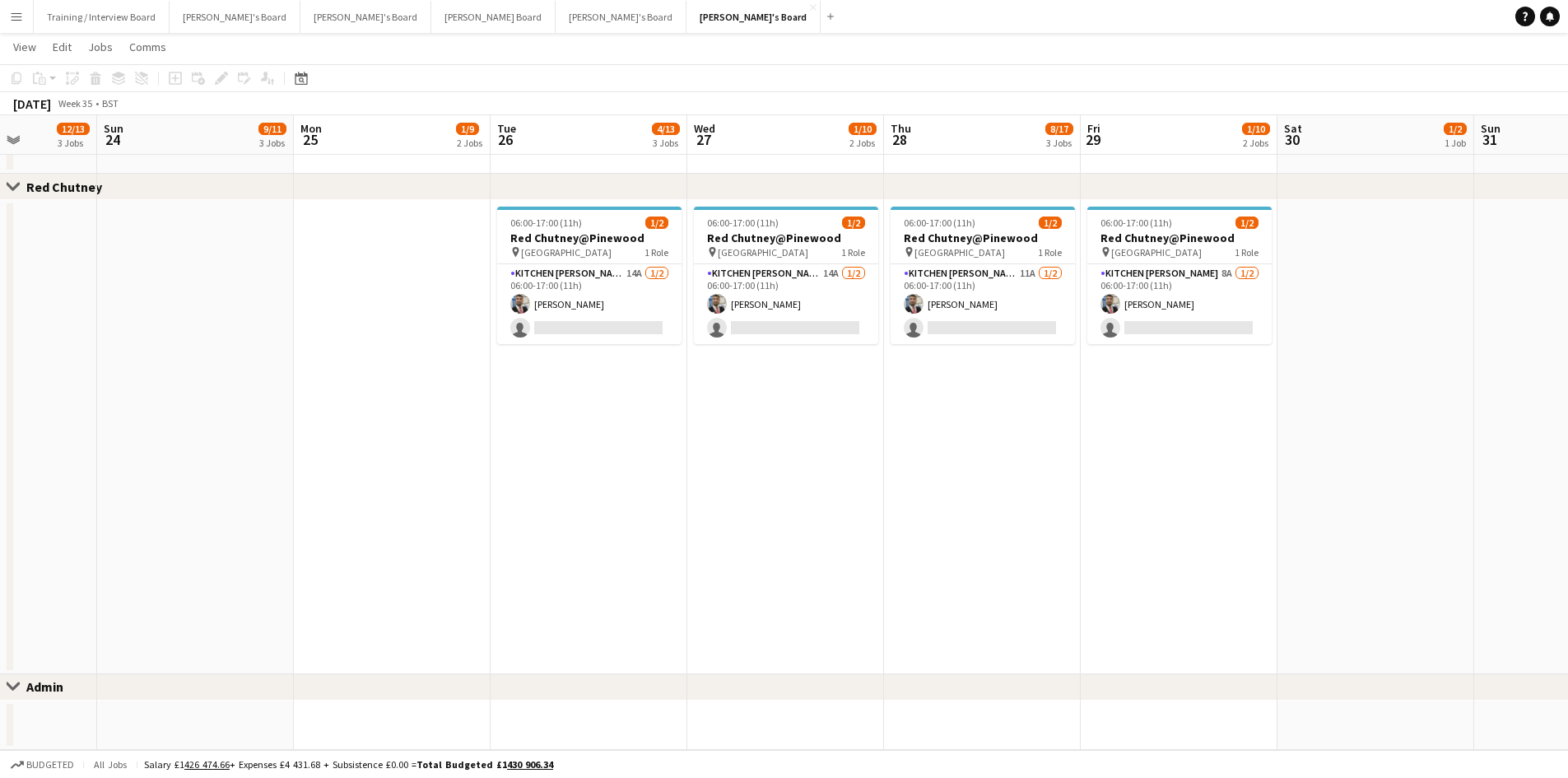
drag, startPoint x: 673, startPoint y: 148, endPoint x: 652, endPoint y: 141, distance: 22.1
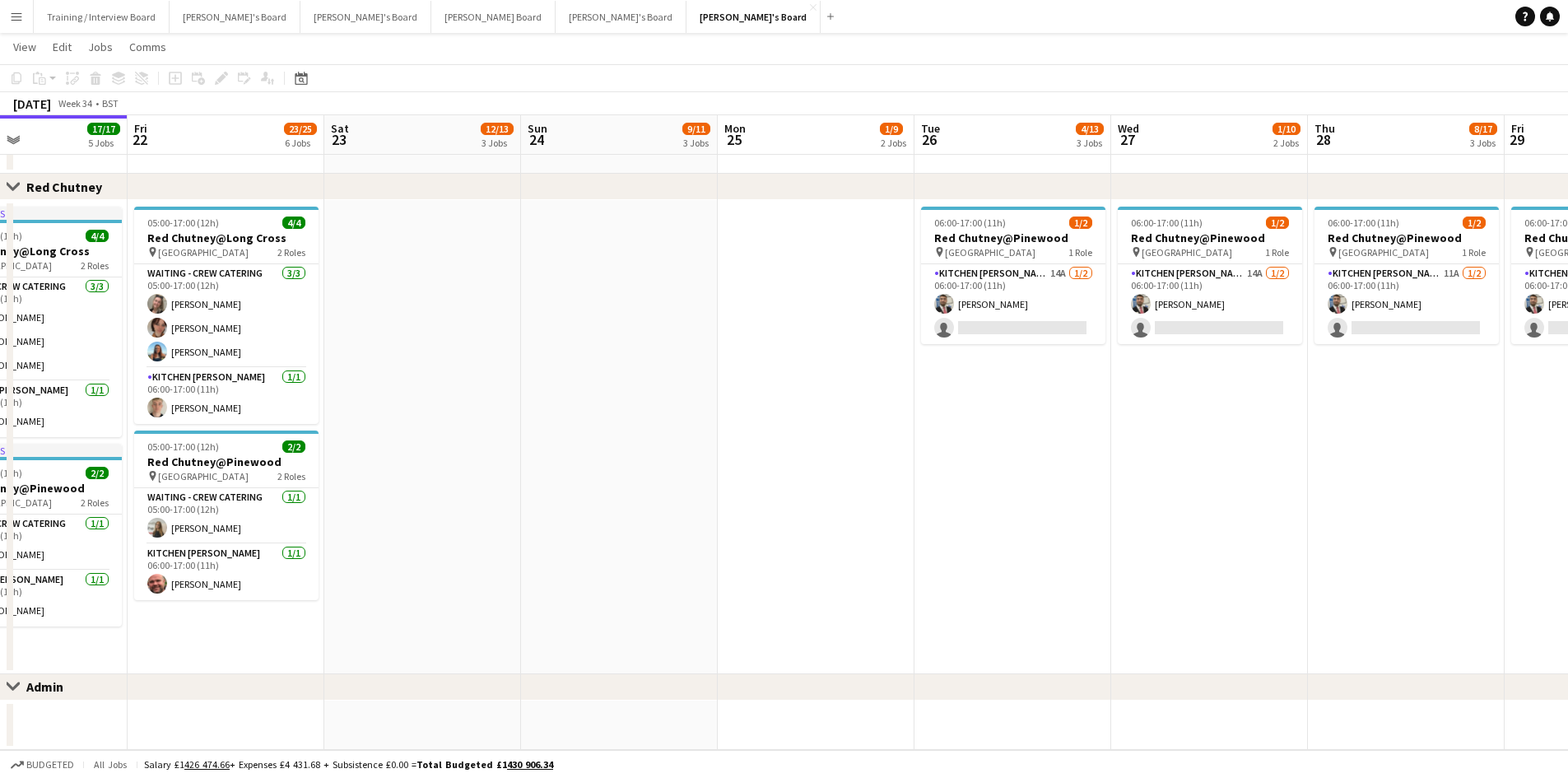
scroll to position [0, 460]
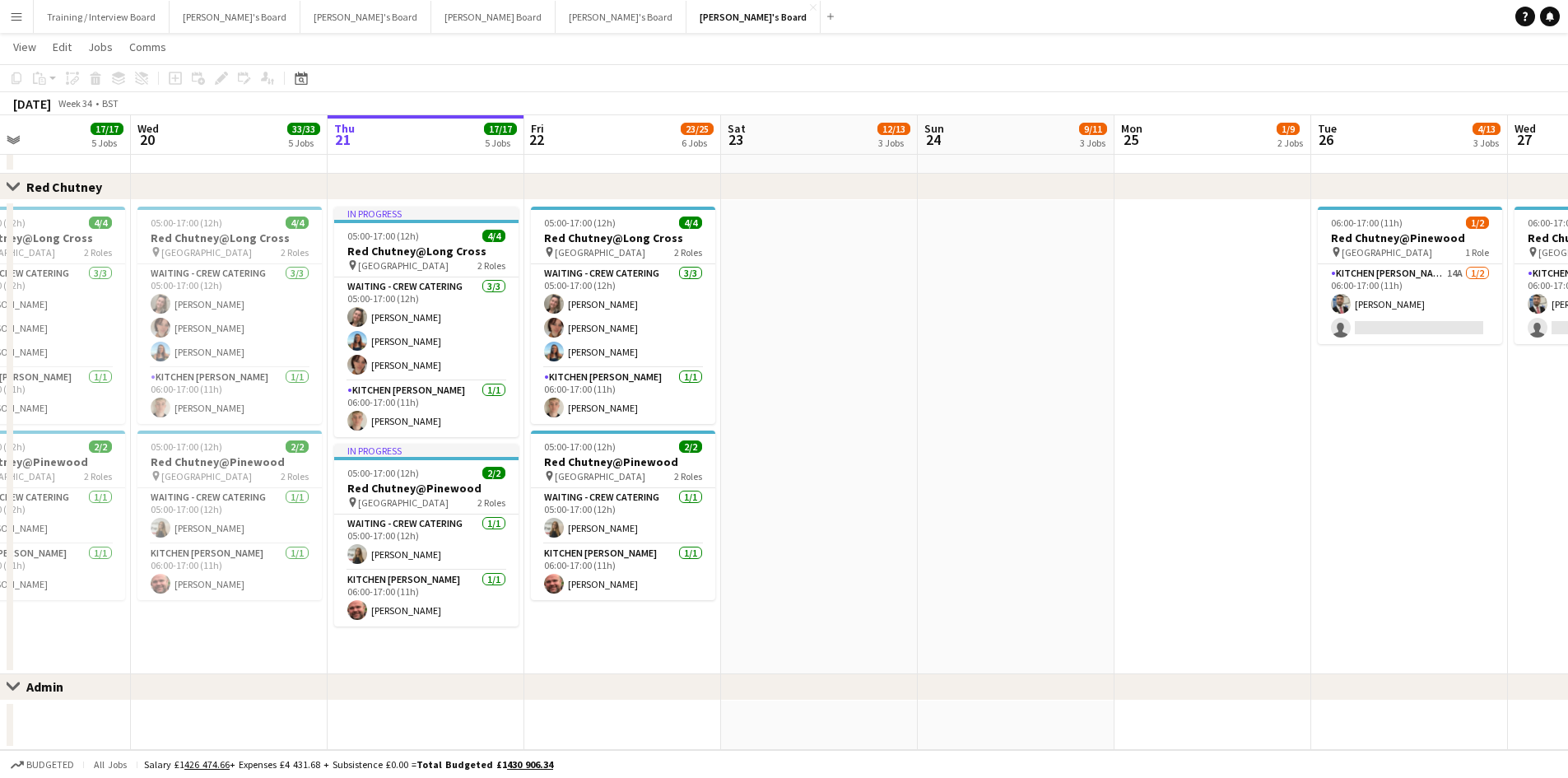
drag, startPoint x: 352, startPoint y: 147, endPoint x: 611, endPoint y: 135, distance: 259.3
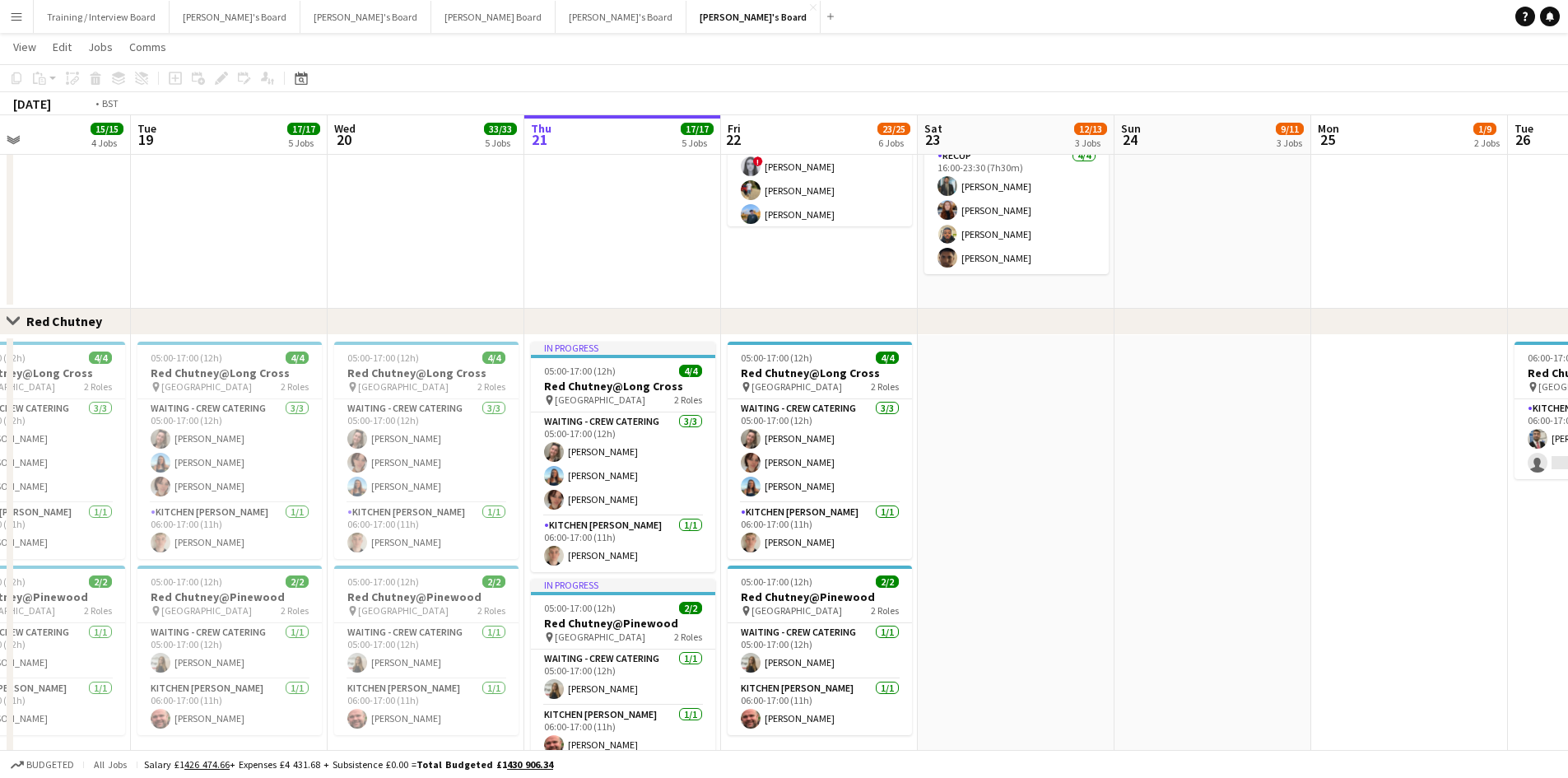
drag, startPoint x: 474, startPoint y: 139, endPoint x: 650, endPoint y: 140, distance: 176.0
